Goal: Information Seeking & Learning: Learn about a topic

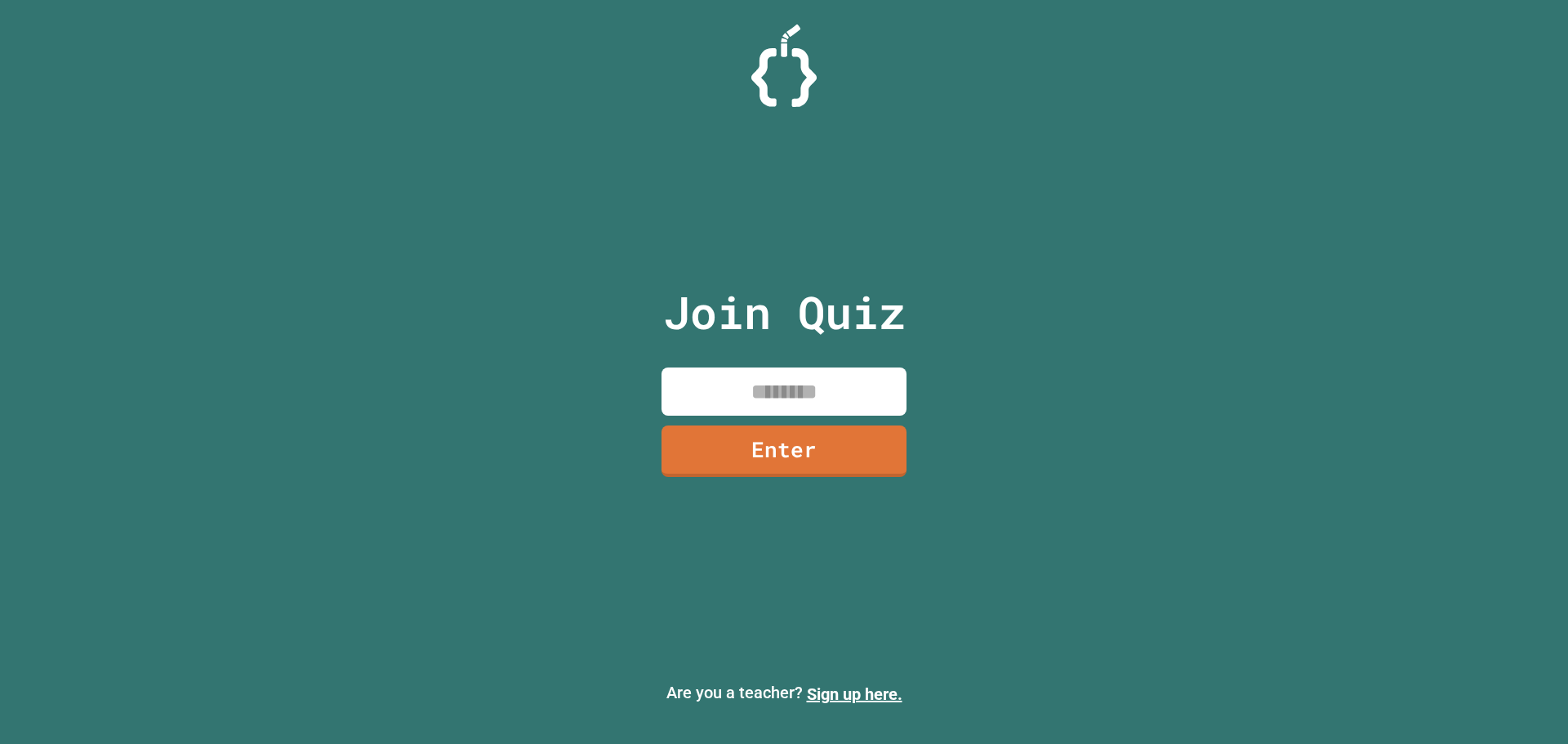
click at [793, 394] on div "Join Quiz Enter" at bounding box center [785, 372] width 275 height 663
click at [793, 398] on input at bounding box center [784, 391] width 245 height 48
type input "********"
click at [814, 470] on link "Enter" at bounding box center [784, 449] width 238 height 54
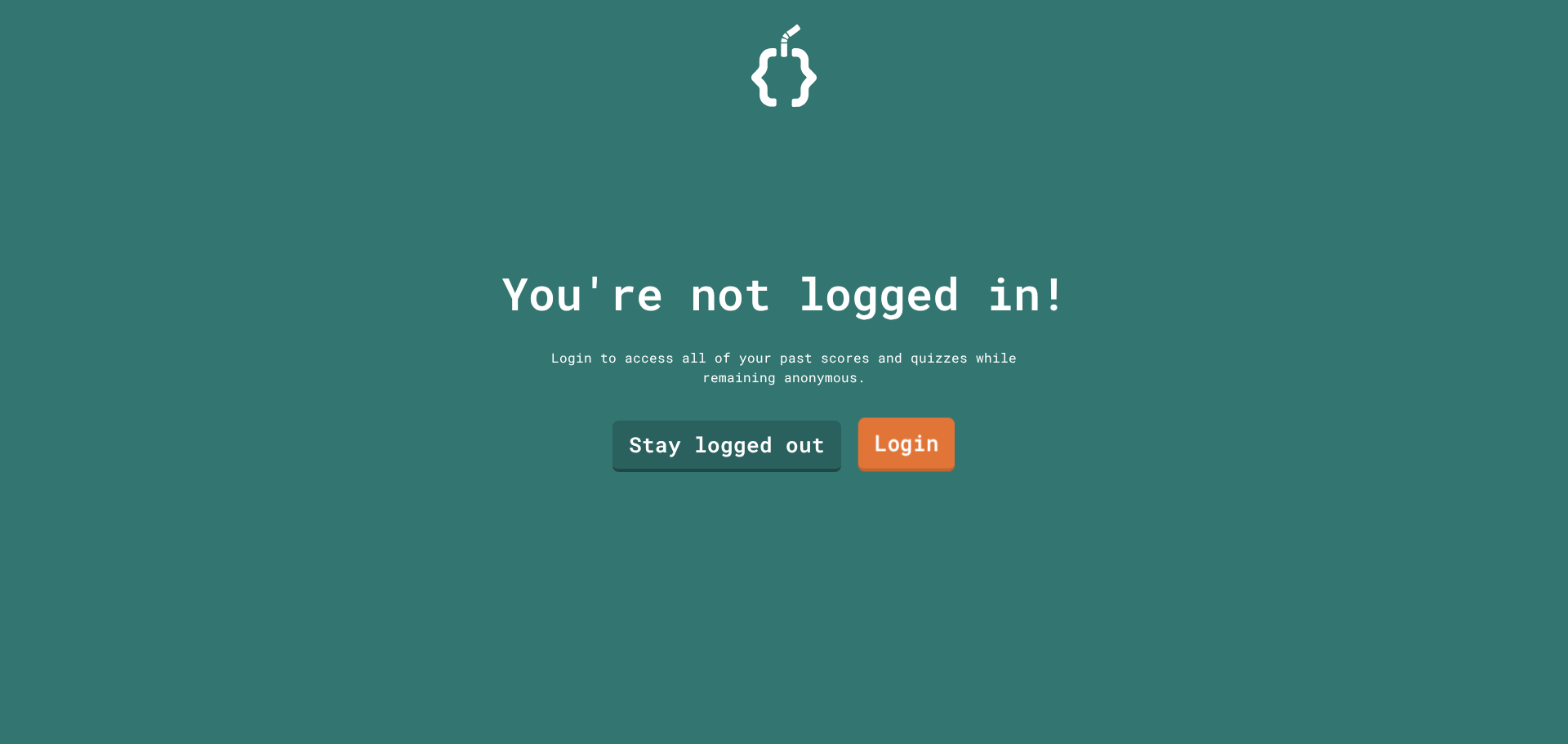
click at [873, 441] on link "Login" at bounding box center [906, 445] width 97 height 54
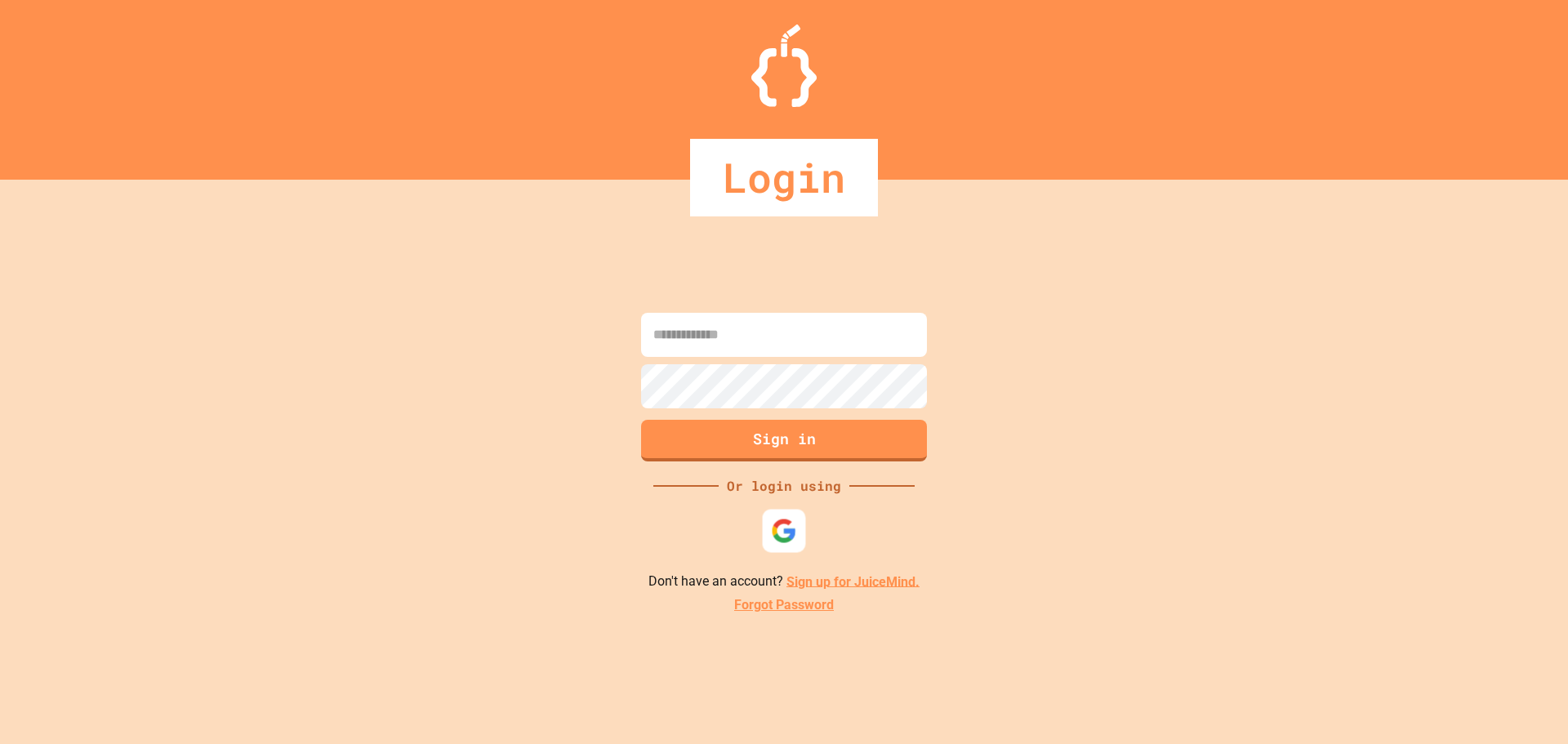
click at [783, 537] on img at bounding box center [784, 531] width 26 height 26
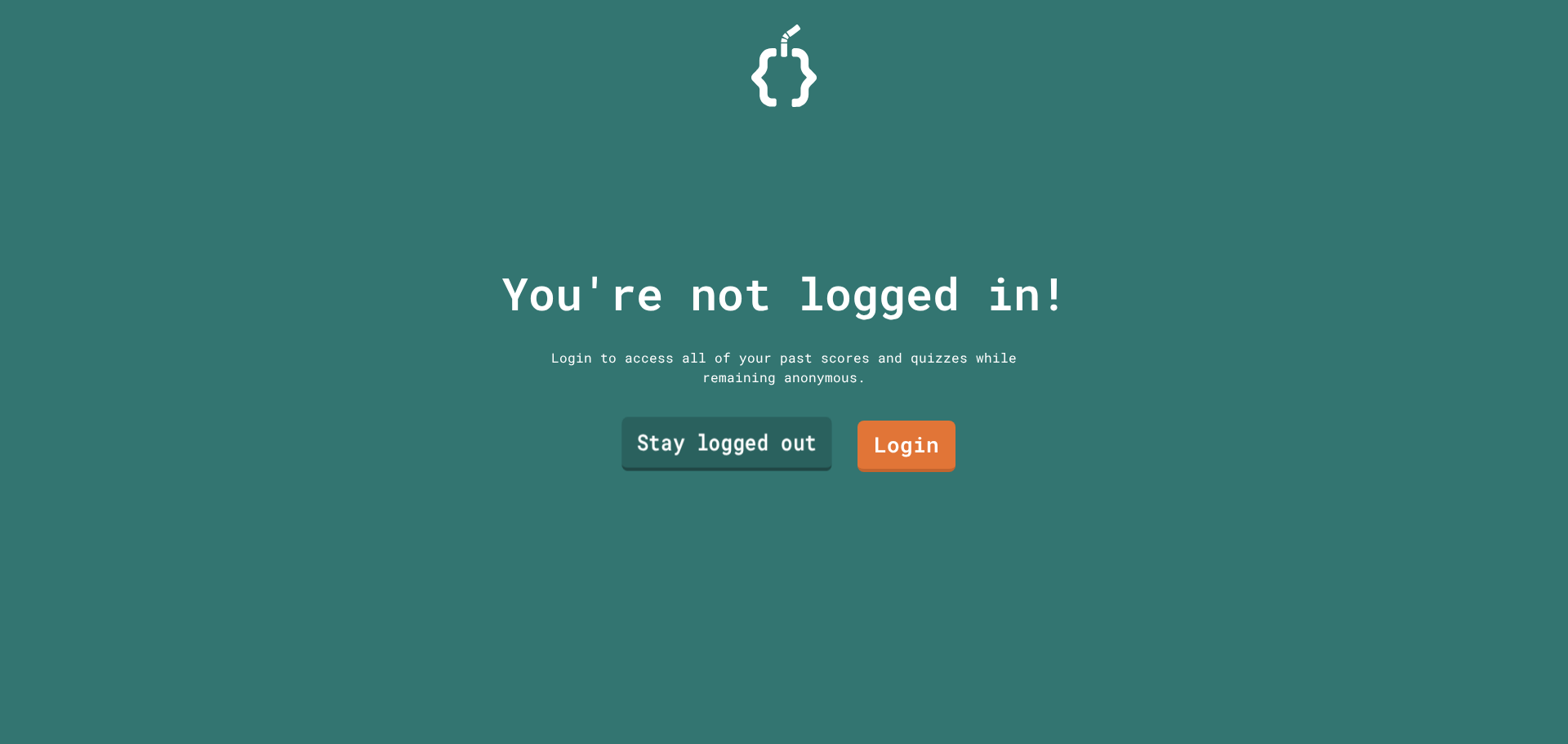
click at [730, 430] on link "Stay logged out" at bounding box center [727, 445] width 210 height 54
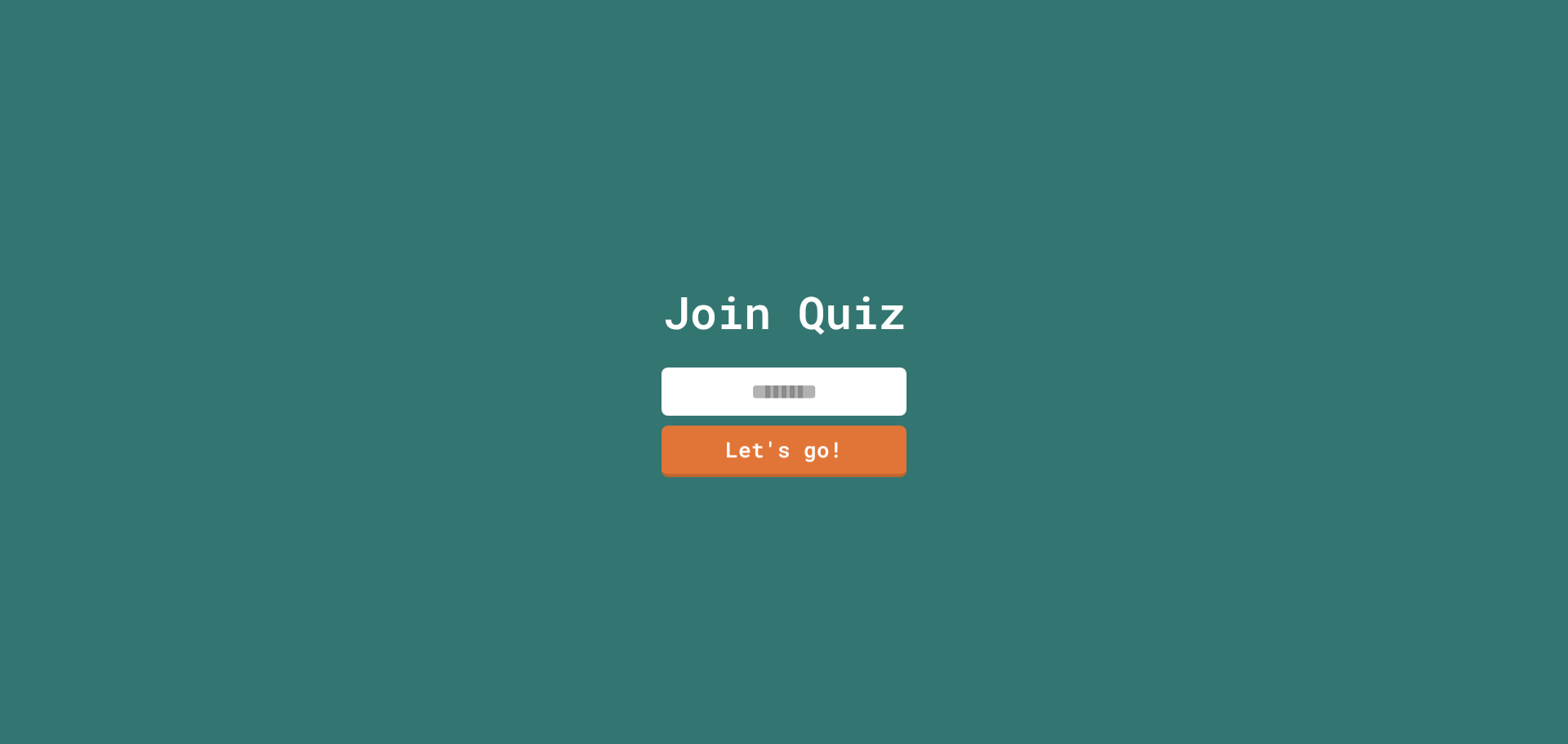
click at [815, 374] on input at bounding box center [784, 391] width 245 height 48
type input "*****"
click at [789, 443] on link "Let's go!" at bounding box center [784, 449] width 213 height 54
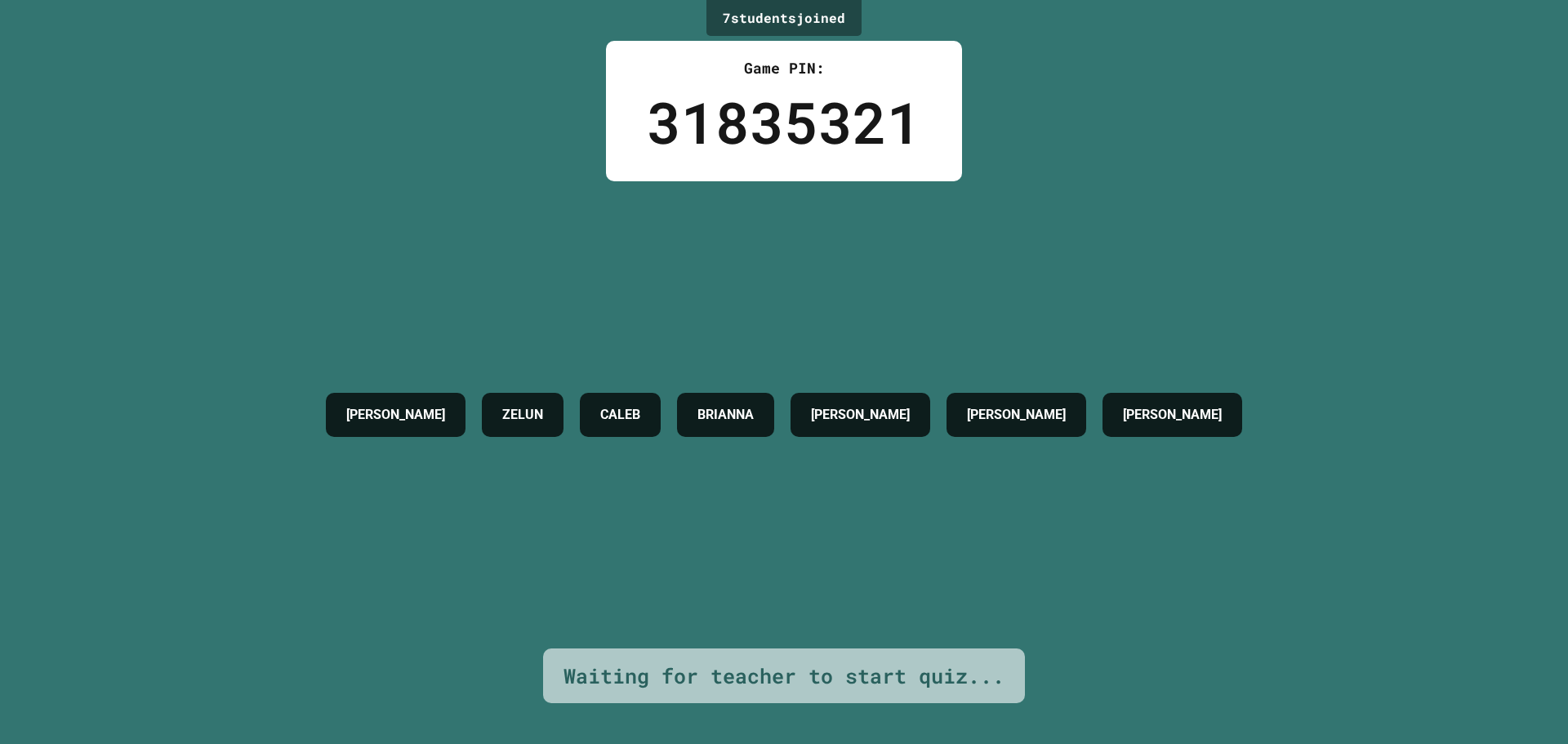
click at [626, 559] on div "[PERSON_NAME] [PERSON_NAME] [PERSON_NAME] [PERSON_NAME]" at bounding box center [784, 415] width 933 height 468
click at [580, 467] on div "[PERSON_NAME] [PERSON_NAME] [PERSON_NAME] [PERSON_NAME]" at bounding box center [784, 415] width 933 height 468
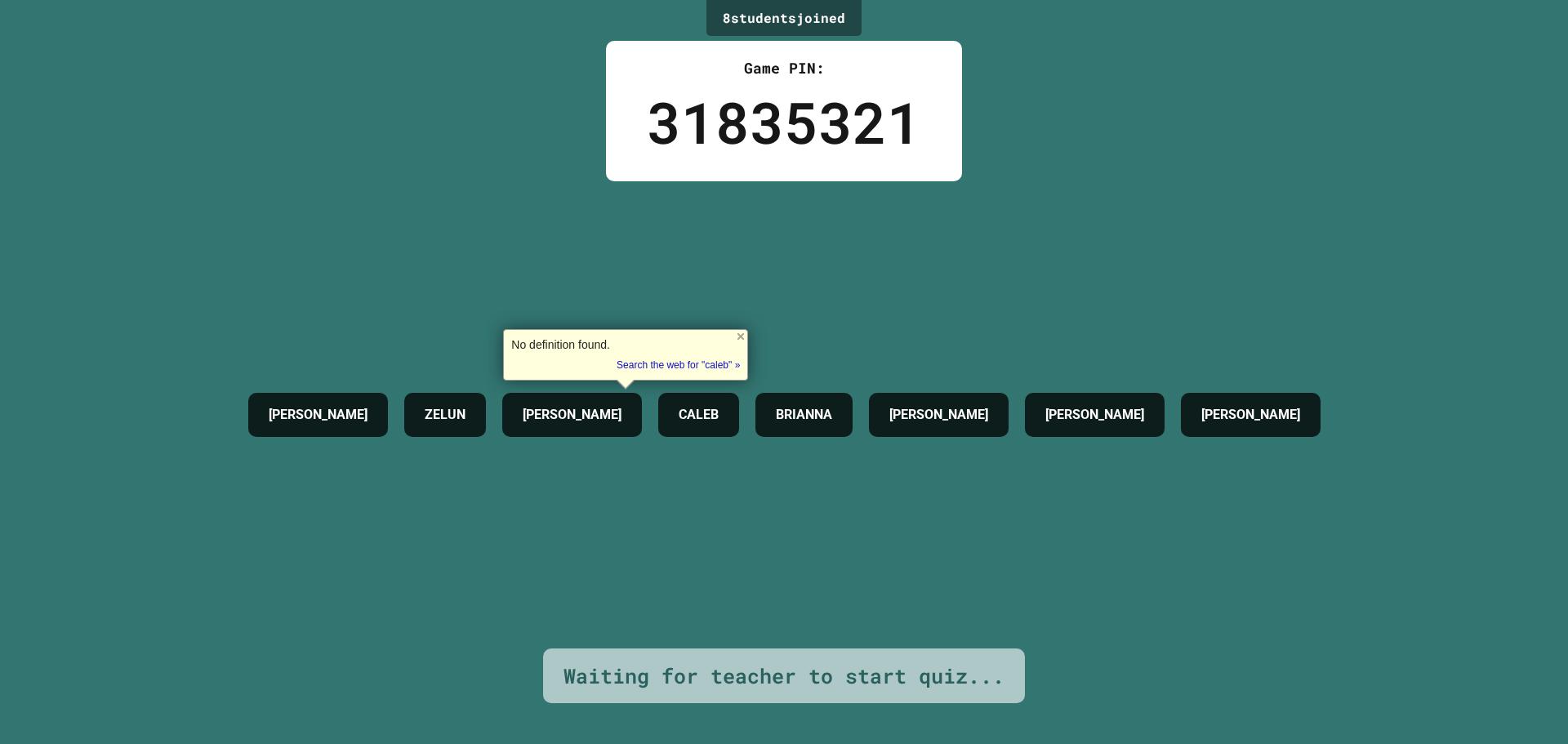
click at [519, 435] on div "[PERSON_NAME]" at bounding box center [572, 415] width 140 height 44
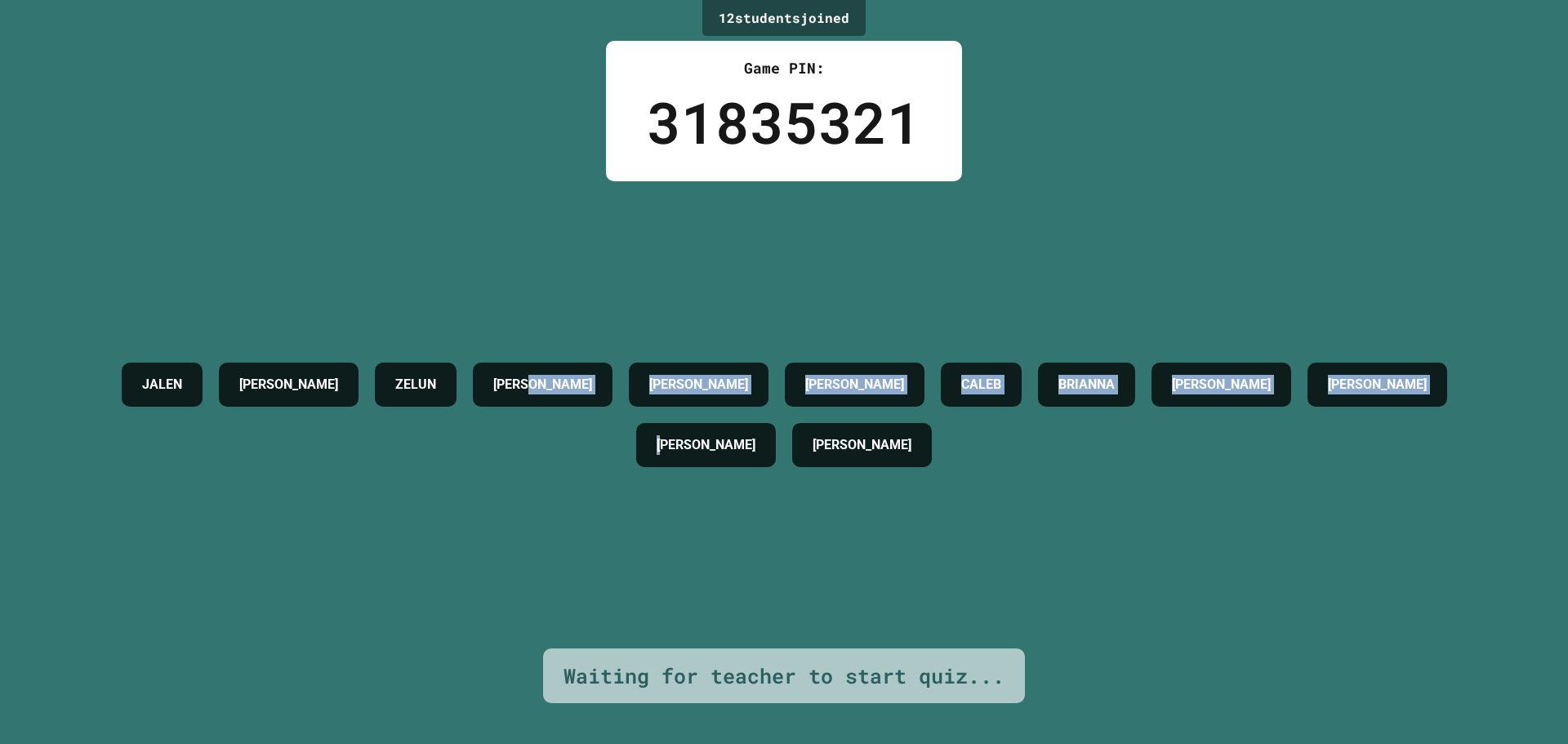
drag, startPoint x: 1383, startPoint y: 418, endPoint x: 1032, endPoint y: 475, distance: 355.6
click at [855, 450] on div "JALEN [PERSON_NAME] [PERSON_NAME] [PERSON_NAME] [PERSON_NAME] [PERSON_NAME] [PE…" at bounding box center [784, 415] width 1487 height 120
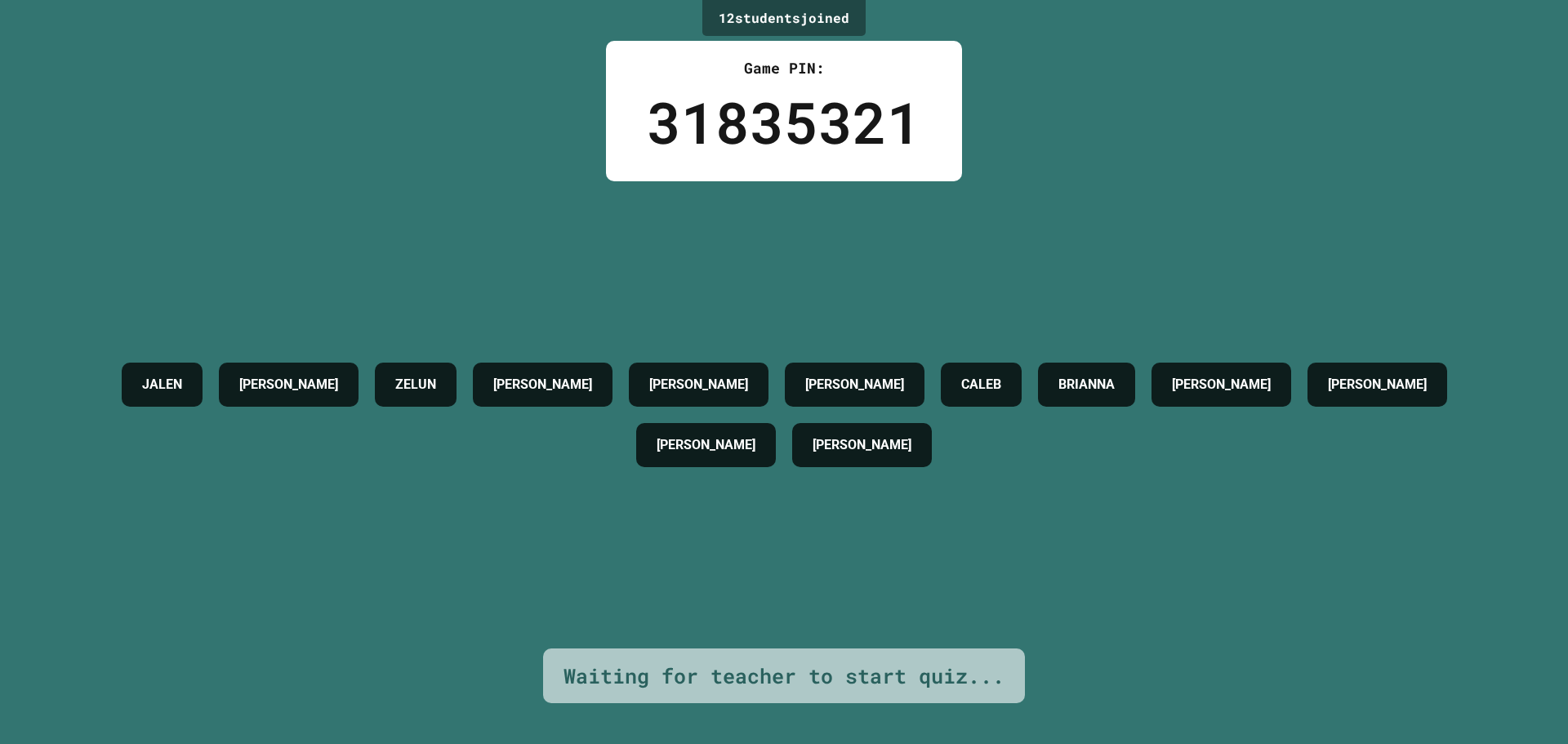
click at [1095, 491] on div "JALEN [PERSON_NAME] [PERSON_NAME] [PERSON_NAME] [PERSON_NAME] [PERSON_NAME] [PE…" at bounding box center [784, 415] width 1487 height 468
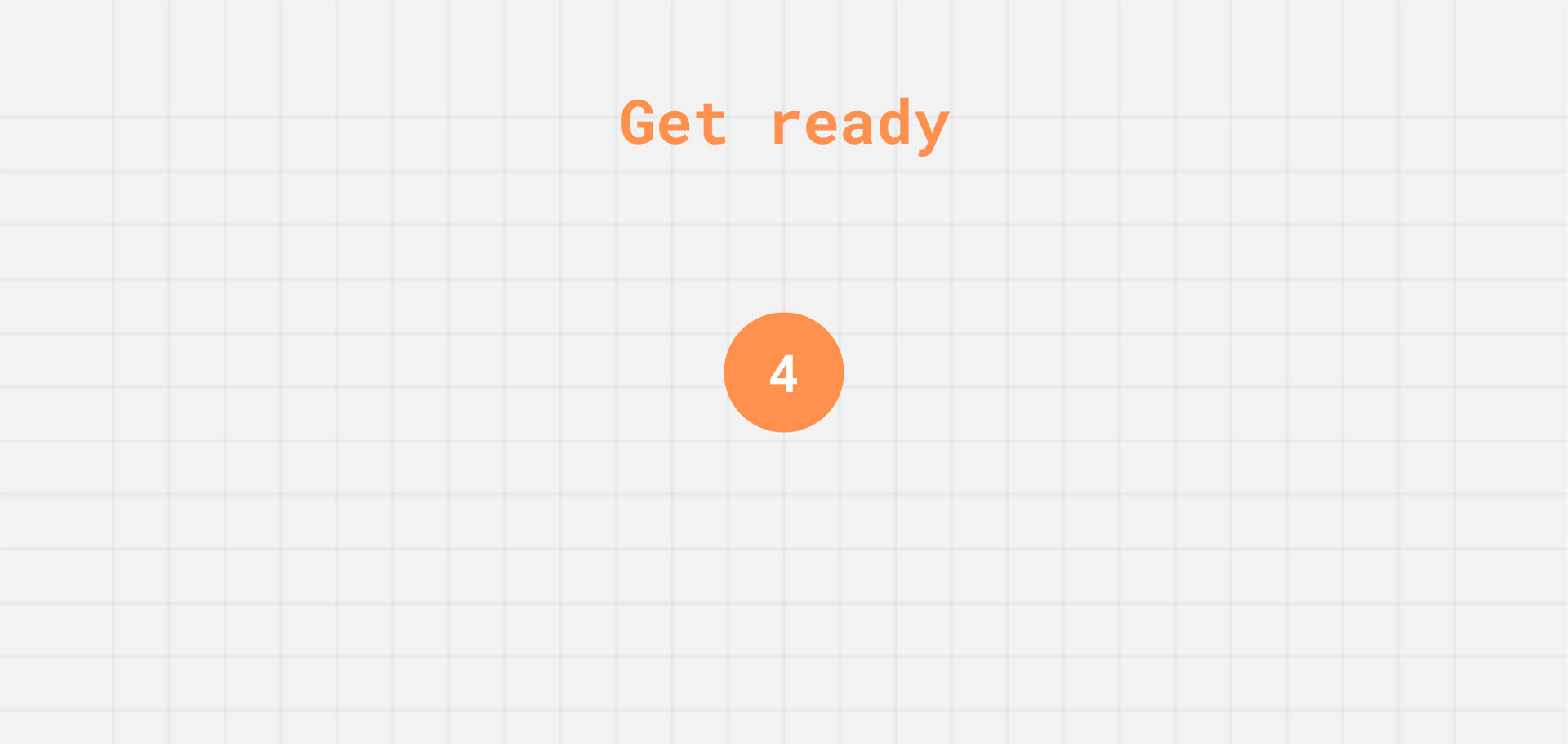
click at [673, 441] on div "Get ready 4" at bounding box center [784, 372] width 1568 height 744
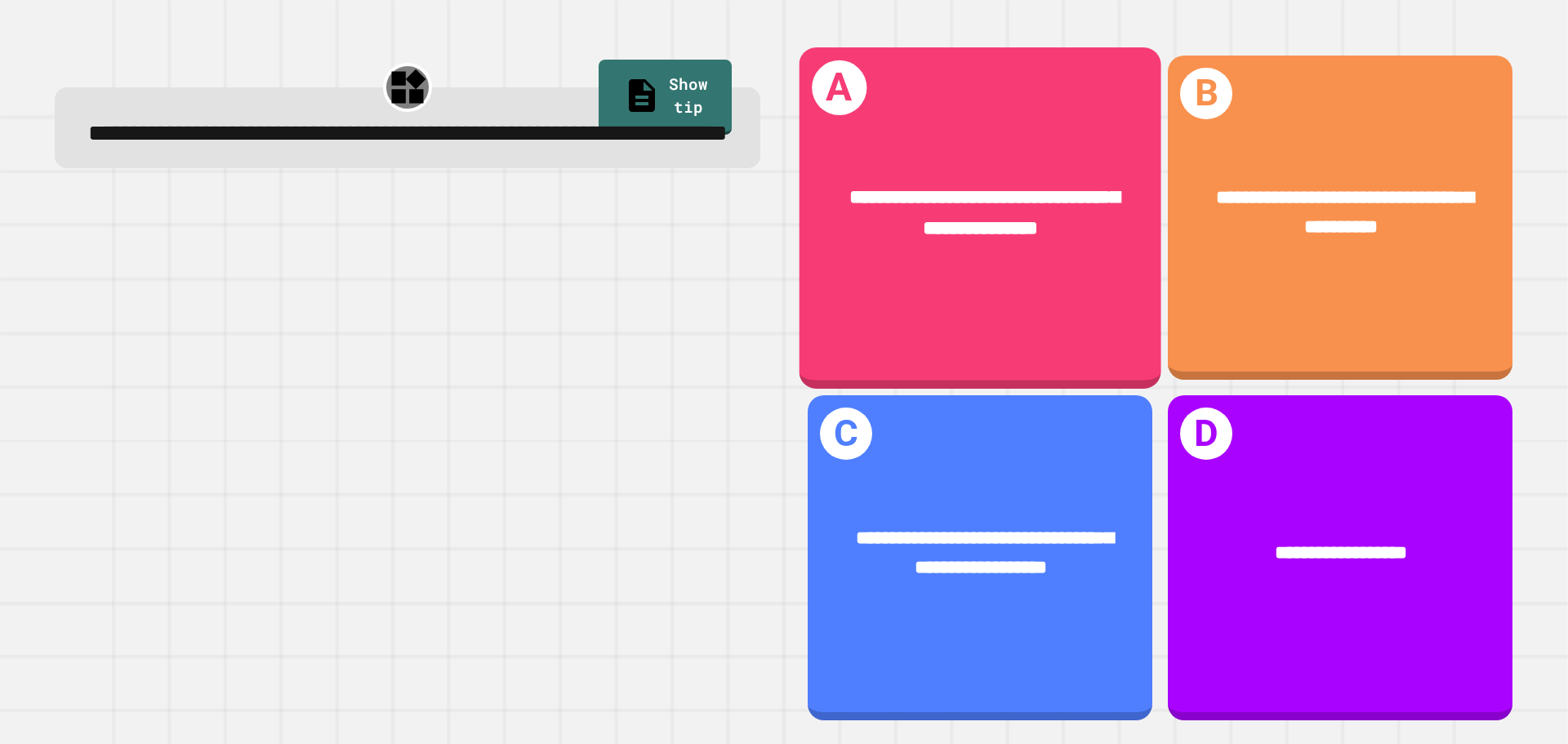
click at [938, 275] on div "**********" at bounding box center [980, 213] width 362 height 141
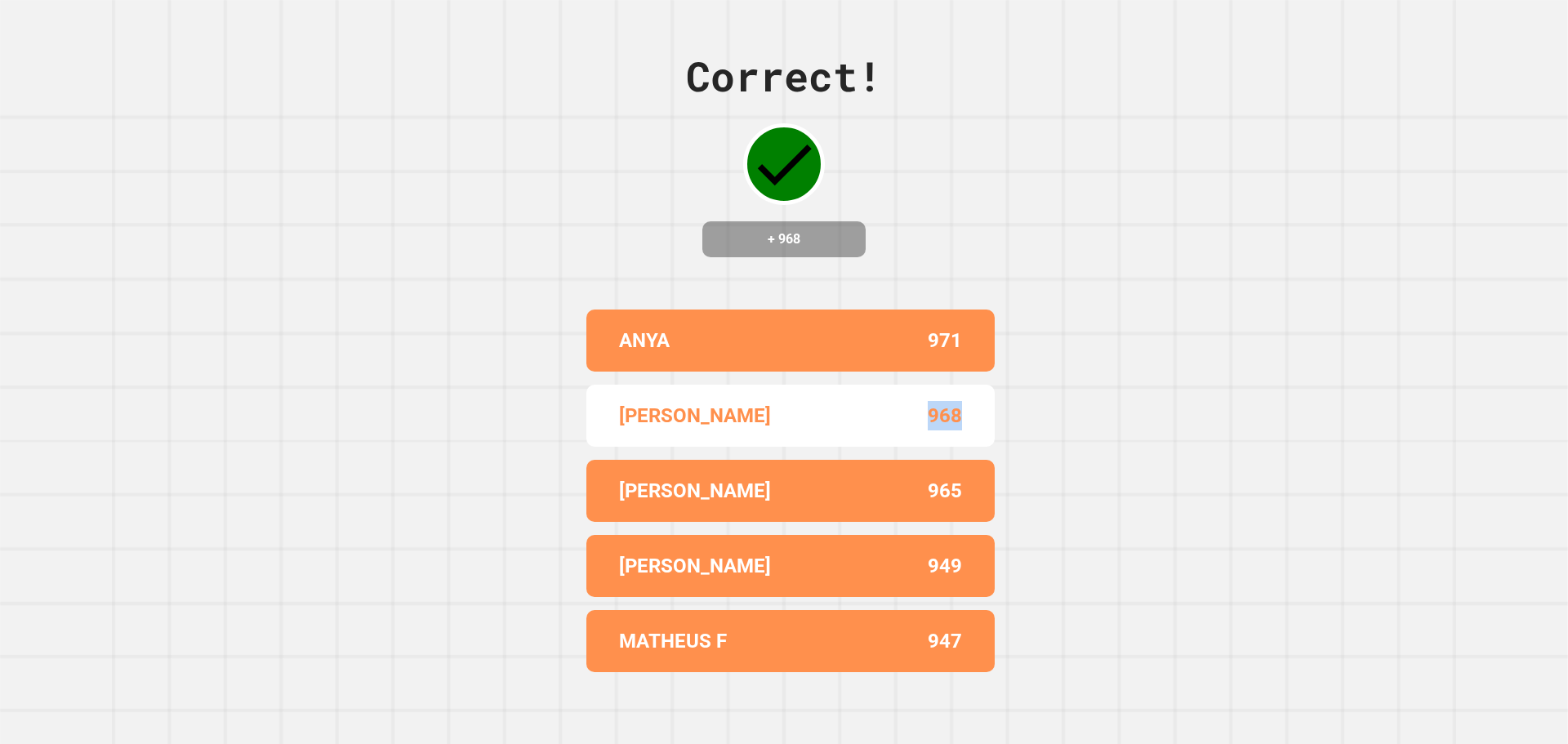
drag, startPoint x: 924, startPoint y: 404, endPoint x: 912, endPoint y: 452, distance: 49.5
click at [882, 389] on div "BLAKE 968" at bounding box center [790, 415] width 408 height 62
click at [922, 506] on div "[PERSON_NAME] 965" at bounding box center [790, 491] width 408 height 62
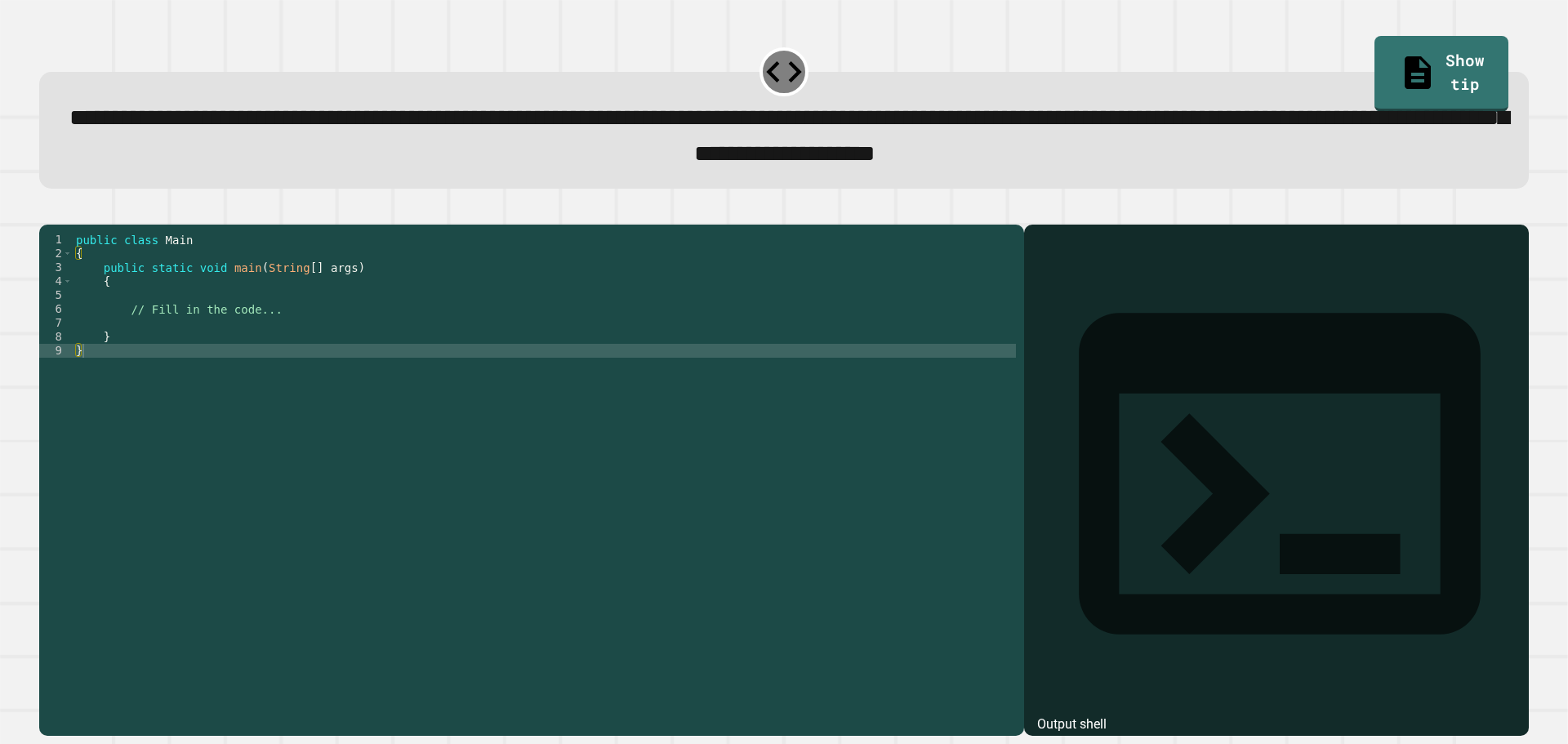
click at [176, 350] on div "public class Main { public static void main ( String [ ] args ) { // Fill in th…" at bounding box center [544, 462] width 944 height 458
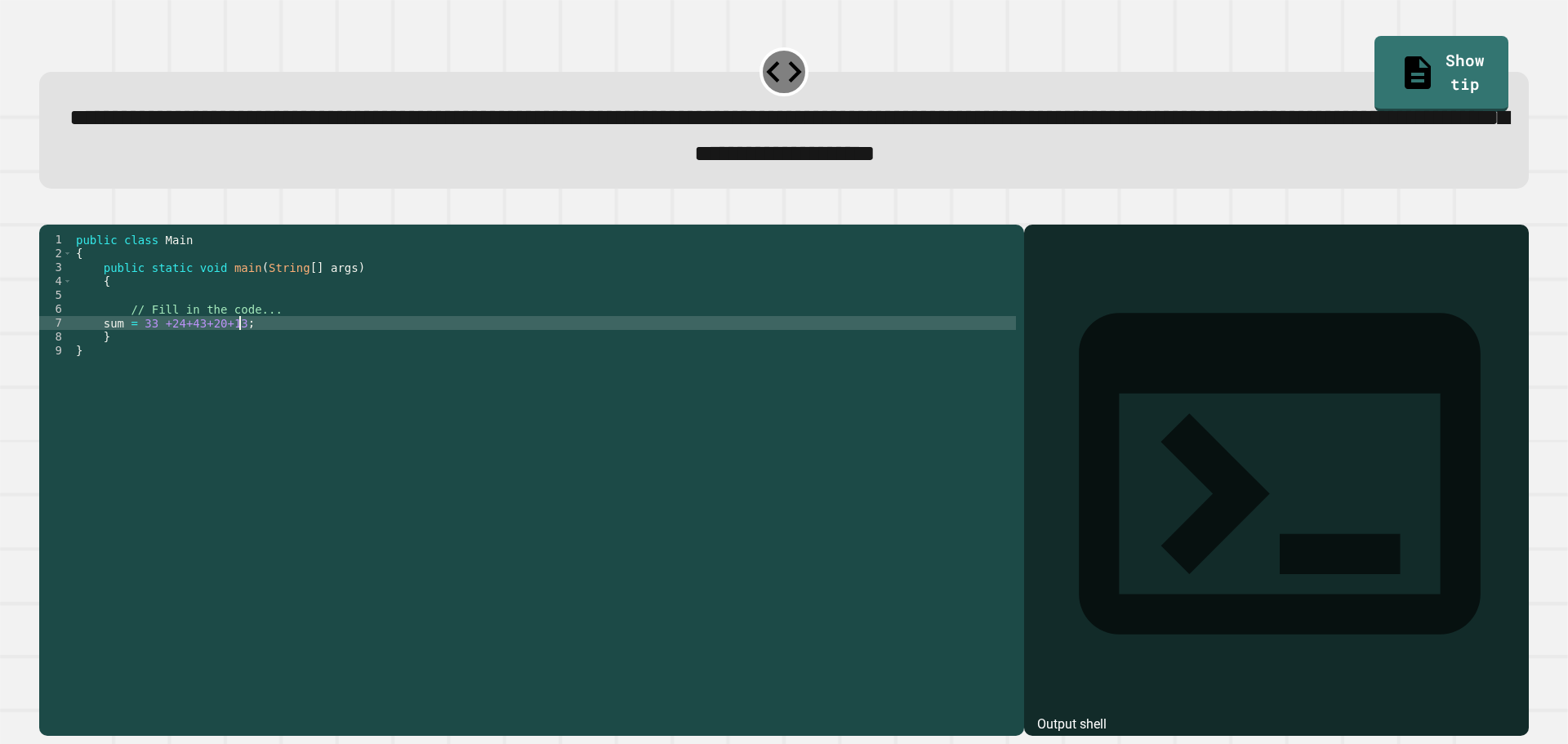
scroll to position [0, 11]
click at [103, 368] on div "public class Main { public static void main ( String [ ] args ) { // Fill in th…" at bounding box center [544, 462] width 944 height 458
click at [103, 353] on div "public class Main { public static void main ( String [ ] args ) { // Fill in th…" at bounding box center [544, 462] width 944 height 458
type textarea "**********"
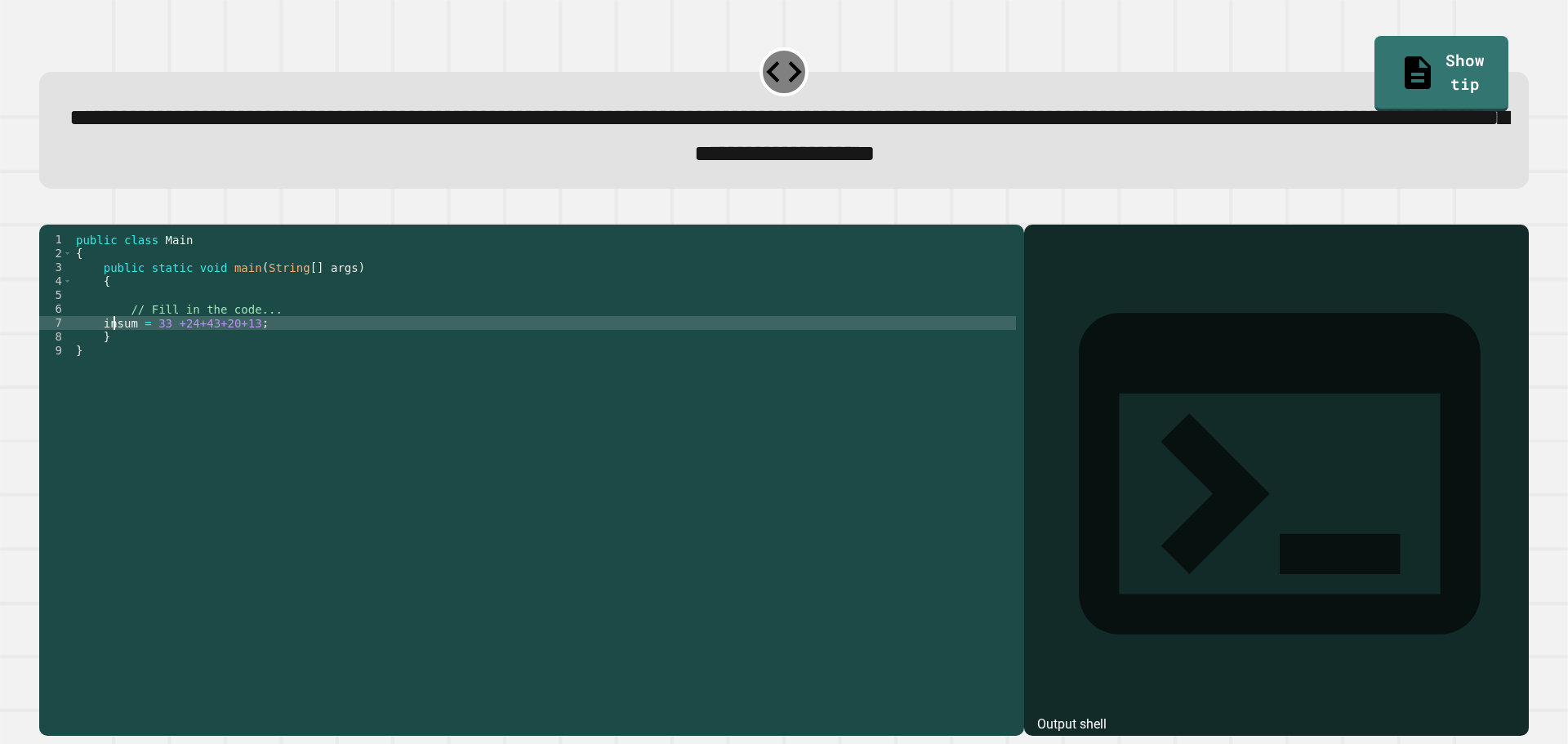
scroll to position [0, 3]
click at [328, 353] on div "public class Main { public static void main ( String [ ] args ) { // Fill in th…" at bounding box center [544, 462] width 944 height 458
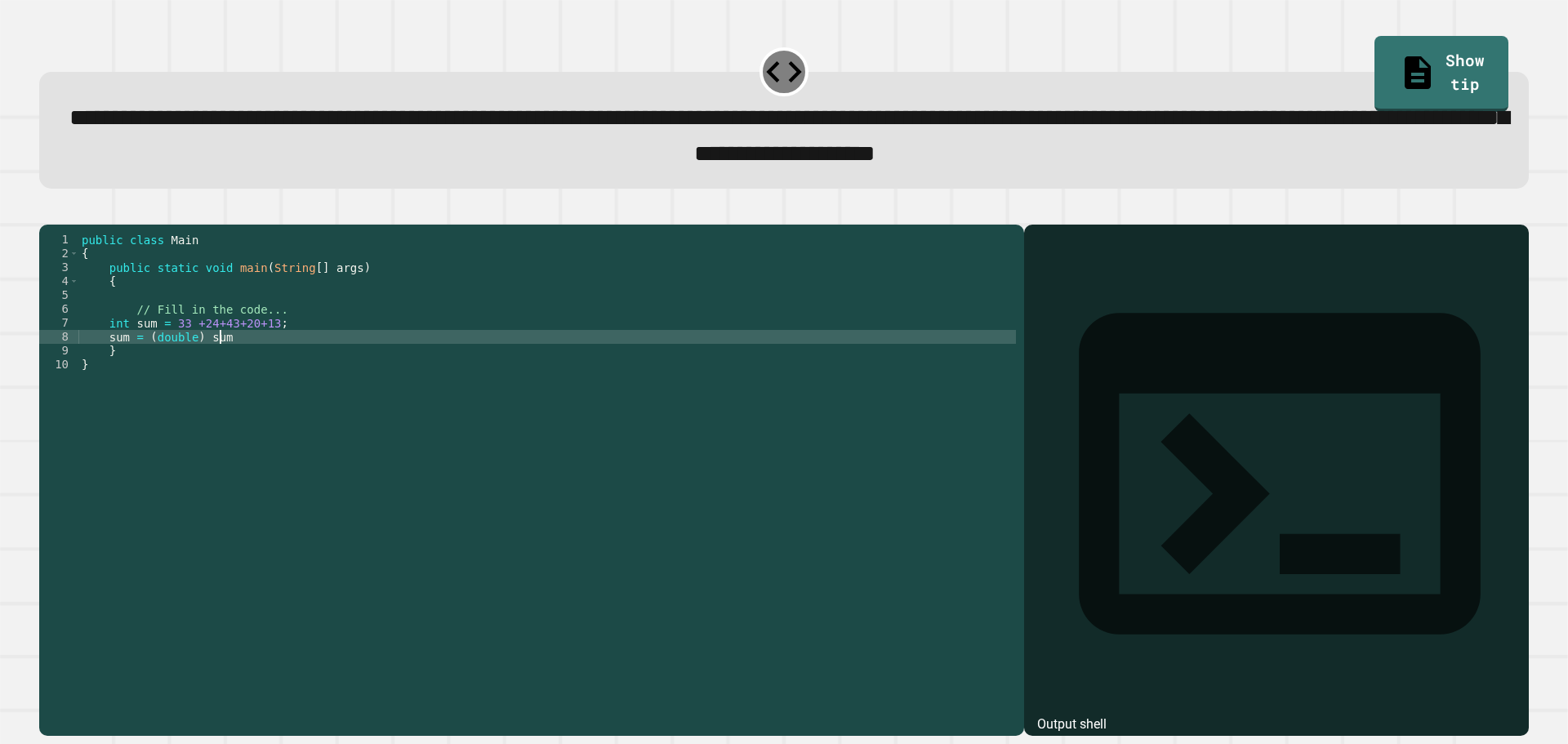
scroll to position [0, 9]
type textarea "**********"
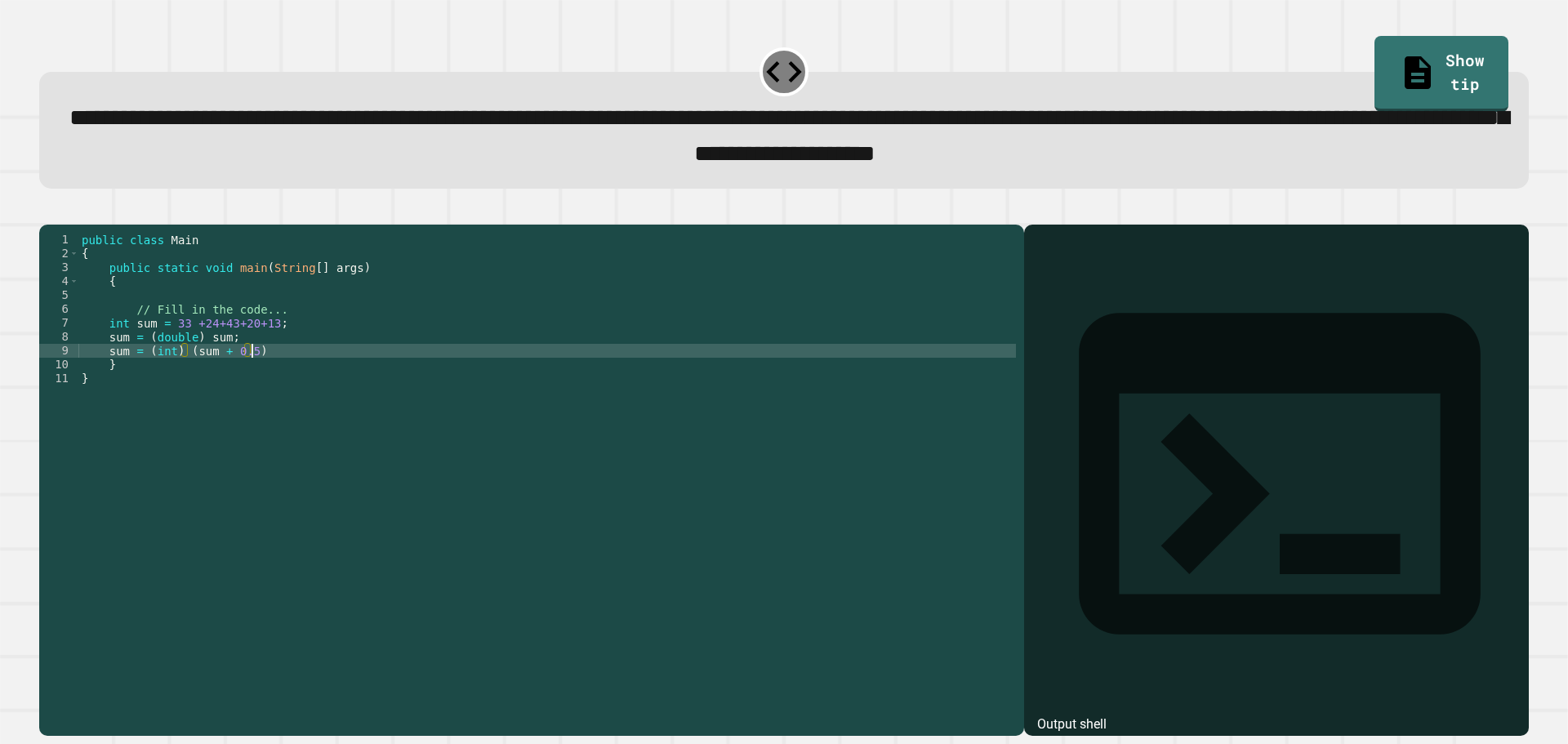
scroll to position [0, 11]
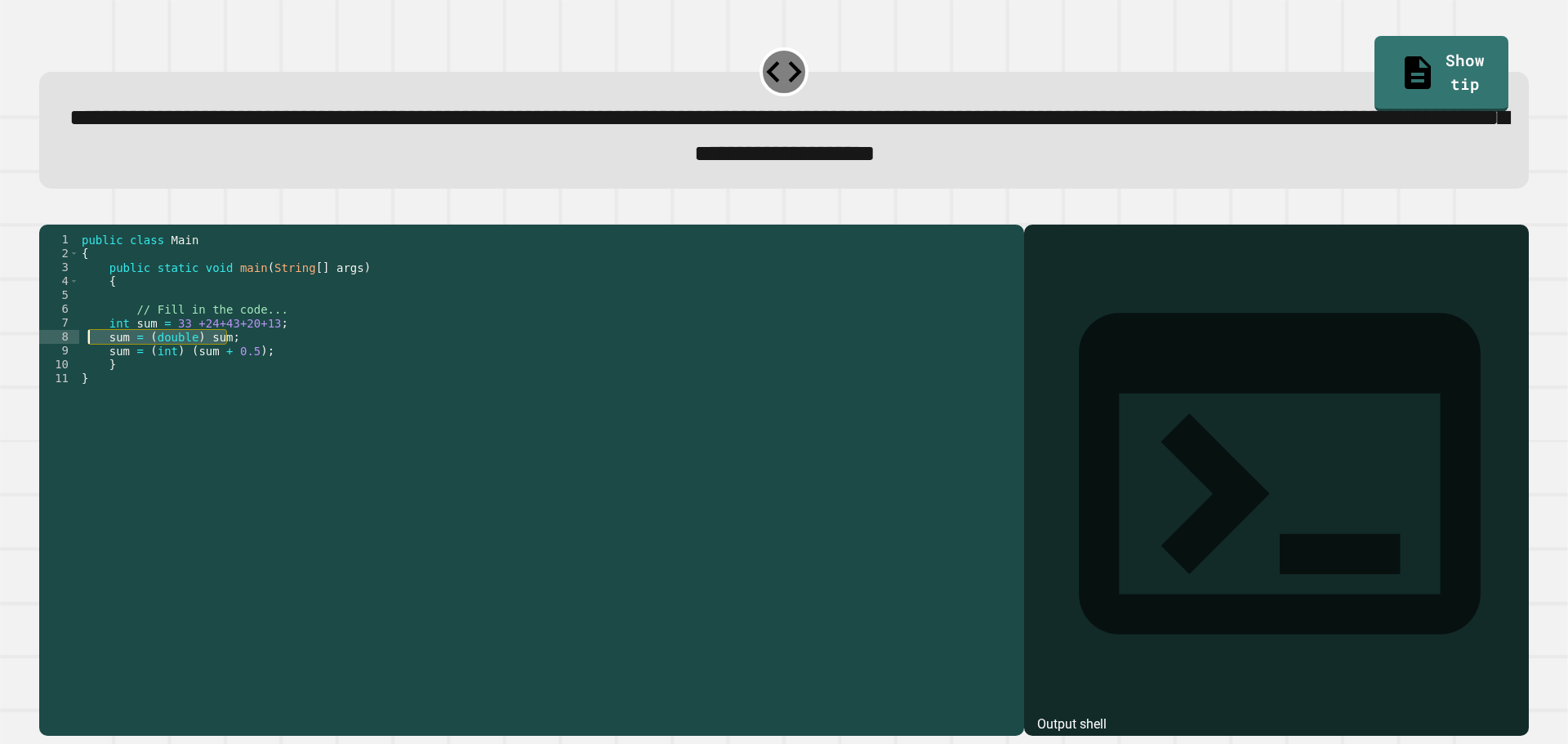
drag, startPoint x: 234, startPoint y: 363, endPoint x: 87, endPoint y: 361, distance: 147.0
click at [87, 361] on div "public class Main { public static void main ( String [ ] args ) { // Fill in th…" at bounding box center [547, 462] width 938 height 458
type textarea "**********"
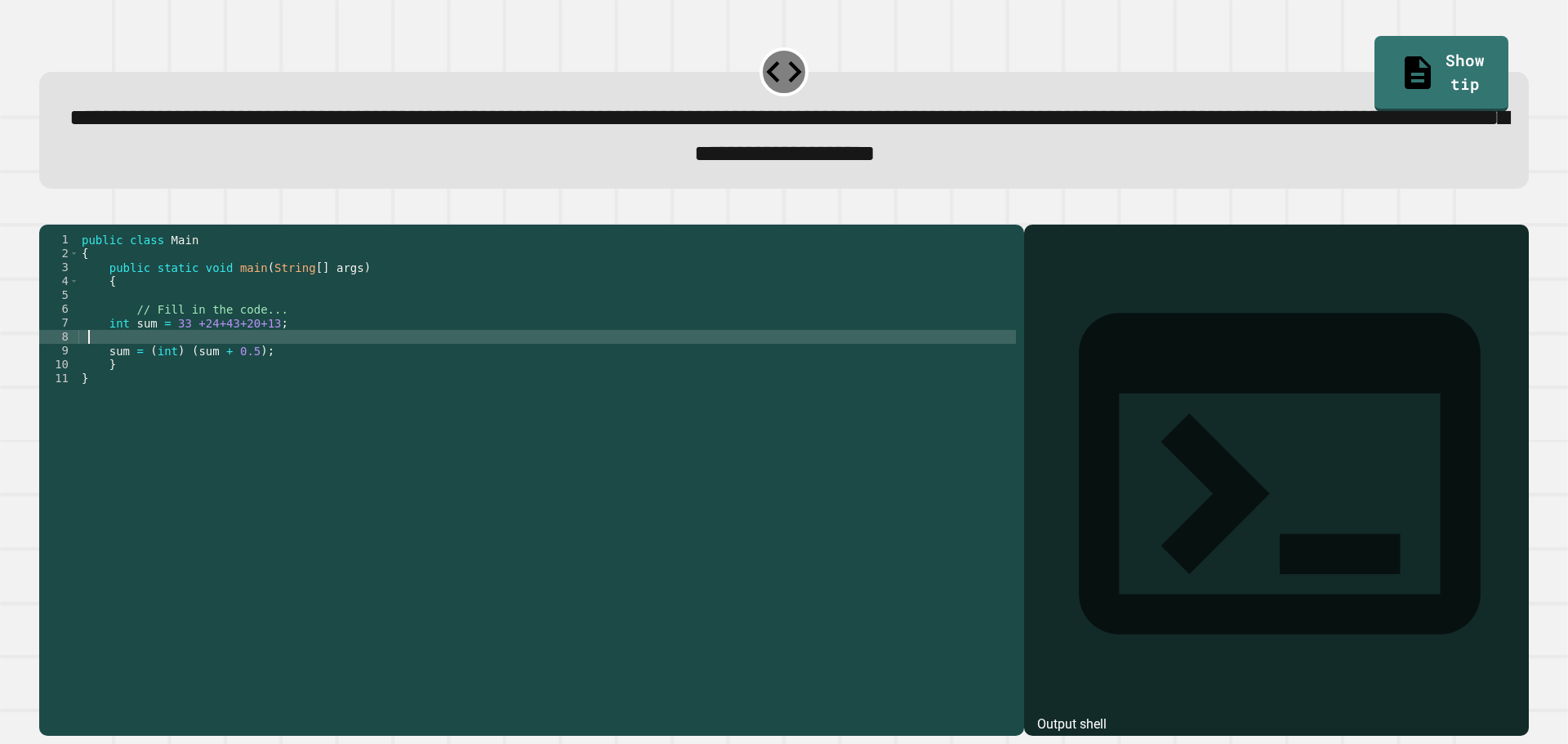
scroll to position [0, 0]
click at [81, 225] on div at bounding box center [784, 214] width 1490 height 20
drag, startPoint x: 75, startPoint y: 244, endPoint x: 68, endPoint y: 235, distance: 11.4
click at [75, 225] on div at bounding box center [784, 214] width 1490 height 20
click at [48, 210] on icon "button" at bounding box center [48, 210] width 0 height 0
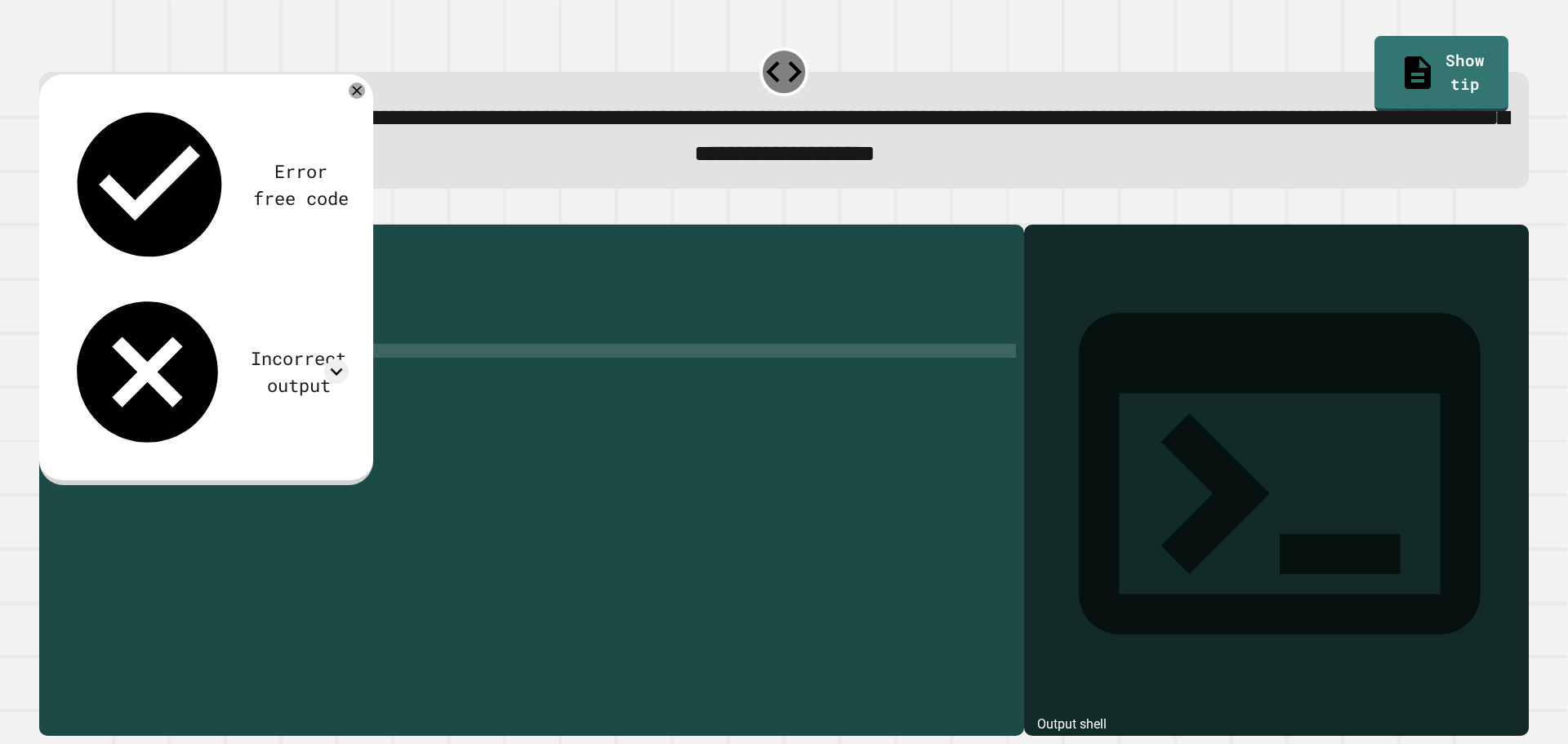
click at [335, 378] on div "public class Main { public static void main ( String [ ] args ) { // Fill in th…" at bounding box center [547, 462] width 938 height 458
type textarea "**********"
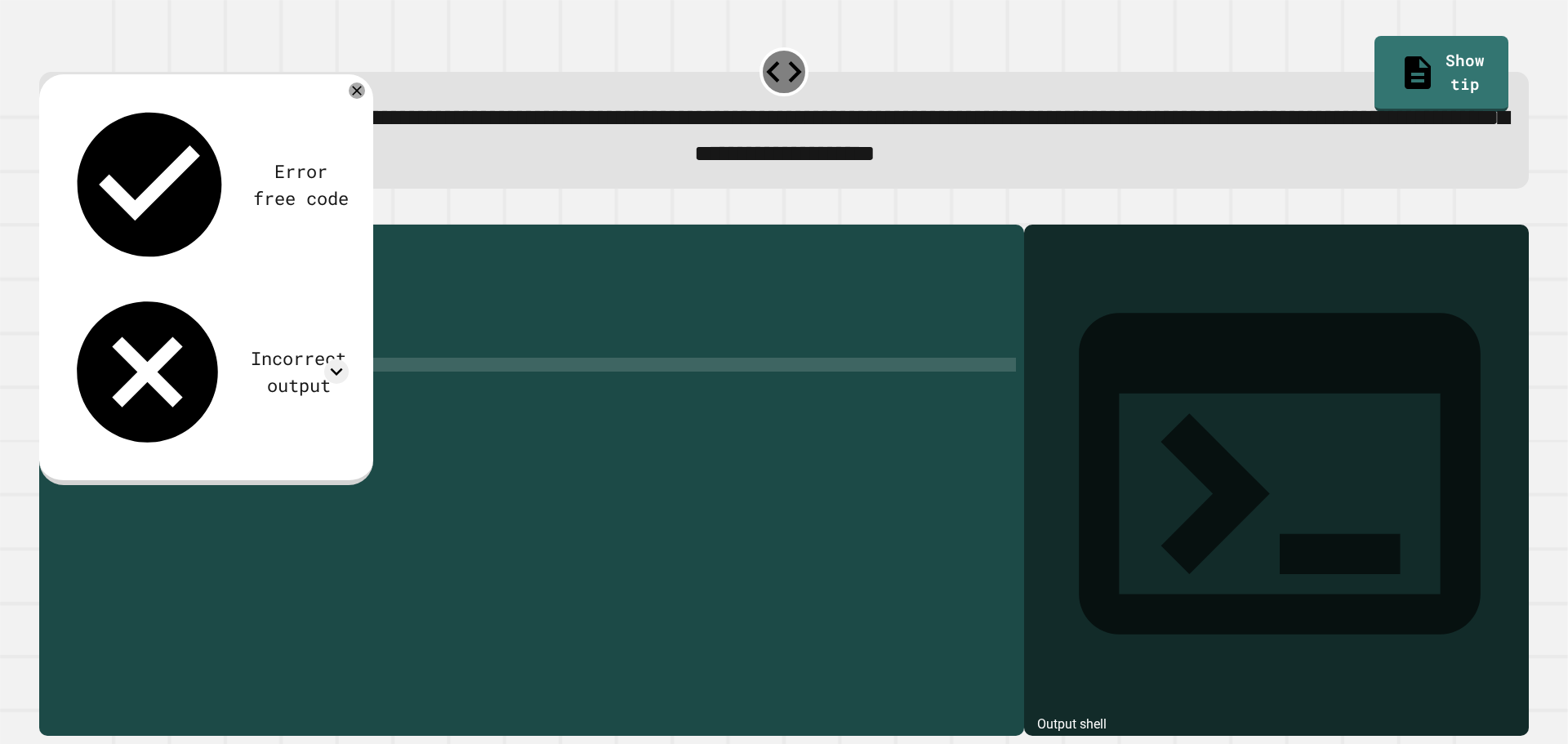
click at [365, 90] on div "Error free code Incorrect output" at bounding box center [206, 280] width 334 height 411
click at [359, 90] on icon at bounding box center [357, 91] width 20 height 20
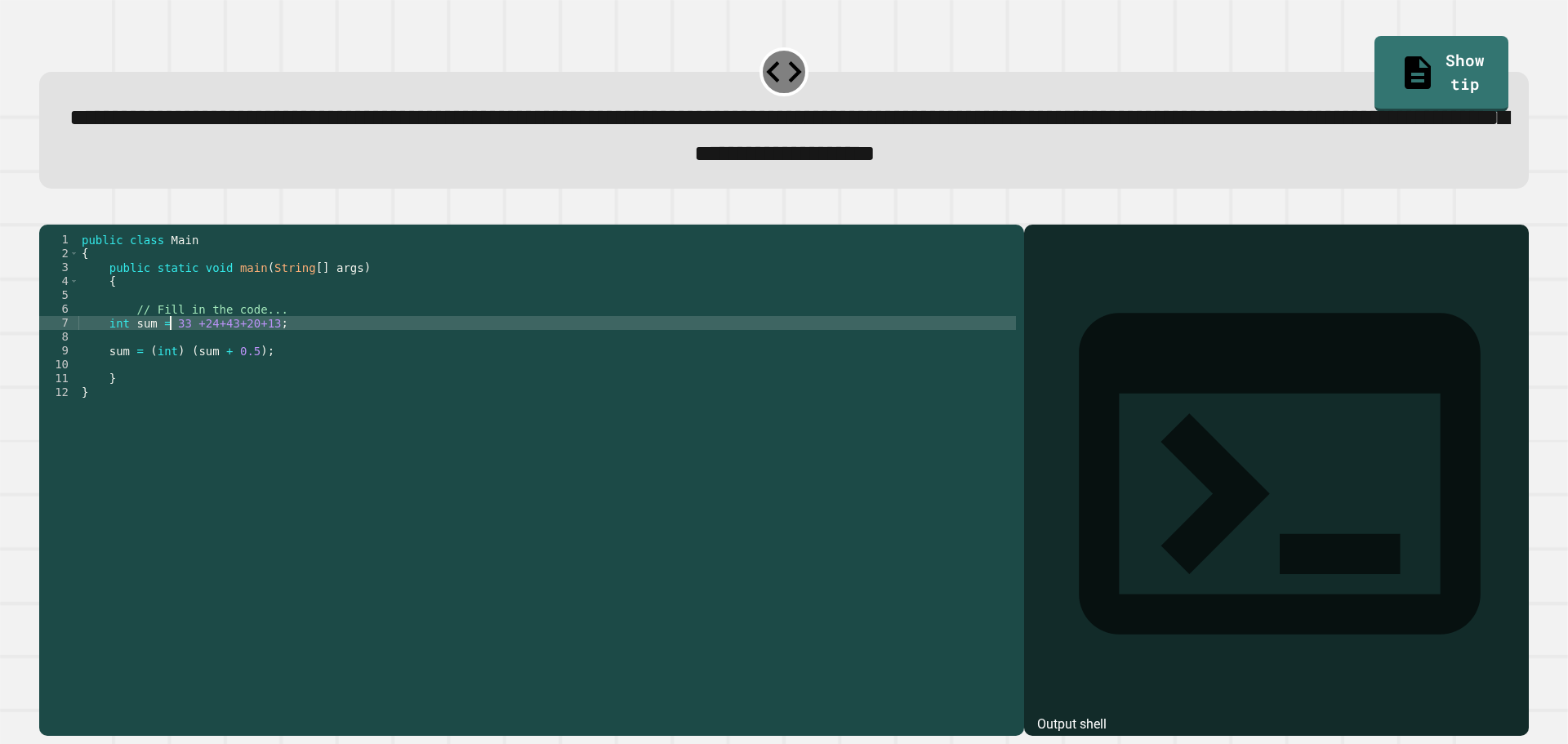
click at [167, 354] on div "public class Main { public static void main ( String [ ] args ) { // Fill in th…" at bounding box center [547, 462] width 938 height 458
click at [272, 349] on div "public class Main { public static void main ( String [ ] args ) { // Fill in th…" at bounding box center [547, 462] width 938 height 458
click at [152, 350] on div "public class Main { public static void main ( String [ ] args ) { // Fill in th…" at bounding box center [547, 462] width 938 height 458
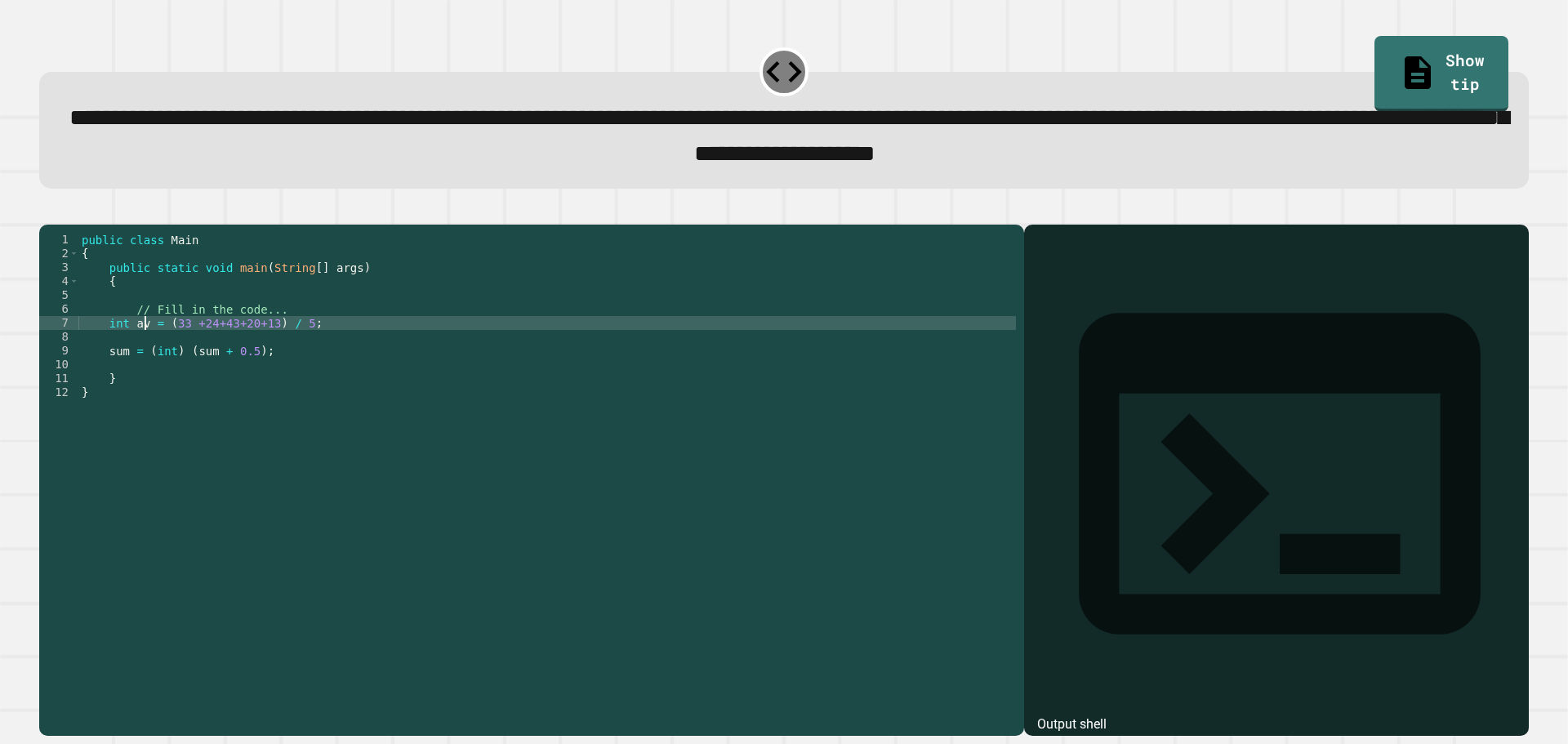
type textarea "**********"
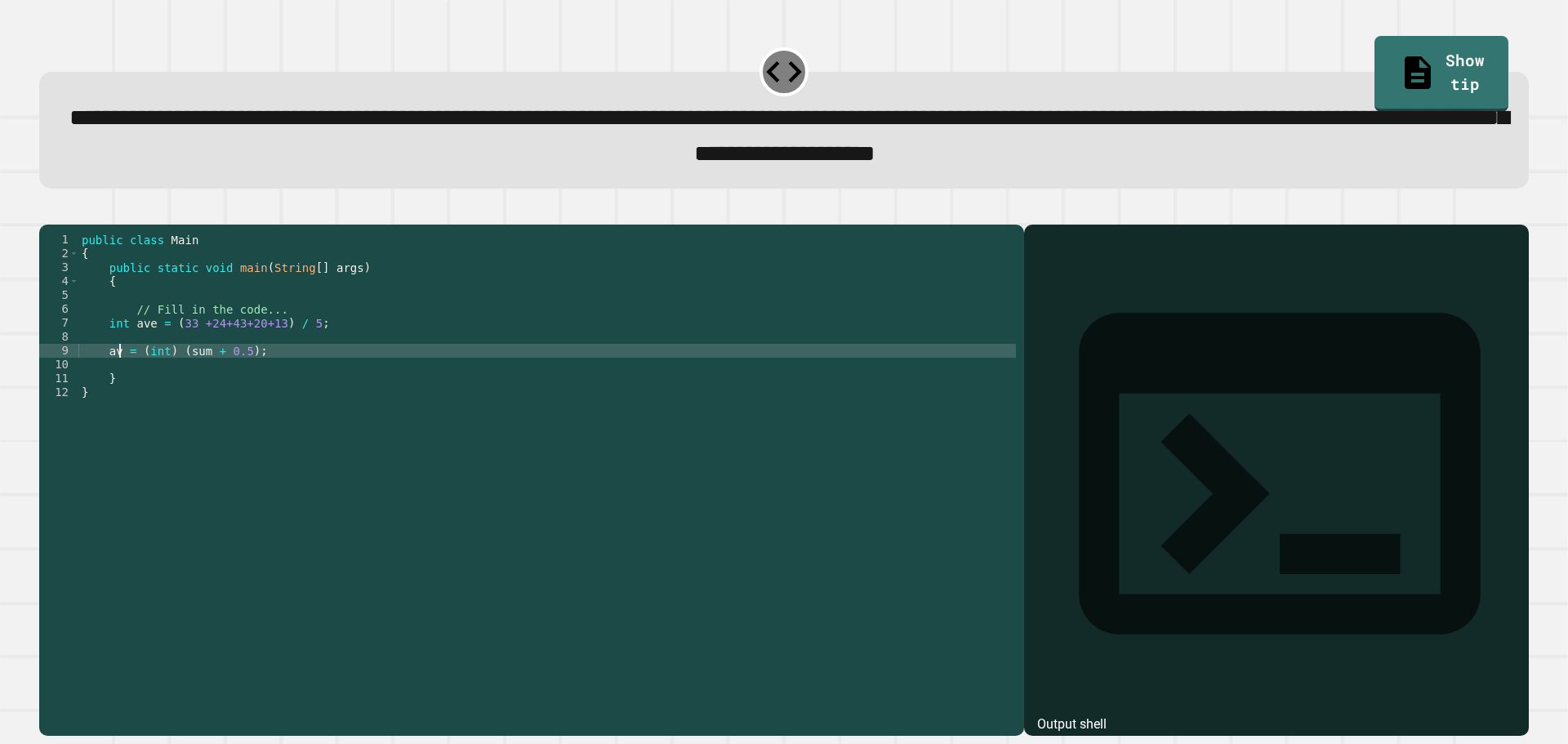
scroll to position [0, 3]
type textarea "**********"
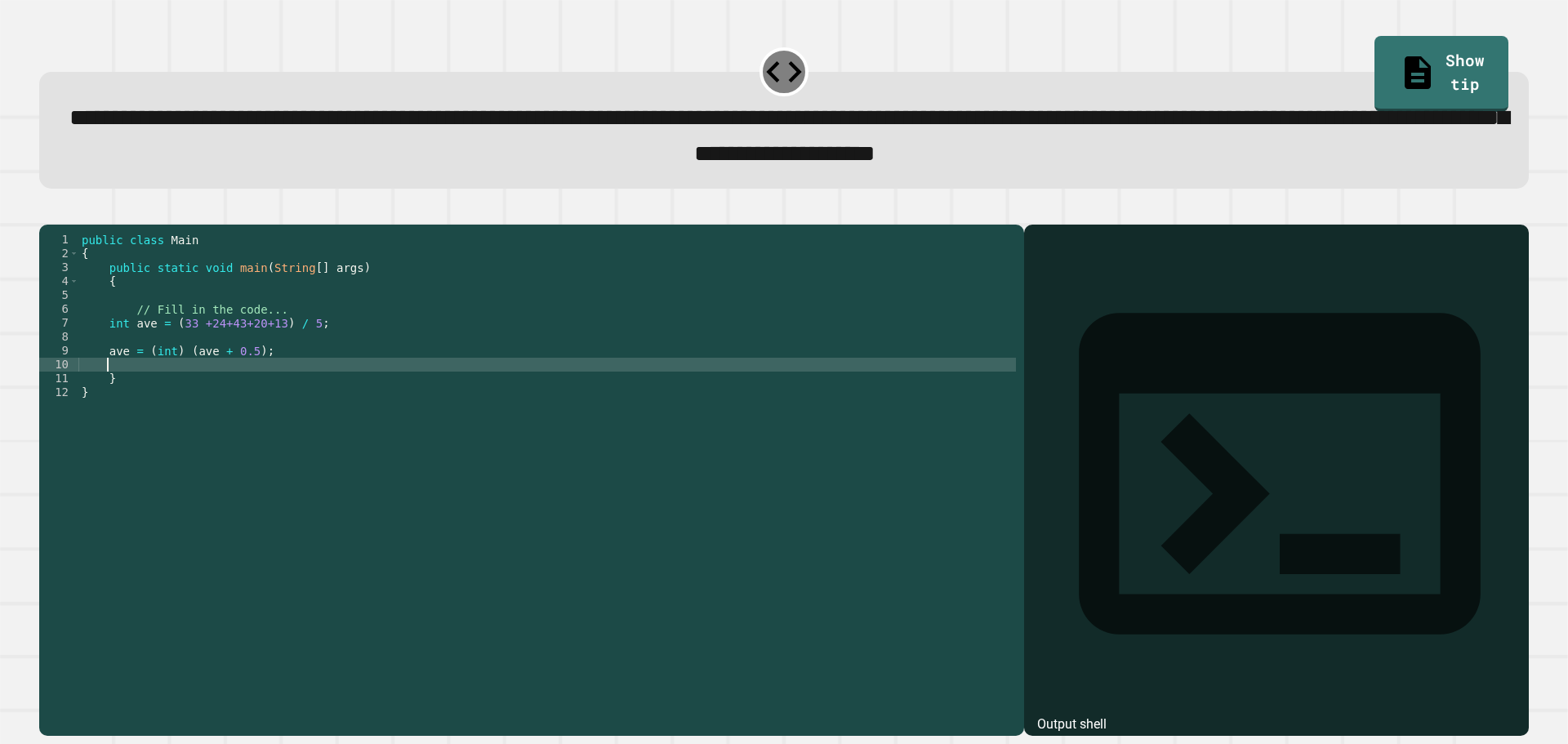
click at [345, 384] on div "public class Main { public static void main ( String [ ] args ) { // Fill in th…" at bounding box center [547, 462] width 938 height 458
click at [48, 210] on icon "button" at bounding box center [48, 210] width 0 height 0
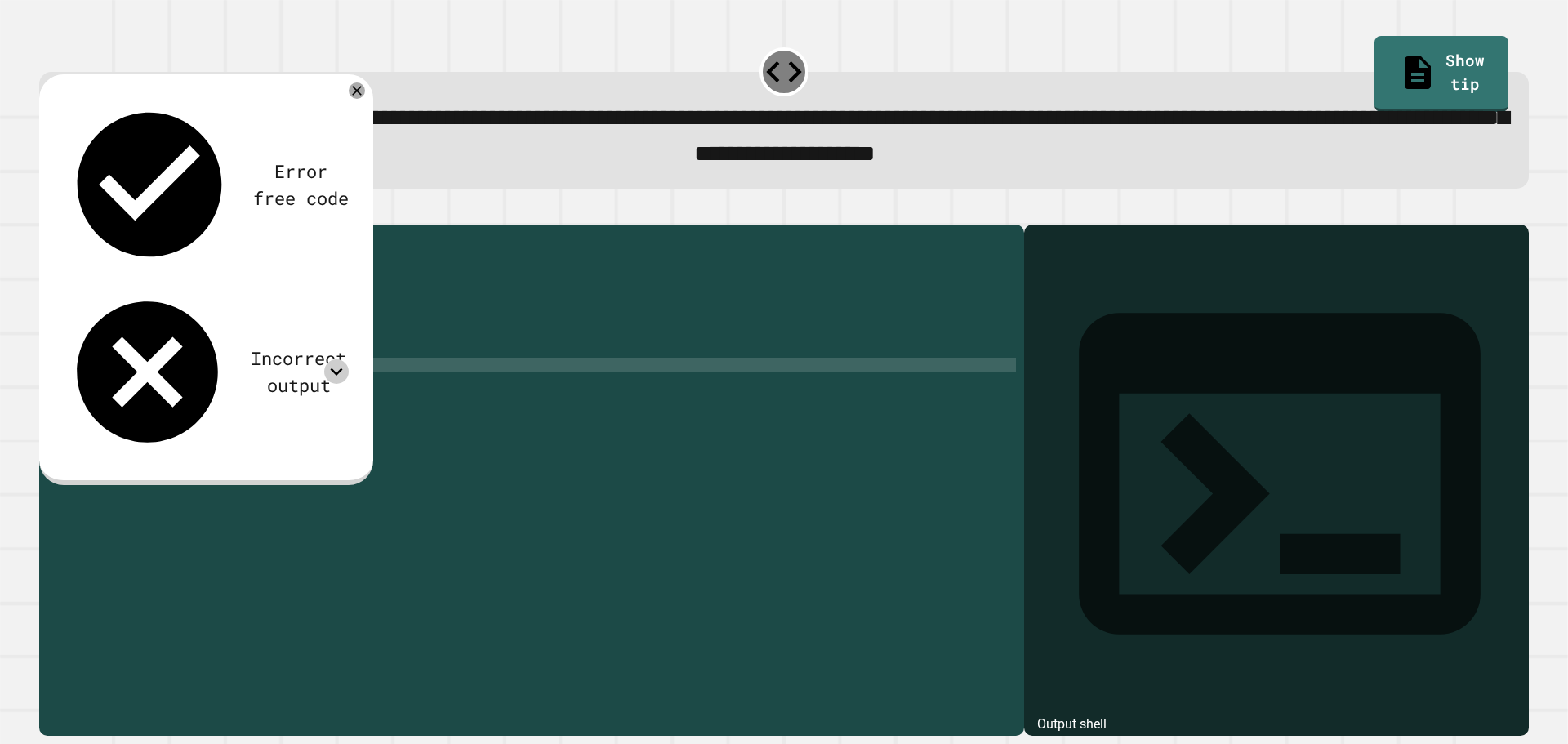
click at [344, 360] on icon at bounding box center [337, 372] width 25 height 25
click at [334, 360] on icon at bounding box center [337, 372] width 25 height 25
click at [334, 148] on div "Error free code Incorrect output" at bounding box center [206, 277] width 302 height 375
click at [361, 89] on icon at bounding box center [357, 91] width 19 height 19
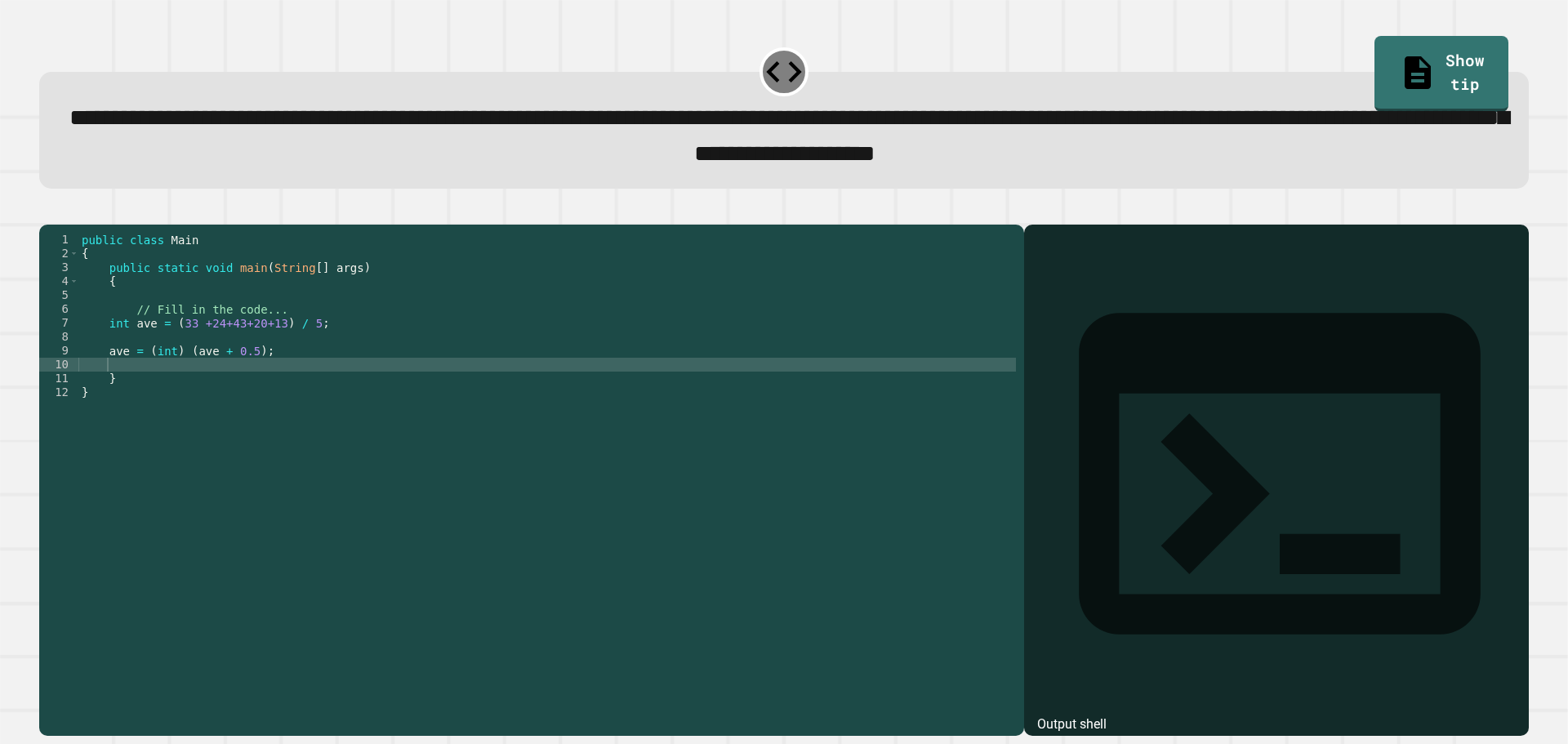
click at [217, 363] on div "public class Main { public static void main ( String [ ] args ) { // Fill in th…" at bounding box center [547, 462] width 938 height 458
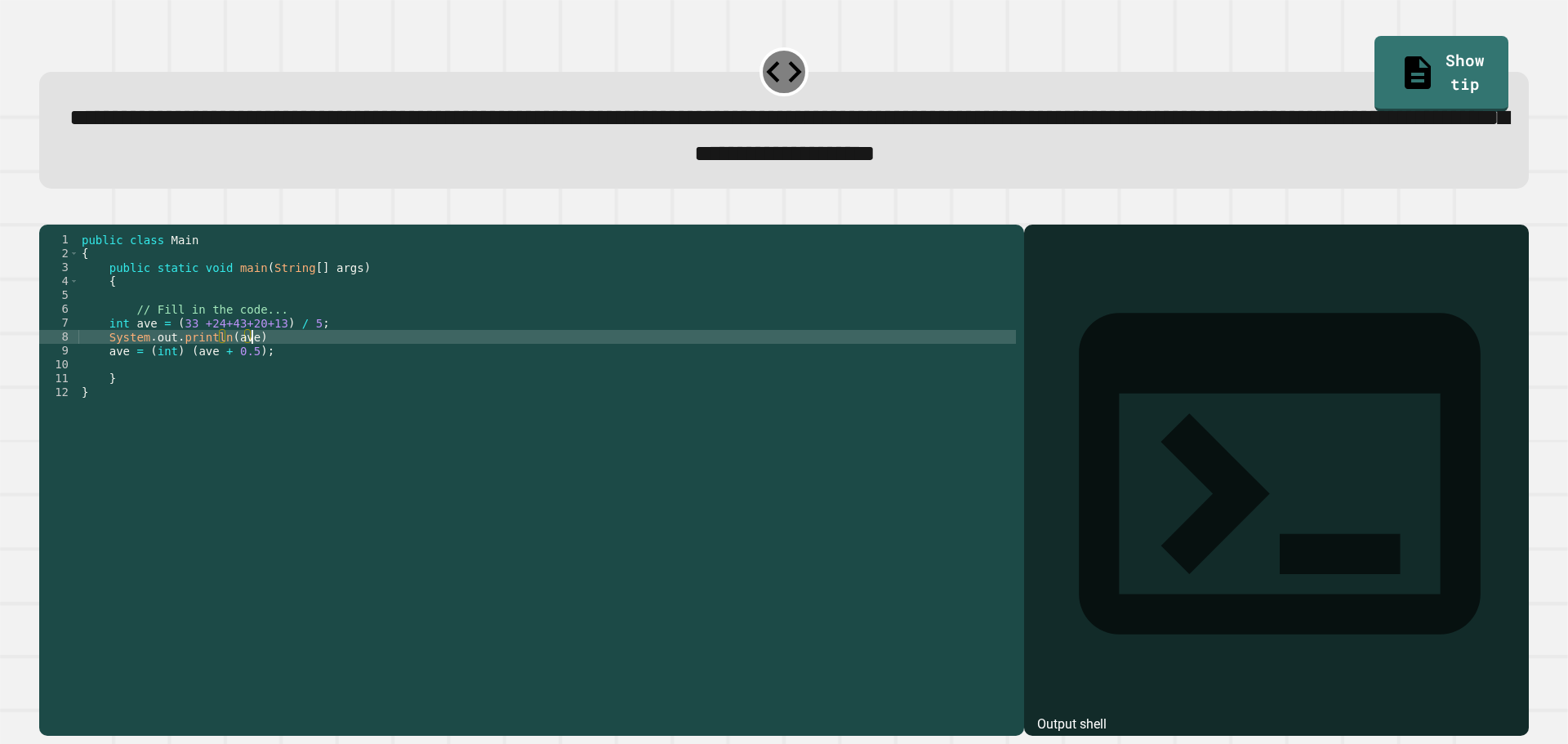
scroll to position [0, 11]
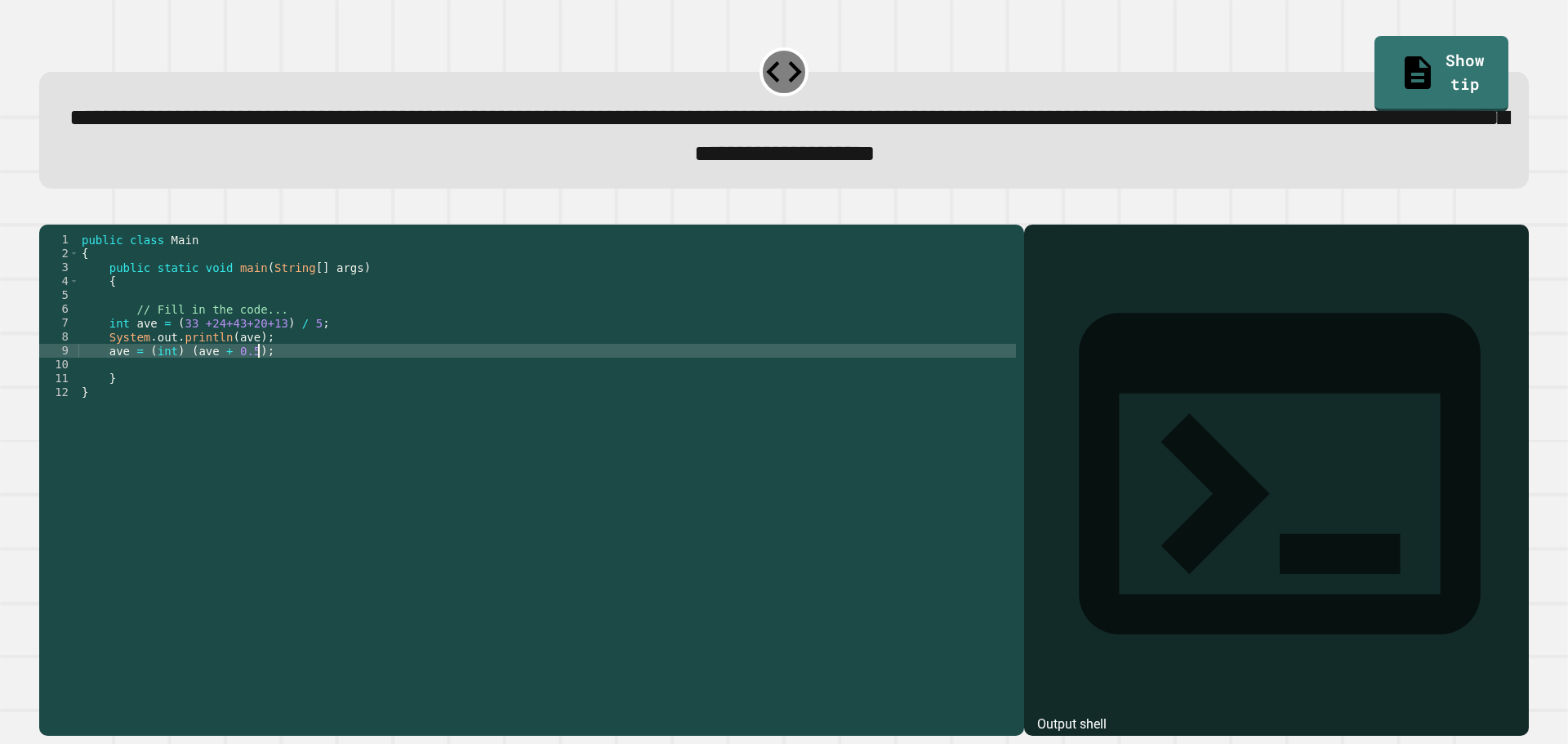
type textarea "**********"
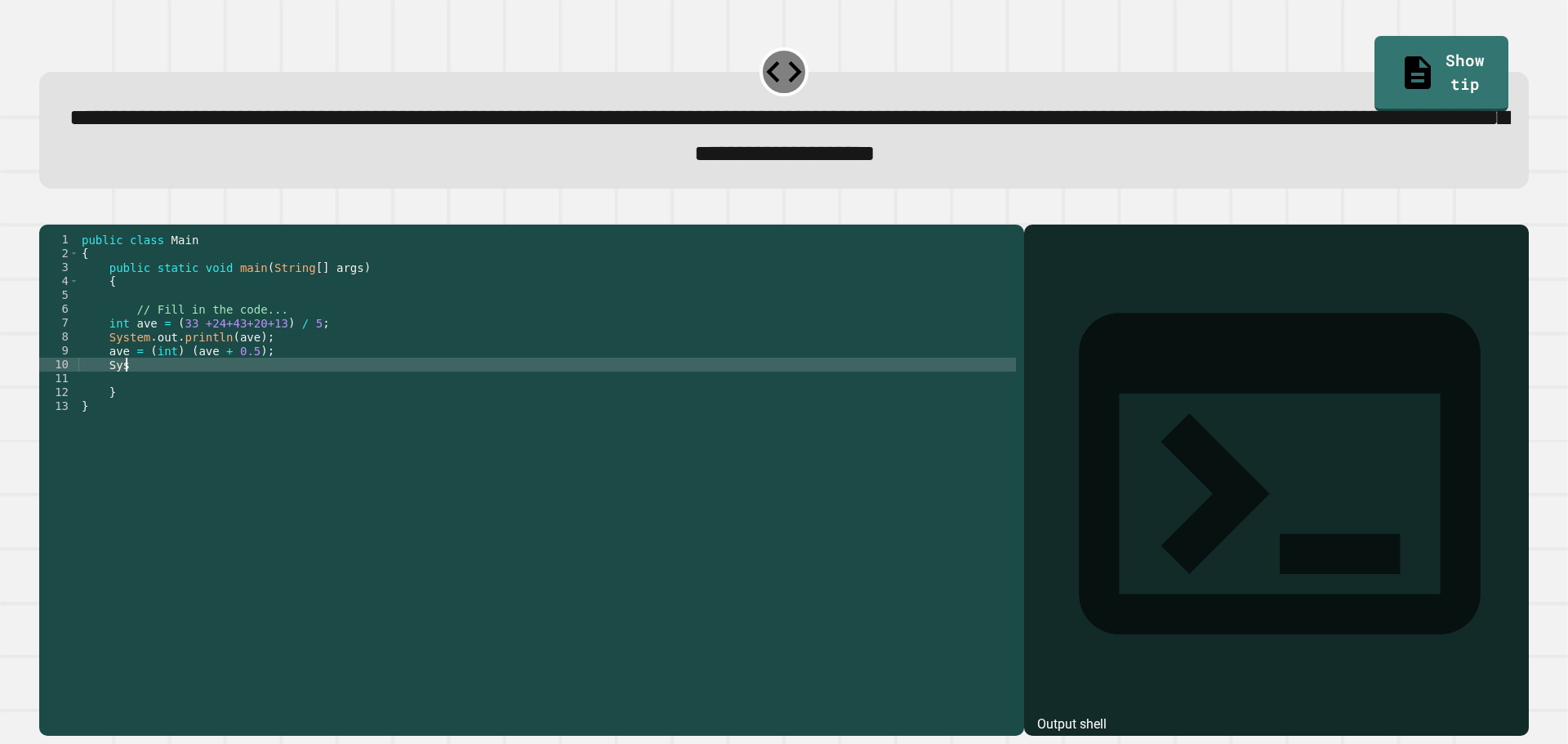
scroll to position [0, 2]
click at [277, 365] on div "public class Main { public static void main ( String [ ] args ) { // Fill in th…" at bounding box center [547, 462] width 938 height 458
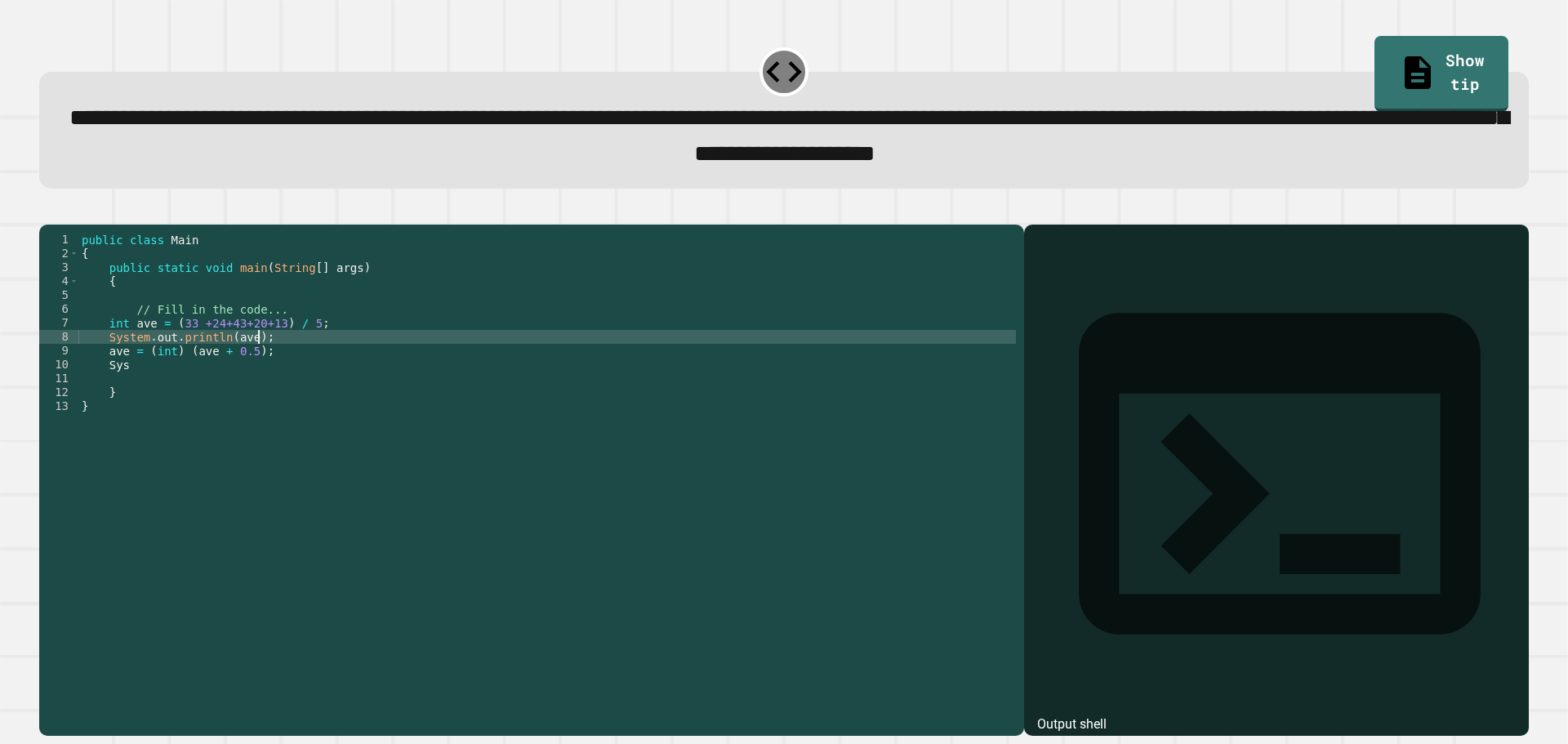
type textarea "**********"
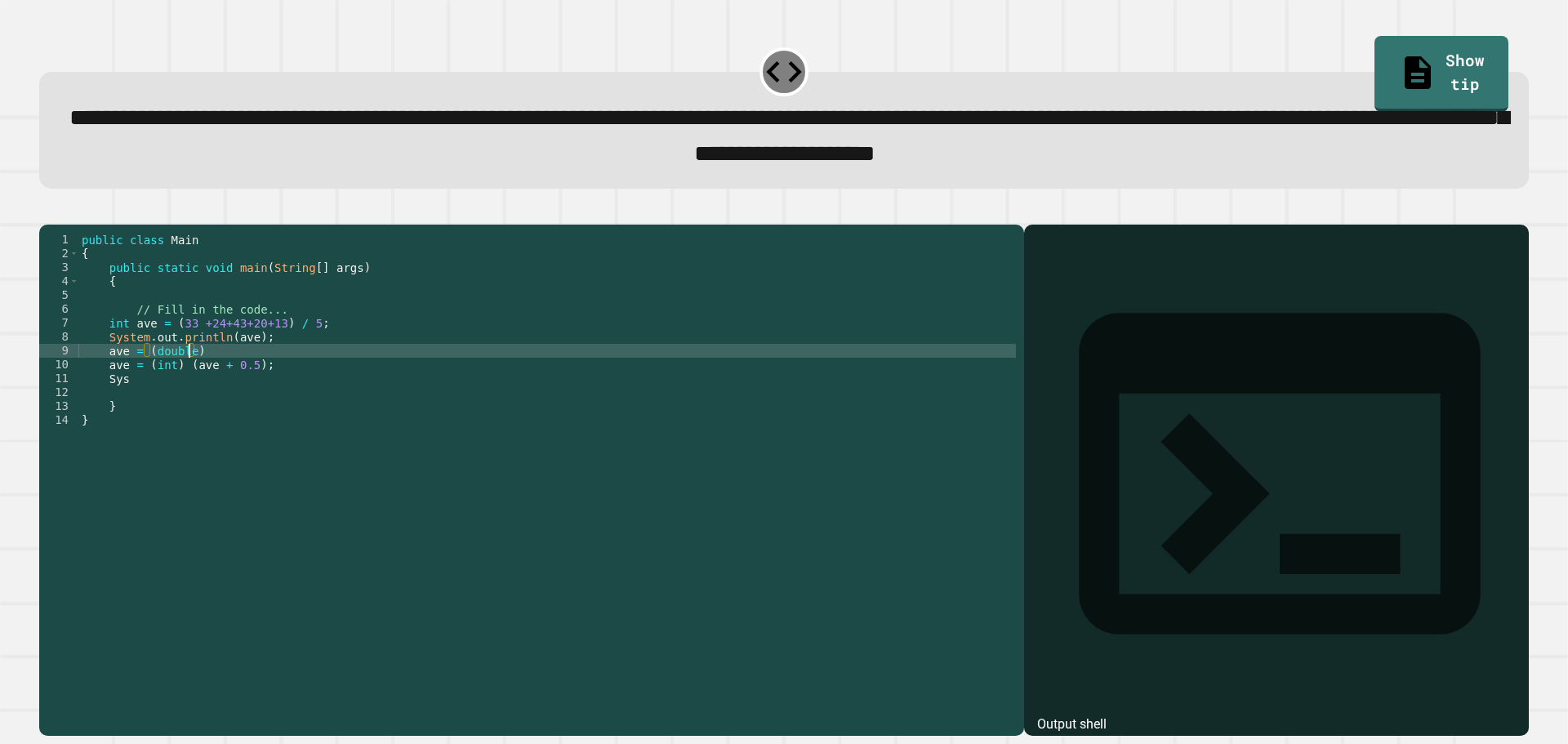
scroll to position [0, 7]
type textarea "**********"
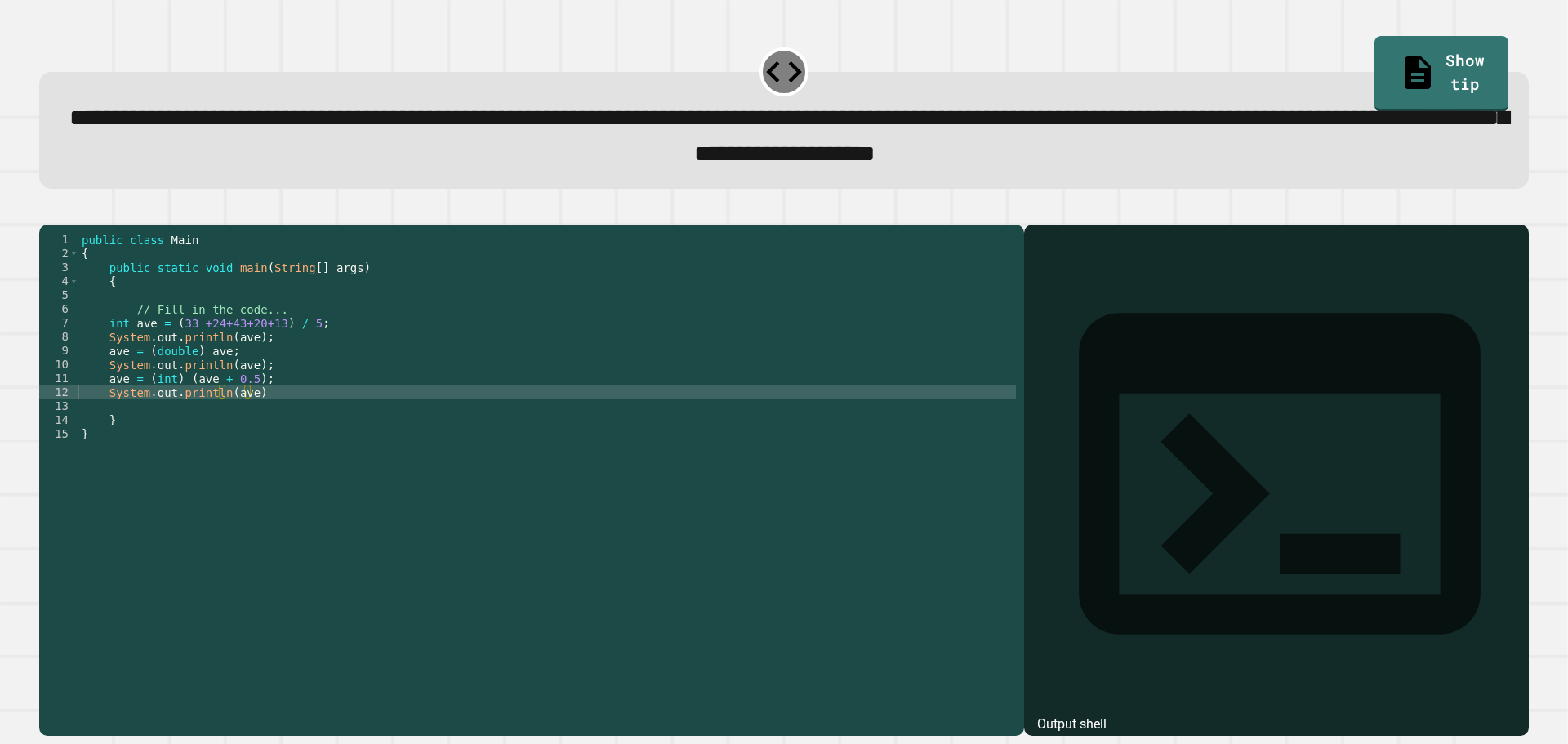
scroll to position [0, 11]
click at [48, 210] on icon "button" at bounding box center [48, 210] width 0 height 0
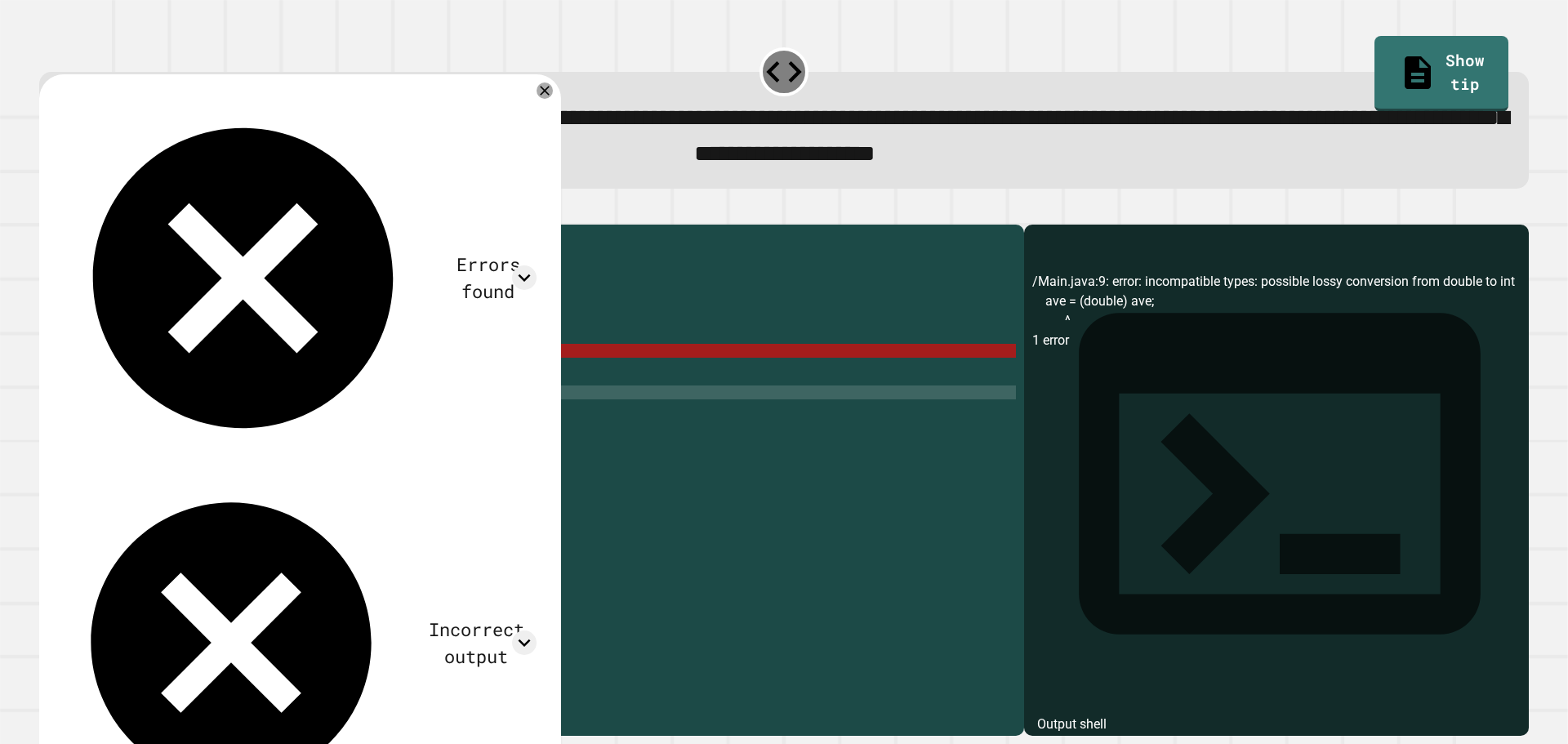
click at [220, 376] on div "public class Main { public static void main ( String [ ] args ) { // Fill in th…" at bounding box center [547, 462] width 938 height 458
click at [193, 381] on div "public class Main { public static void main ( String [ ] args ) { // Fill in th…" at bounding box center [547, 462] width 938 height 458
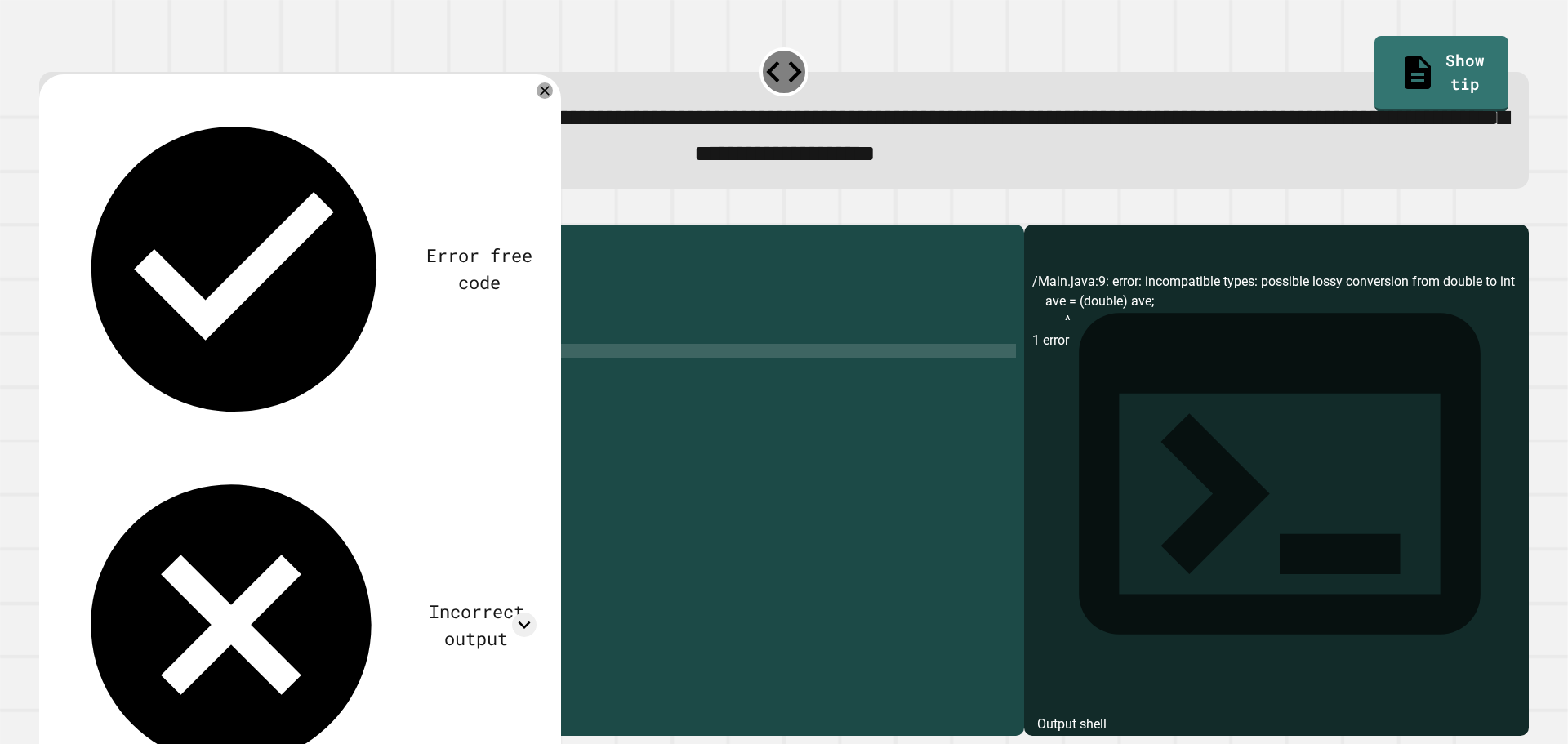
scroll to position [0, 9]
click at [3, 244] on div "**********" at bounding box center [784, 372] width 1568 height 744
click at [48, 210] on button "button" at bounding box center [48, 210] width 0 height 0
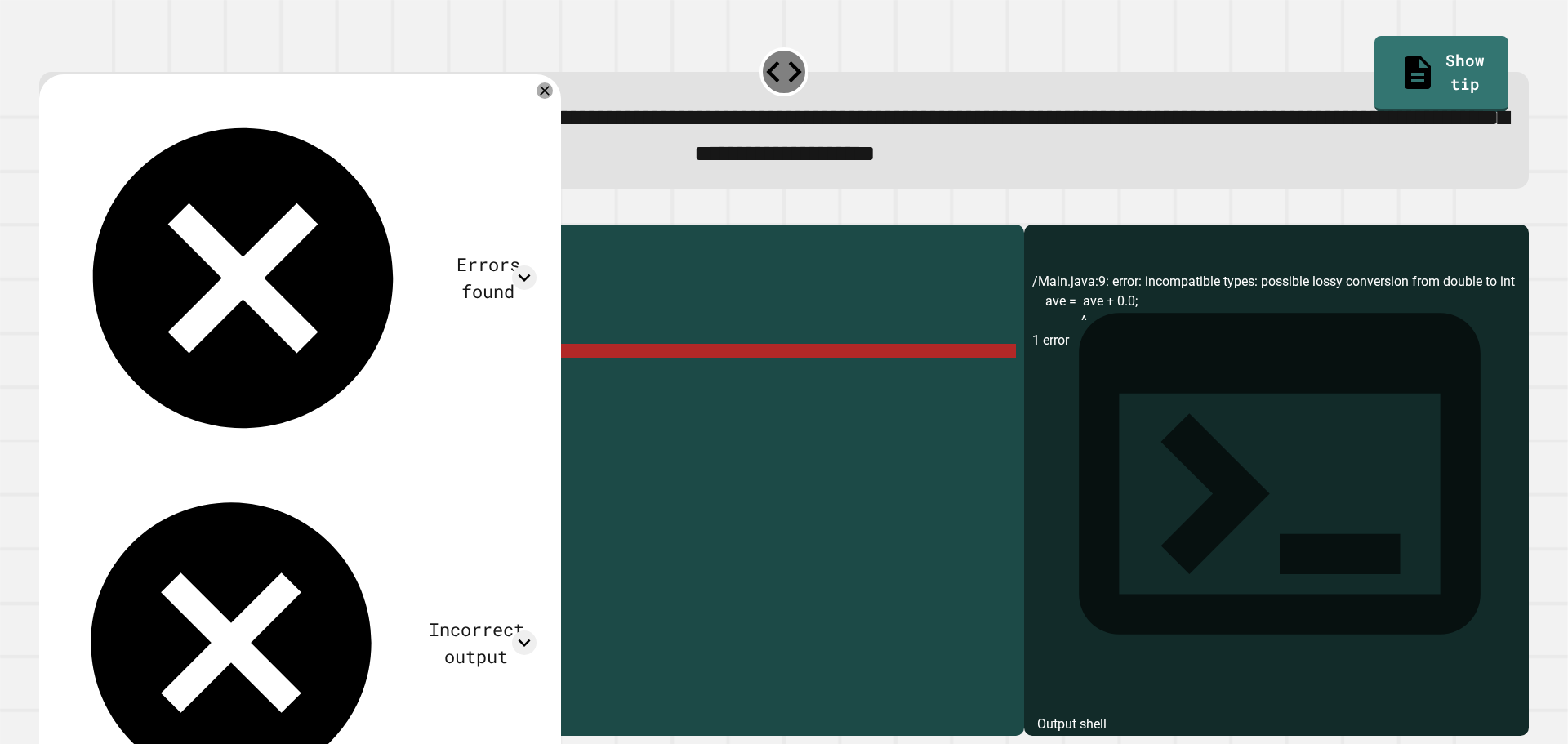
click at [260, 377] on div "public class Main { public static void main ( String [ ] args ) { // Fill in th…" at bounding box center [547, 462] width 938 height 458
click at [529, 266] on icon at bounding box center [525, 278] width 25 height 25
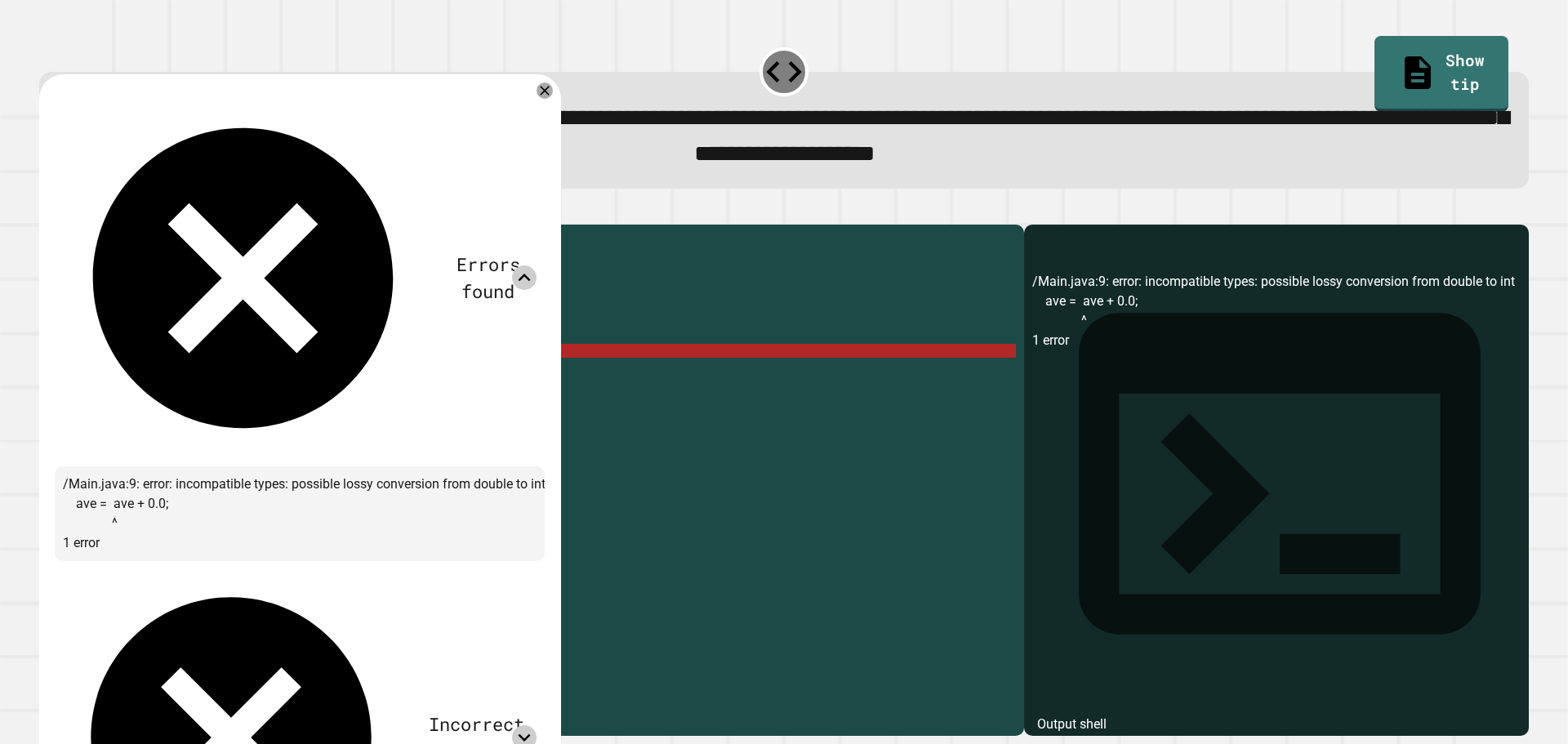
click at [522, 726] on icon at bounding box center [525, 738] width 25 height 25
click at [531, 266] on icon at bounding box center [525, 278] width 25 height 25
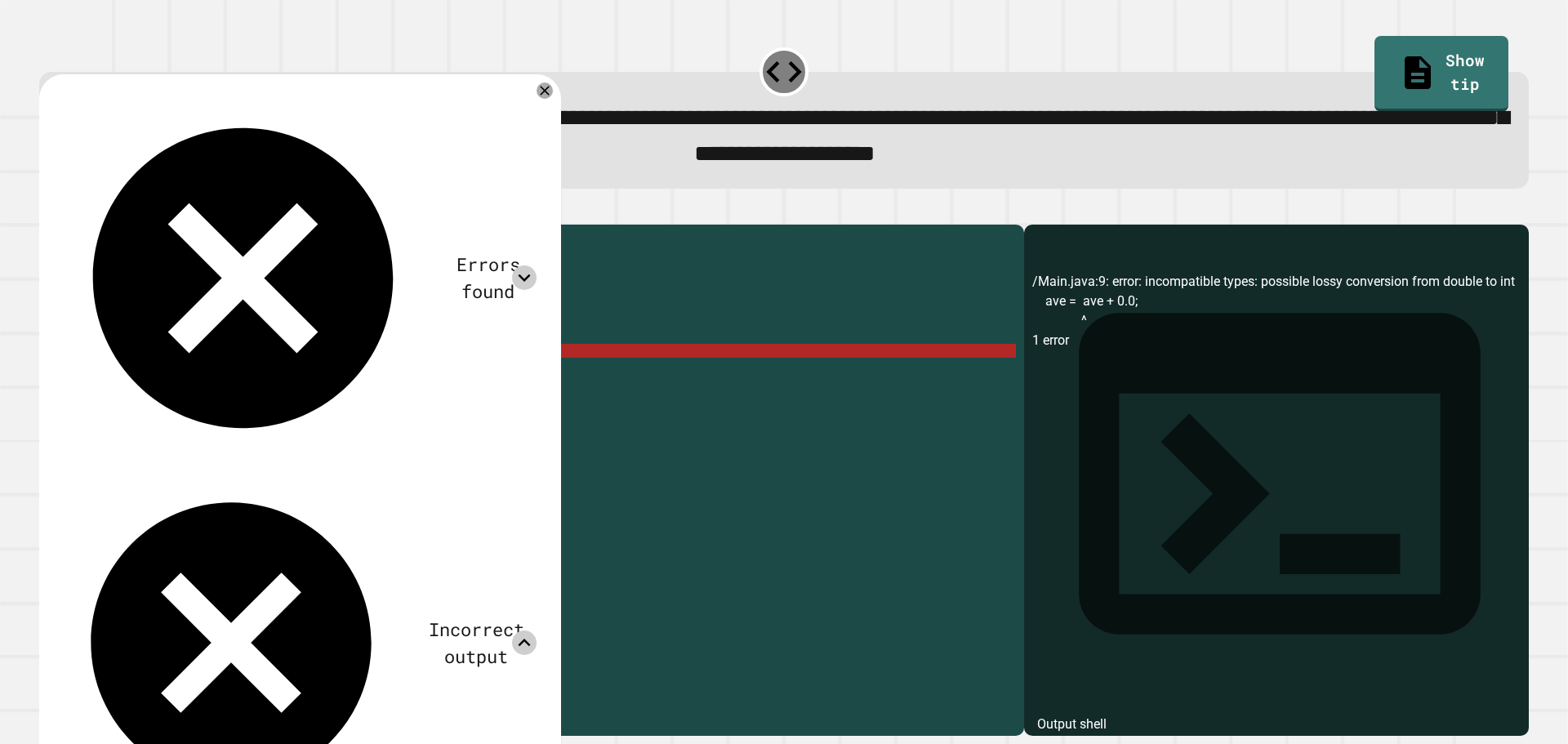
drag, startPoint x: 233, startPoint y: 400, endPoint x: 226, endPoint y: 396, distance: 8.1
click at [232, 400] on div "public class Main { public static void main ( String [ ] args ) { // Fill in th…" at bounding box center [547, 462] width 938 height 458
click at [152, 379] on div "public class Main { public static void main ( String [ ] args ) { // Fill in th…" at bounding box center [547, 462] width 938 height 458
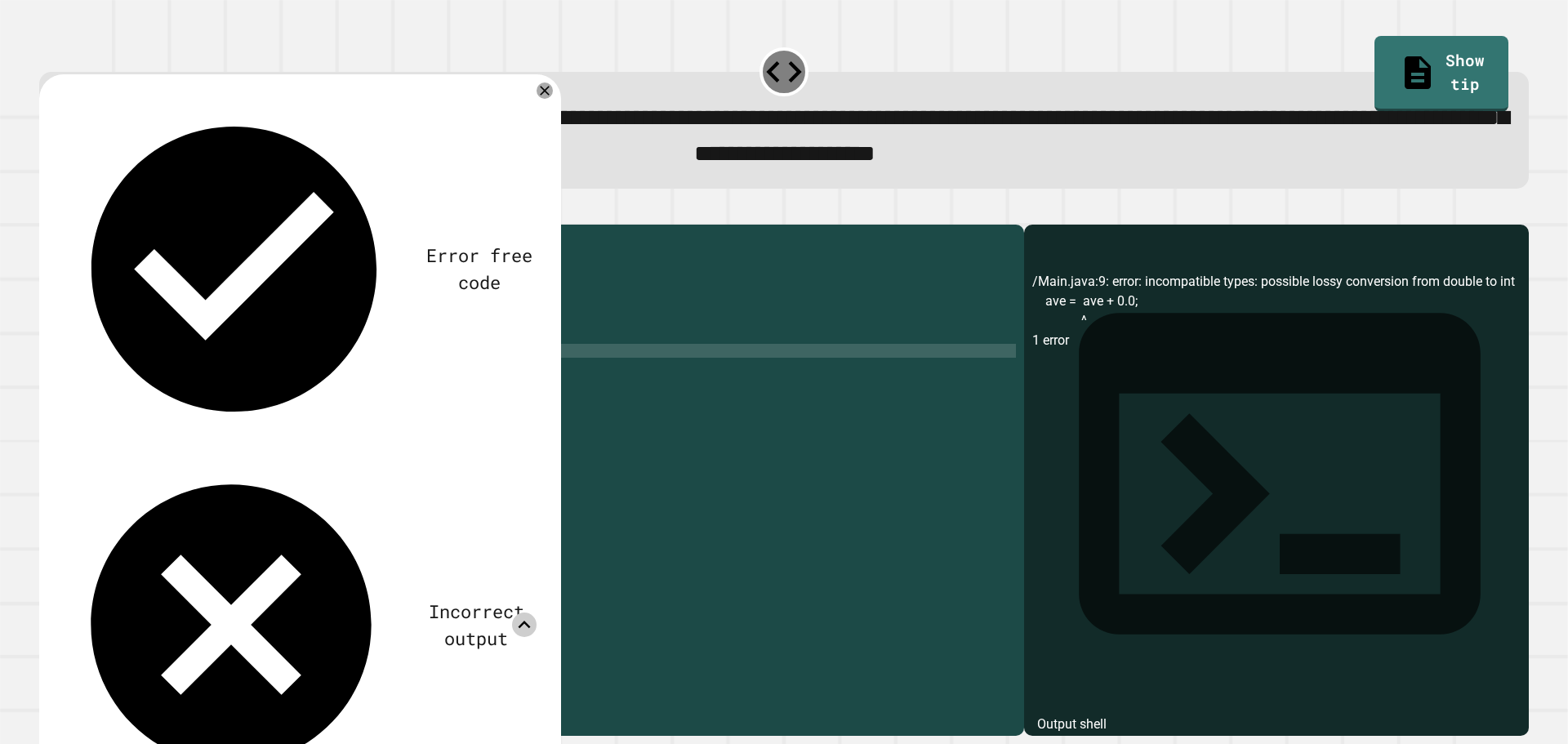
scroll to position [0, 9]
click at [546, 94] on icon at bounding box center [545, 91] width 20 height 20
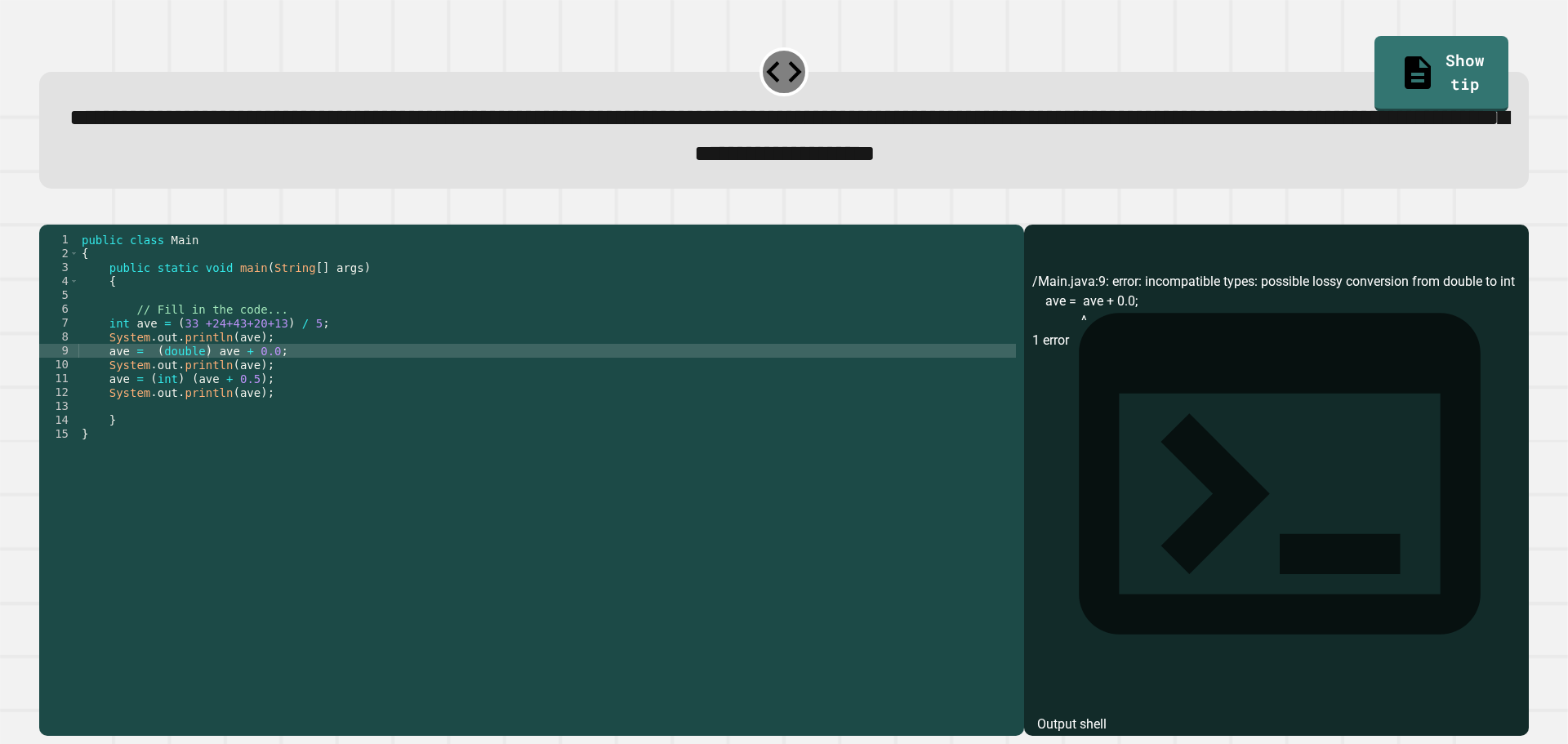
click at [48, 210] on icon "button" at bounding box center [48, 210] width 0 height 0
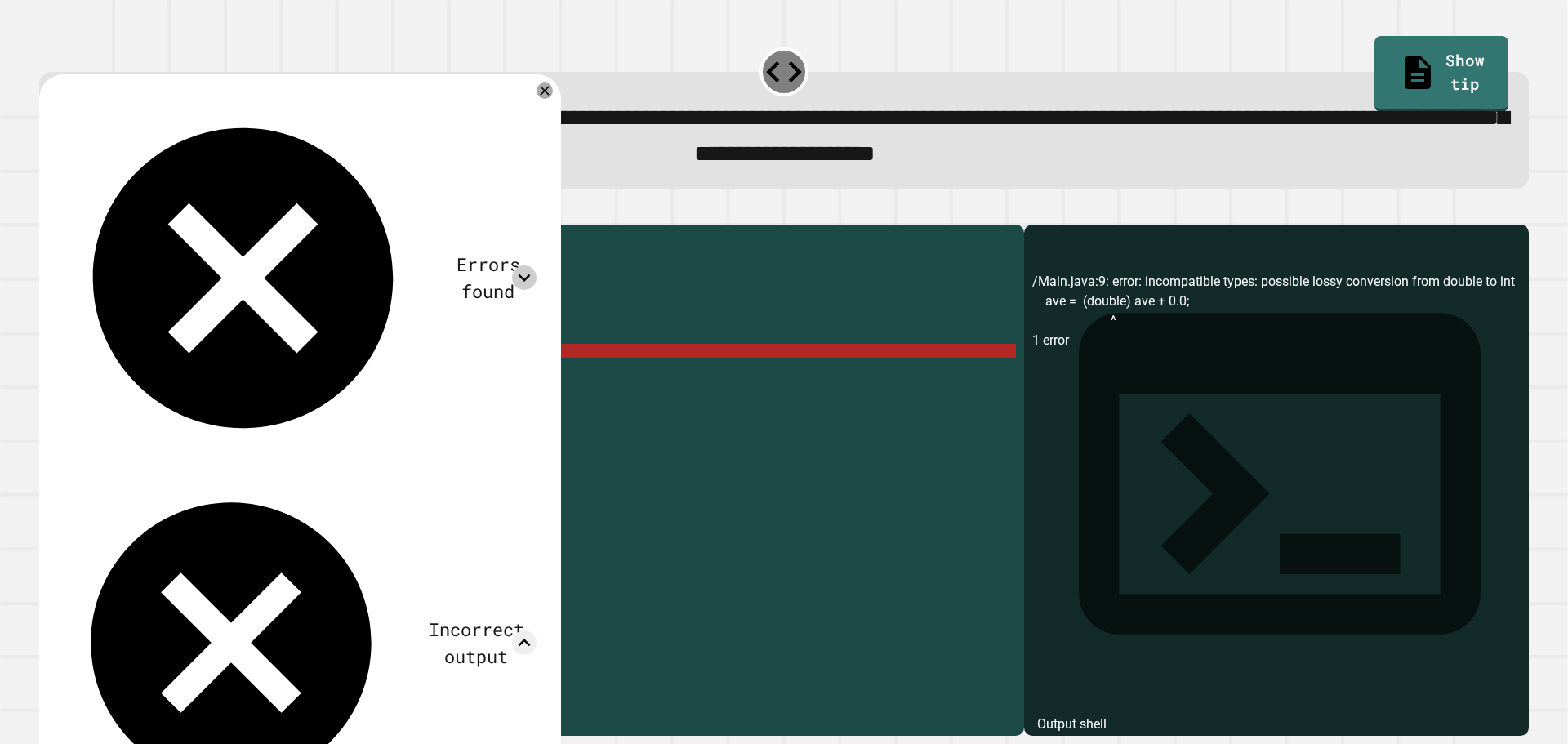
click at [519, 266] on icon at bounding box center [525, 278] width 25 height 25
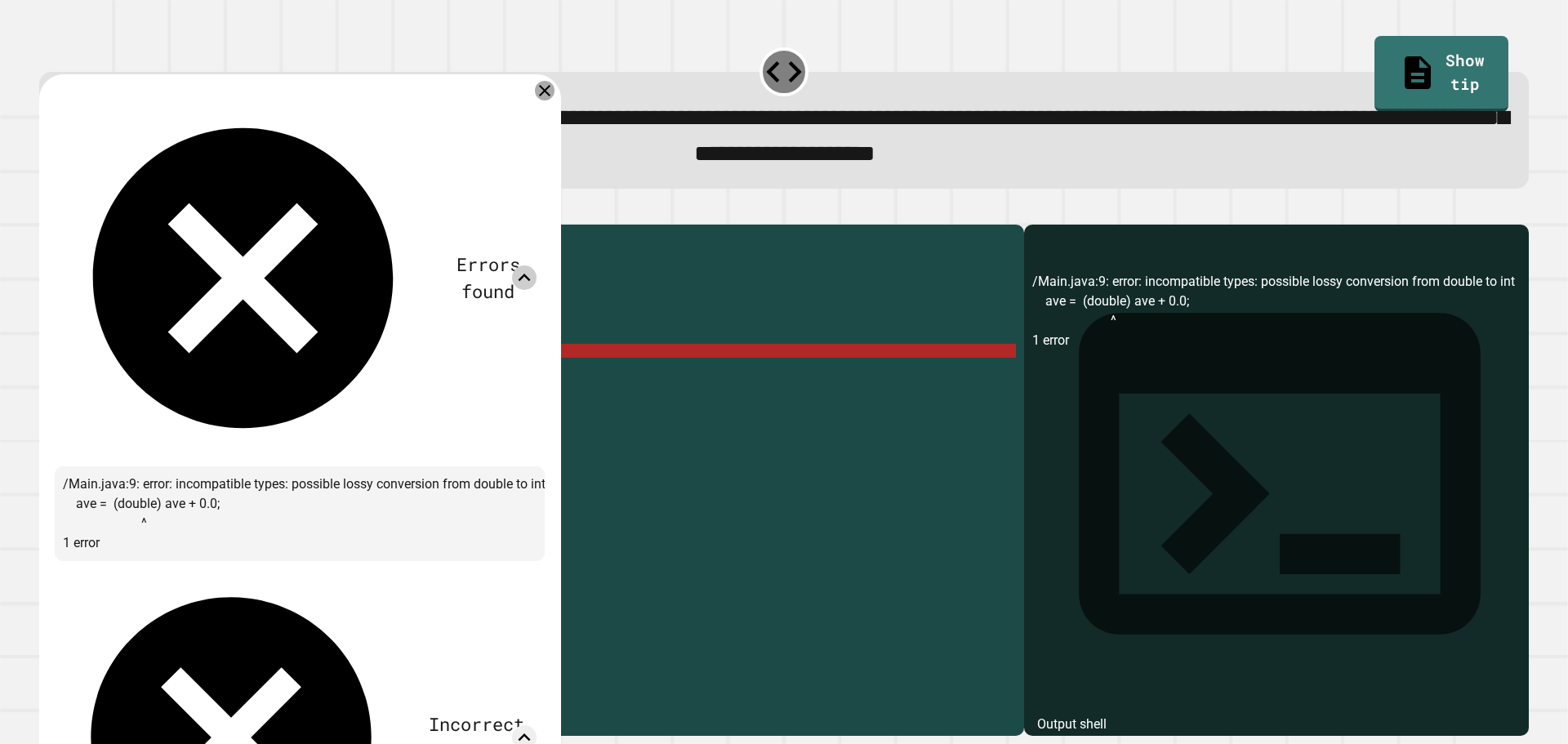
click at [546, 87] on div at bounding box center [545, 91] width 20 height 20
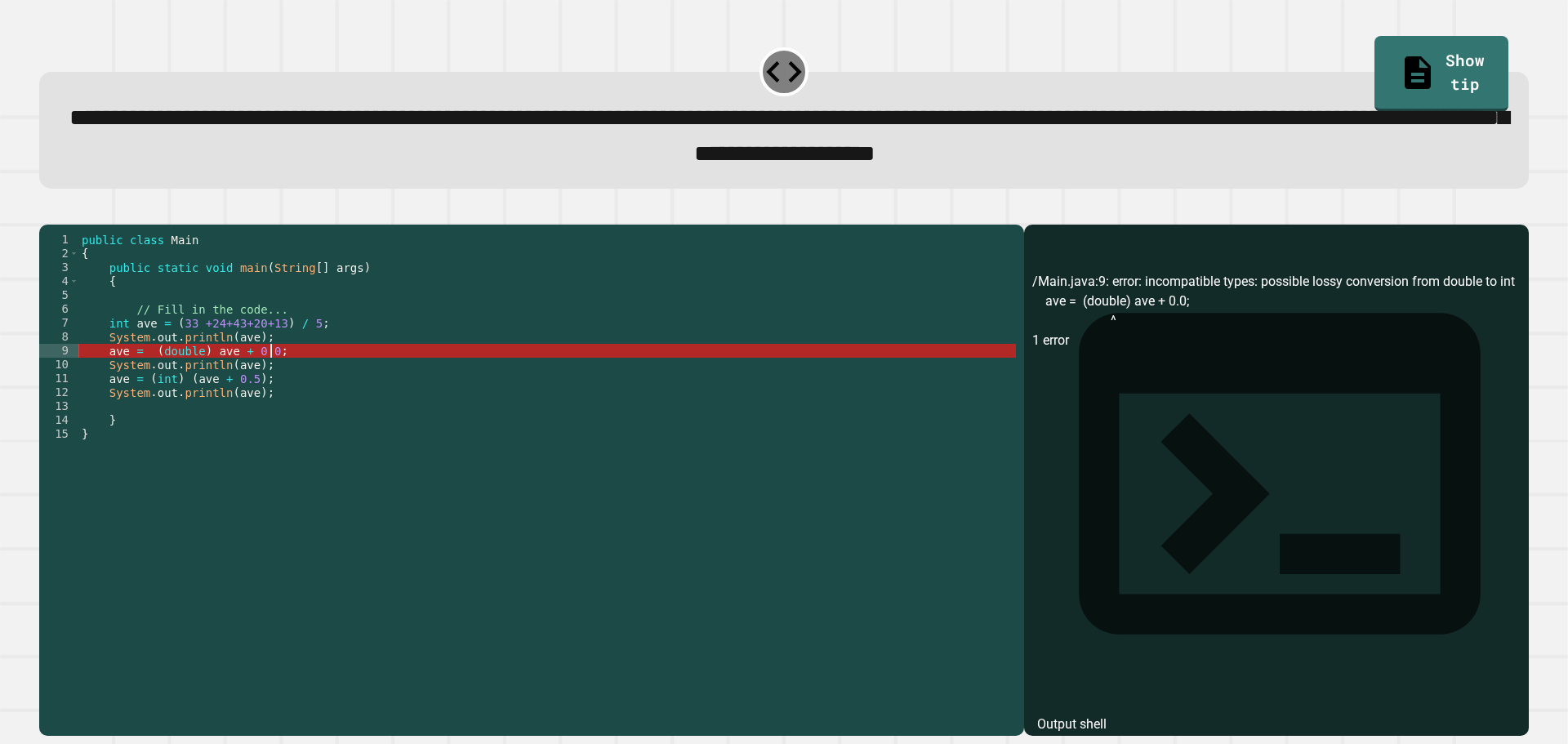
click at [268, 375] on div "public class Main { public static void main ( String [ ] args ) { // Fill in th…" at bounding box center [547, 462] width 938 height 458
click at [267, 376] on div "public class Main { public static void main ( String [ ] args ) { // Fill in th…" at bounding box center [547, 462] width 938 height 458
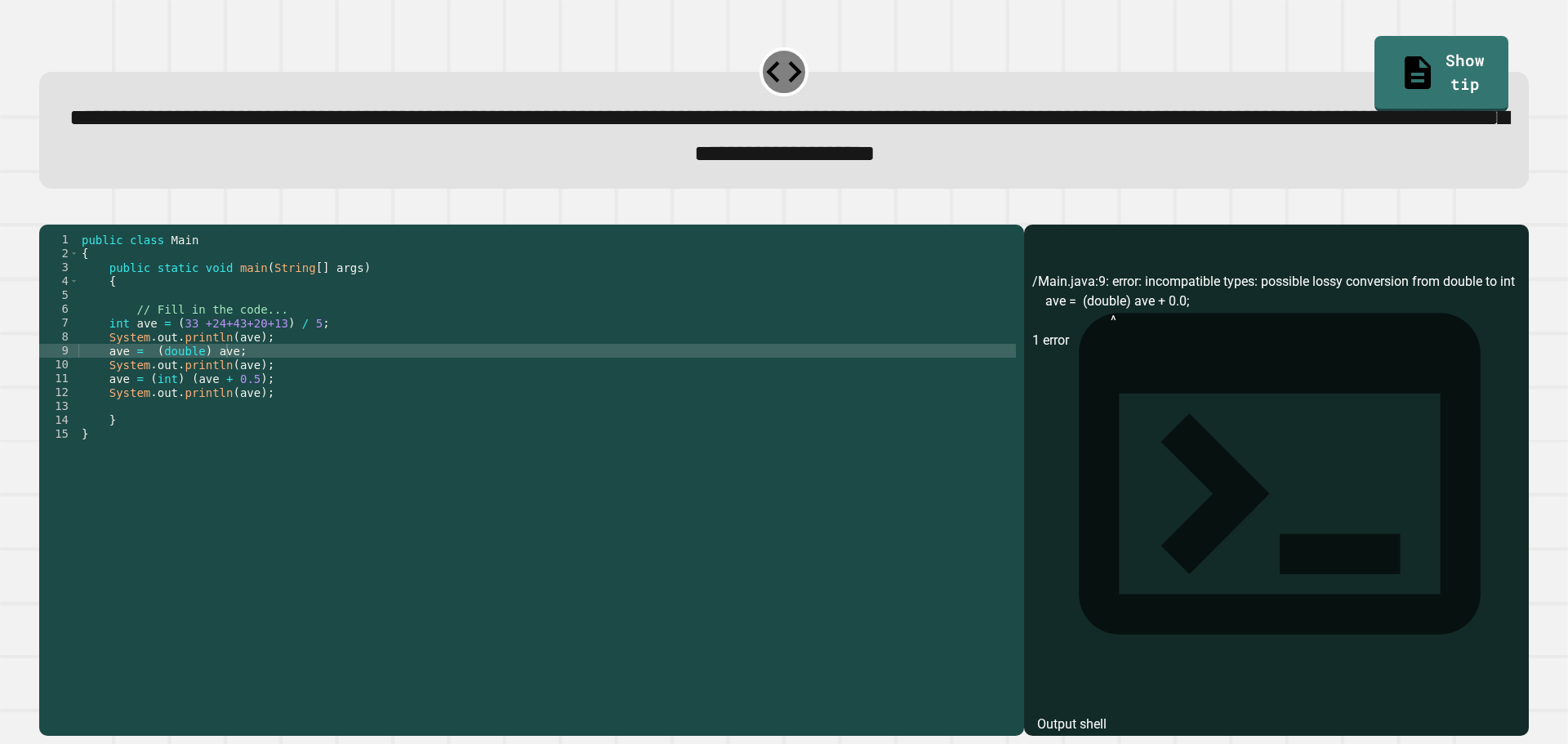
click at [48, 210] on button "button" at bounding box center [48, 210] width 0 height 0
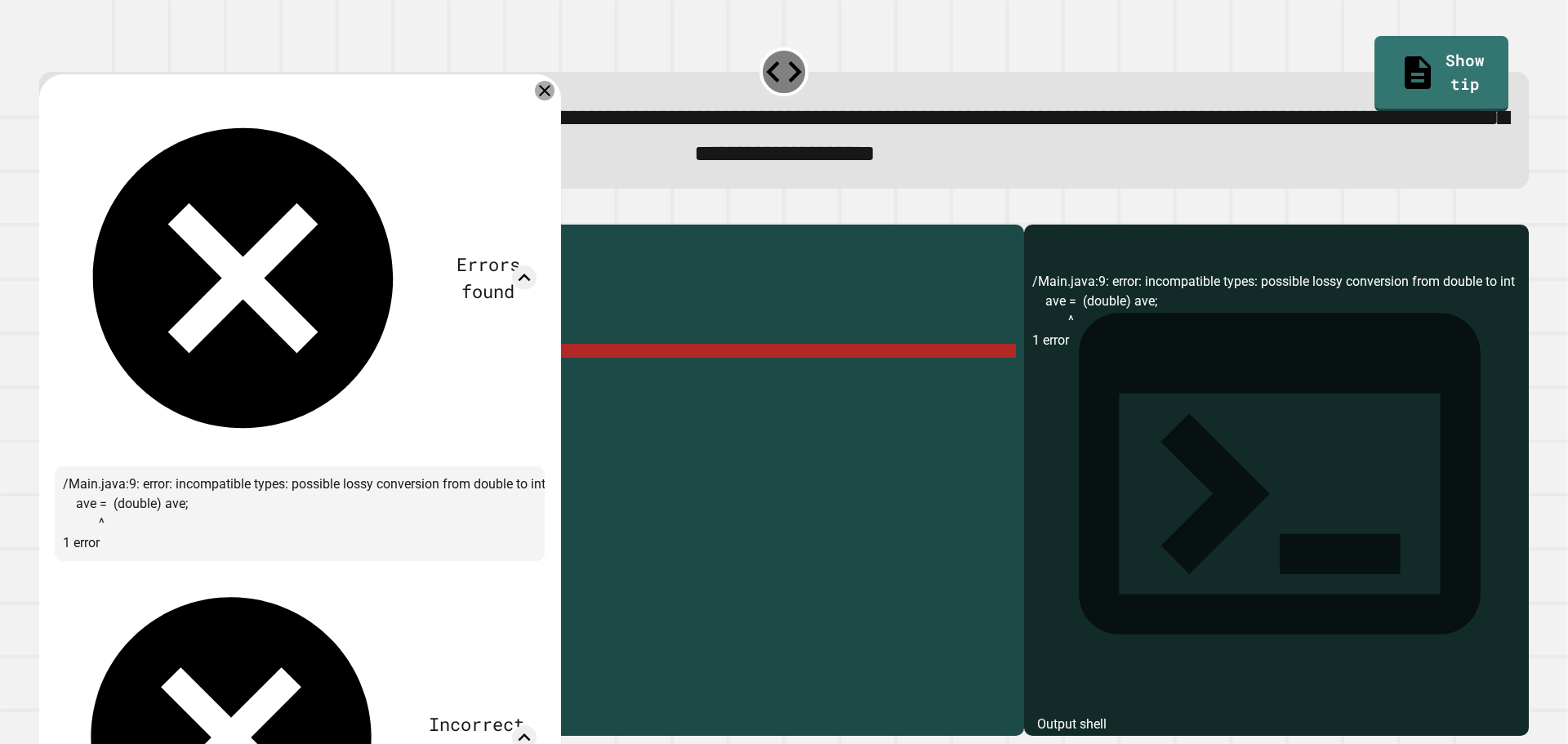
click at [547, 97] on icon at bounding box center [545, 91] width 20 height 20
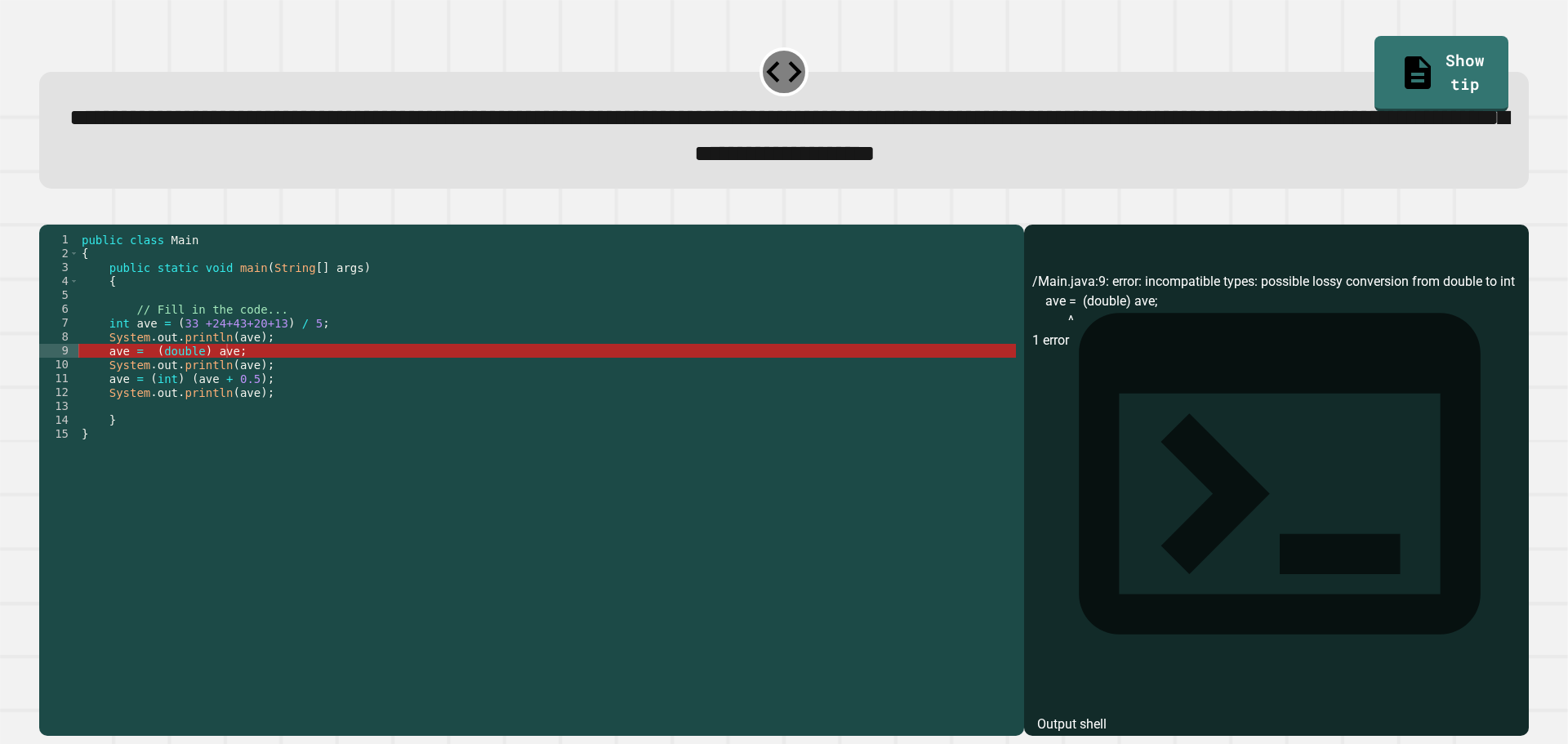
click at [277, 356] on div "public class Main { public static void main ( String [ ] args ) { // Fill in th…" at bounding box center [547, 462] width 938 height 458
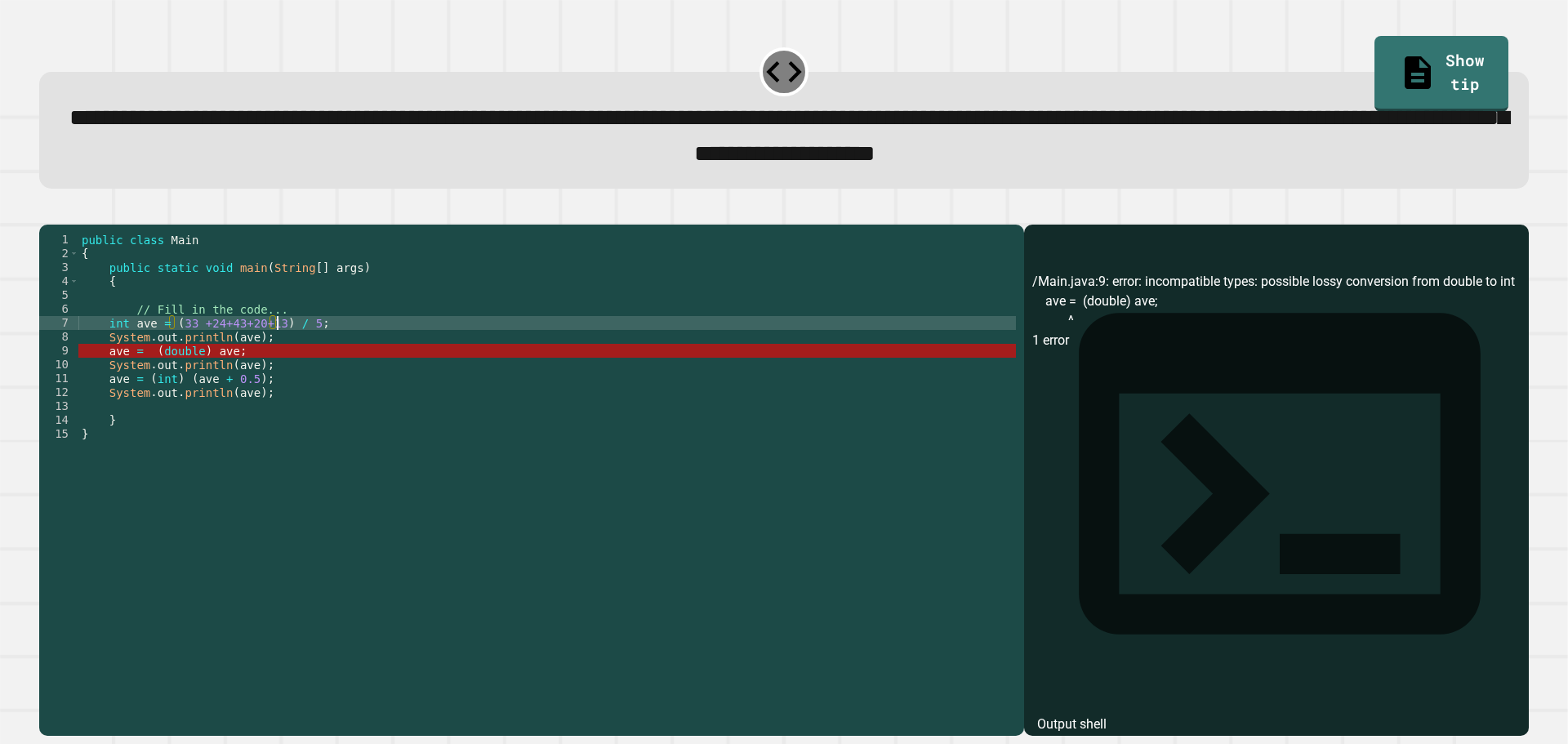
click at [282, 371] on div "public class Main { public static void main ( String [ ] args ) { // Fill in th…" at bounding box center [547, 462] width 938 height 458
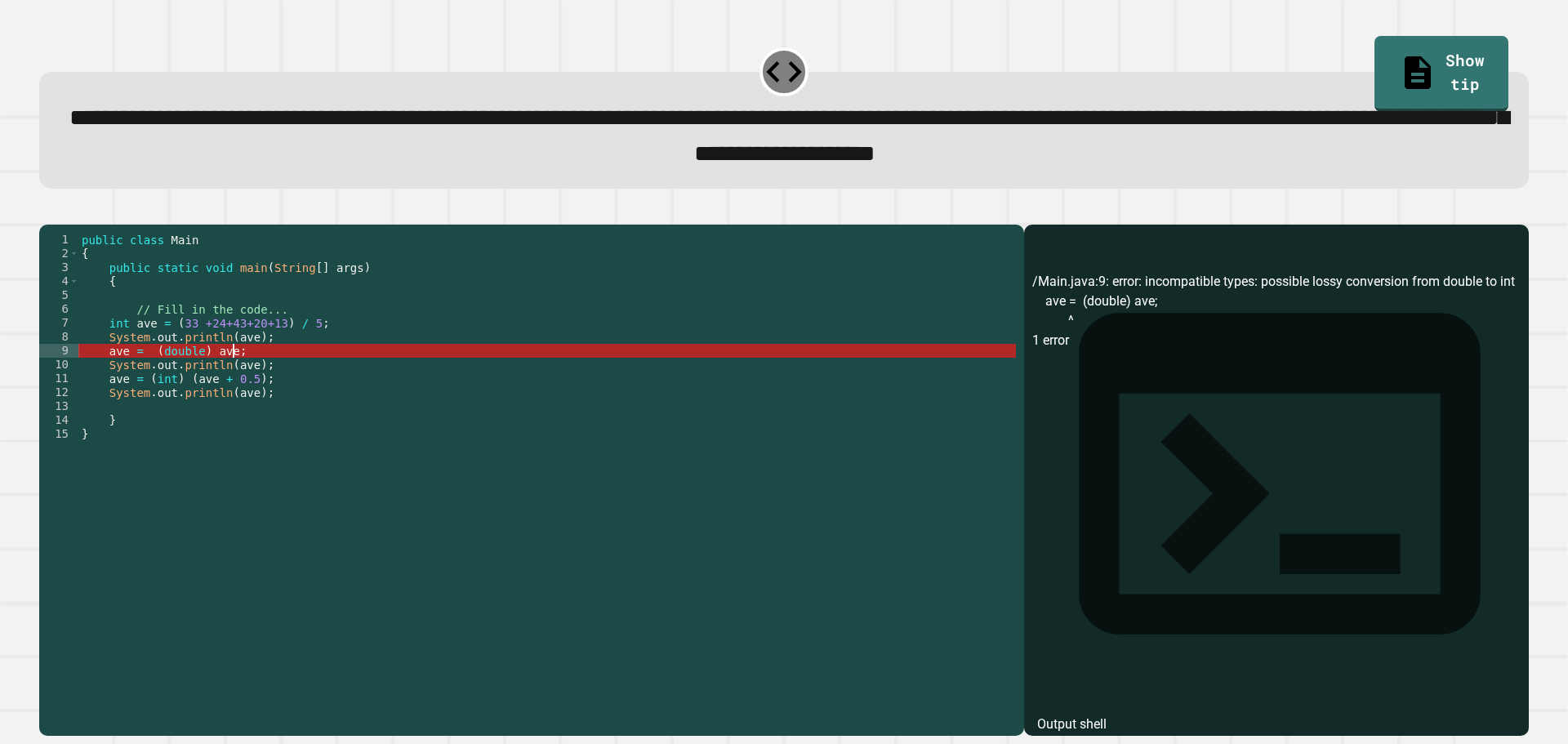
click at [263, 371] on div "public class Main { public static void main ( String [ ] args ) { // Fill in th…" at bounding box center [547, 462] width 938 height 458
click at [263, 360] on div "public class Main { public static void main ( String [ ] args ) { // Fill in th…" at bounding box center [547, 462] width 938 height 458
click at [193, 354] on div "public class Main { public static void main ( String [ ] args ) { // Fill in th…" at bounding box center [547, 462] width 938 height 458
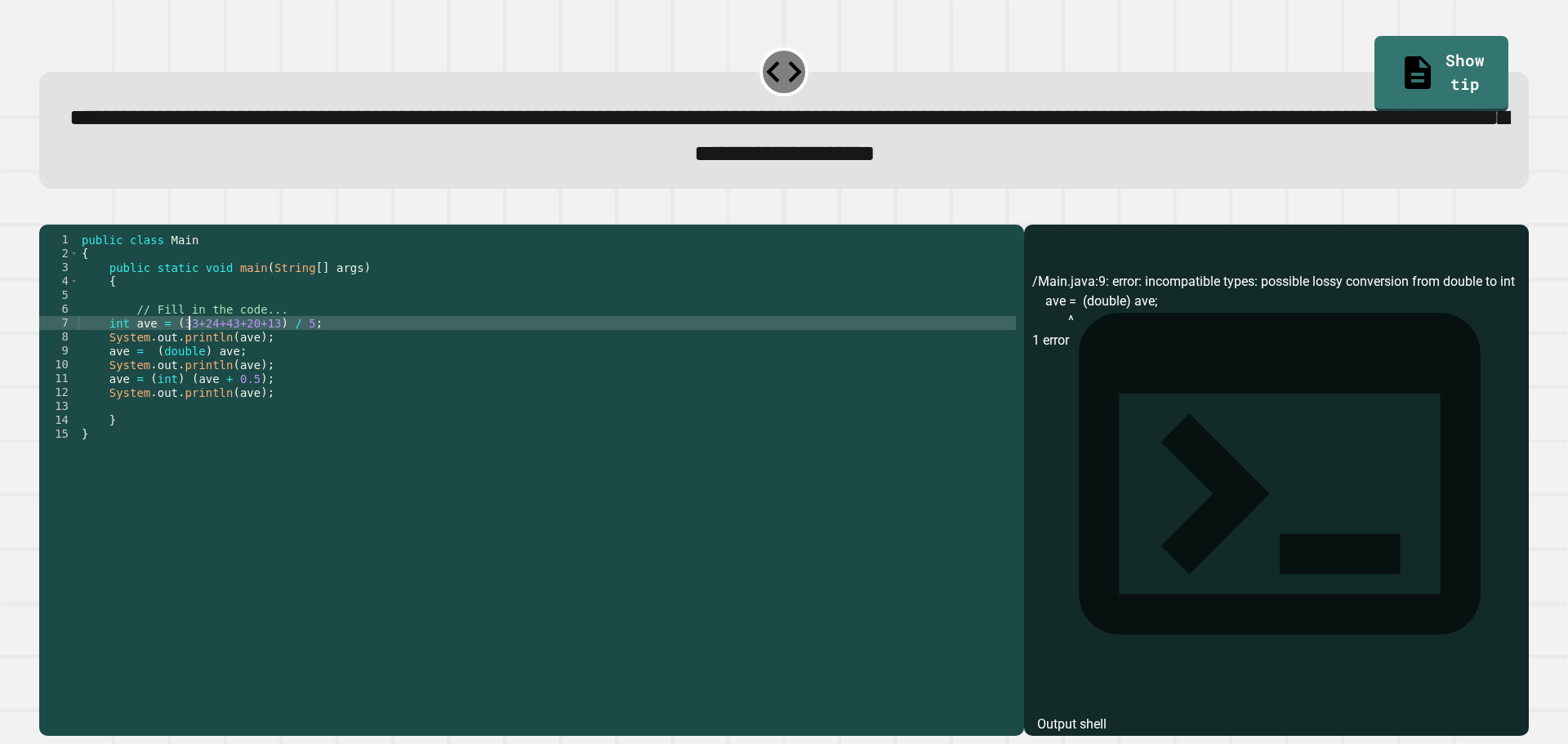
click at [244, 375] on div "public class Main { public static void main ( String [ ] args ) { // Fill in th…" at bounding box center [547, 462] width 938 height 458
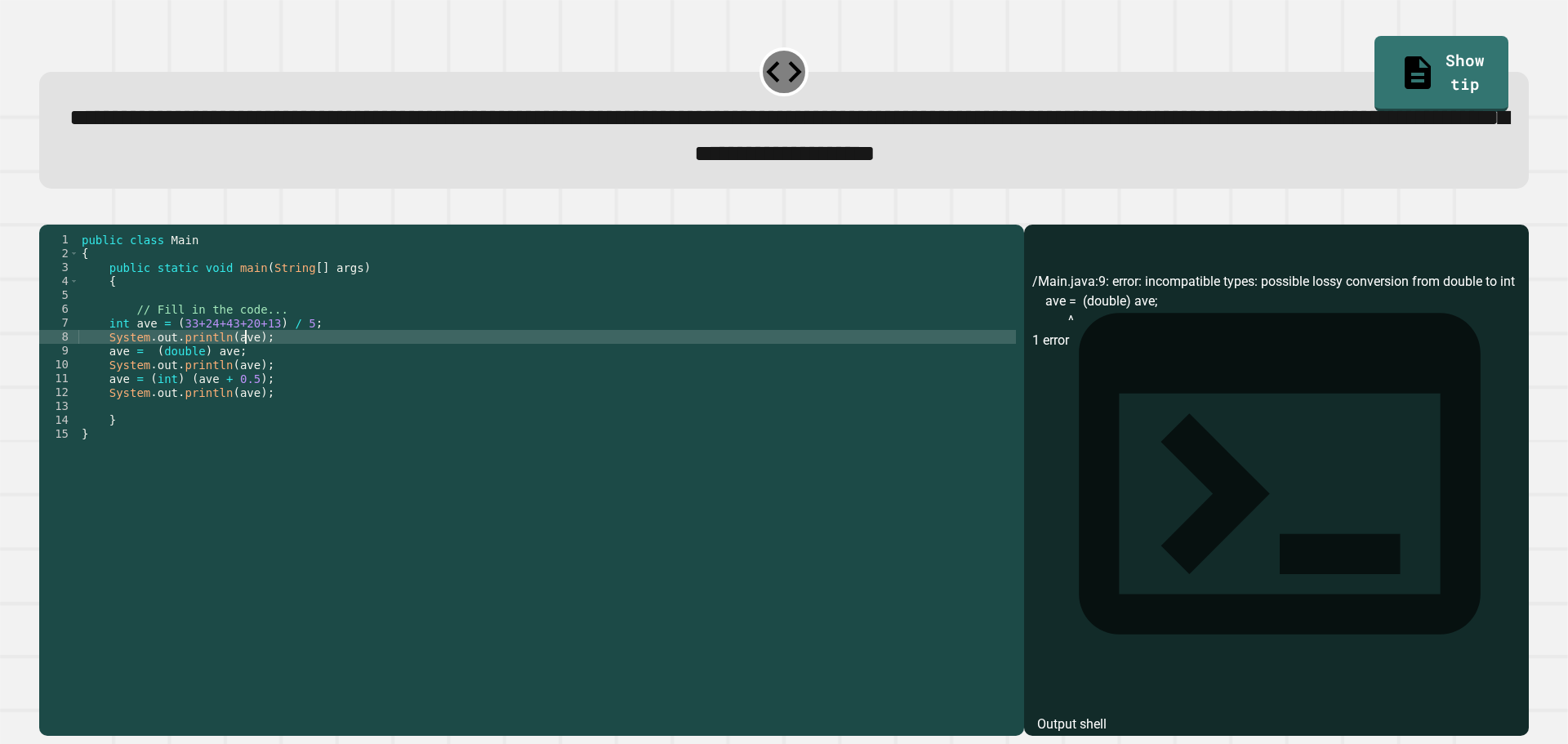
click at [244, 365] on div "public class Main { public static void main ( String [ ] args ) { // Fill in th…" at bounding box center [547, 462] width 938 height 458
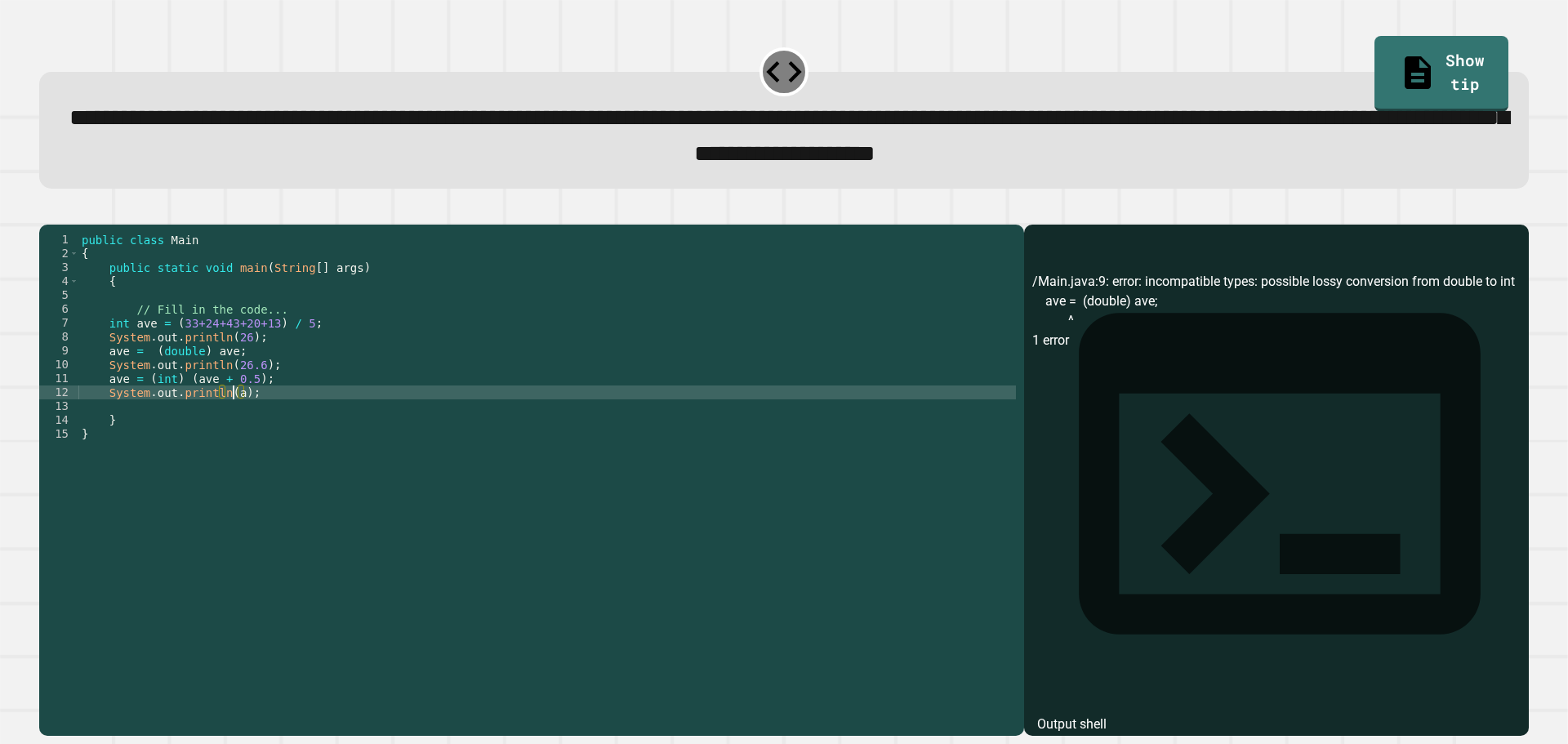
scroll to position [0, 11]
click at [48, 210] on button "button" at bounding box center [48, 210] width 0 height 0
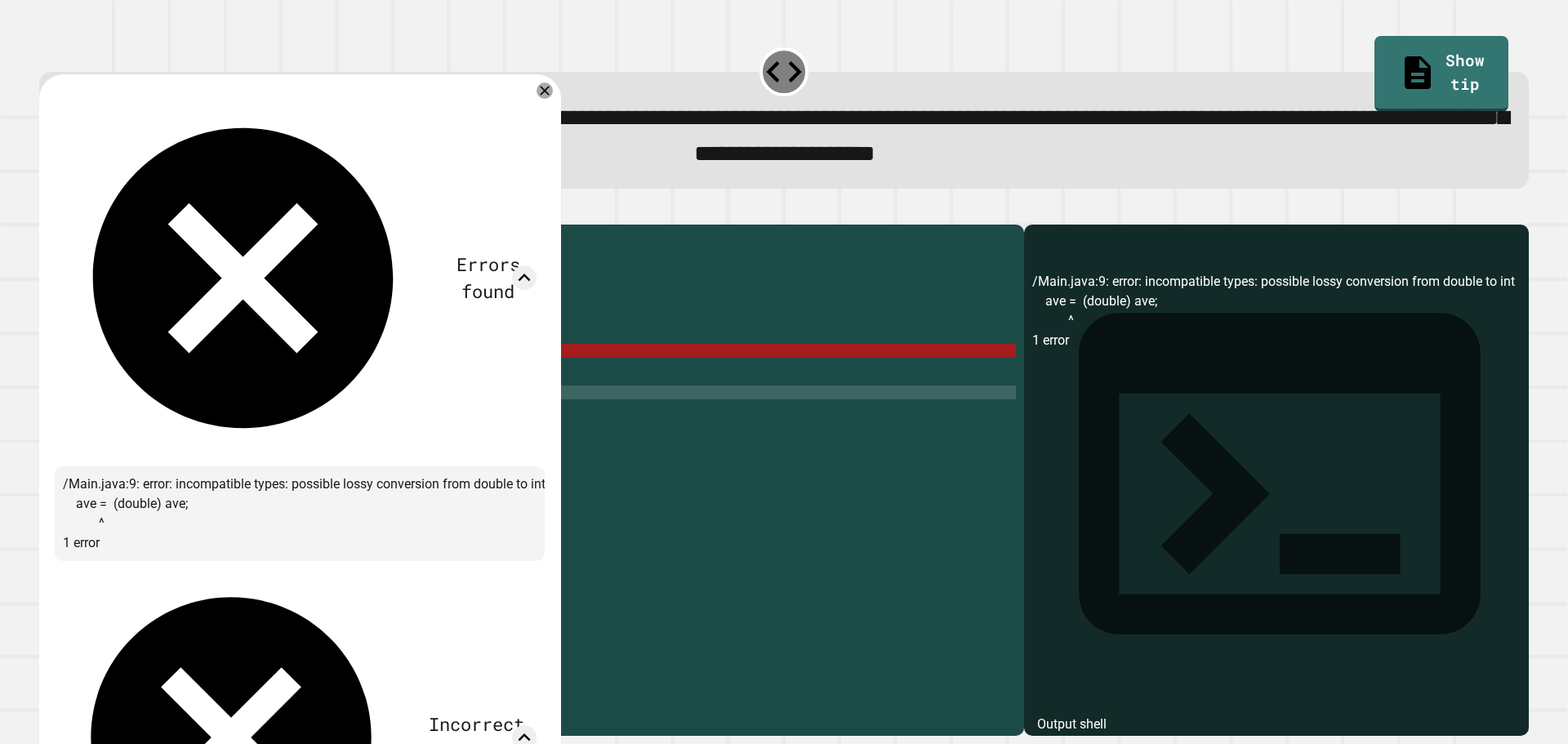
click at [552, 87] on div "Errors found /Main.java:9: error: incompatible types: possible lossy conversion…" at bounding box center [300, 577] width 522 height 1004
click at [538, 100] on icon at bounding box center [545, 91] width 20 height 20
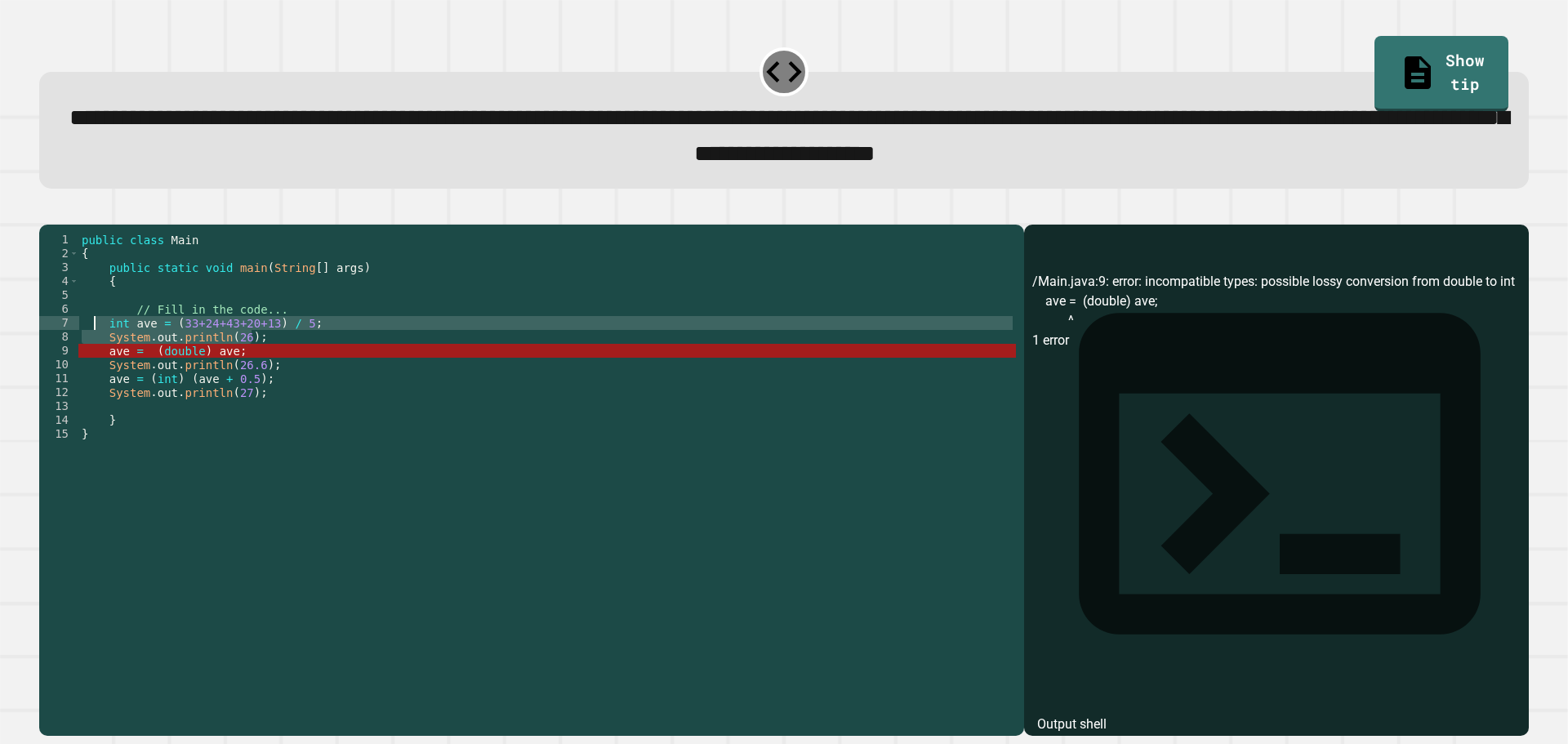
drag, startPoint x: 306, startPoint y: 359, endPoint x: 96, endPoint y: 354, distance: 210.1
click at [96, 354] on div "public class Main { public static void main ( String [ ] args ) { // Fill in th…" at bounding box center [547, 462] width 938 height 458
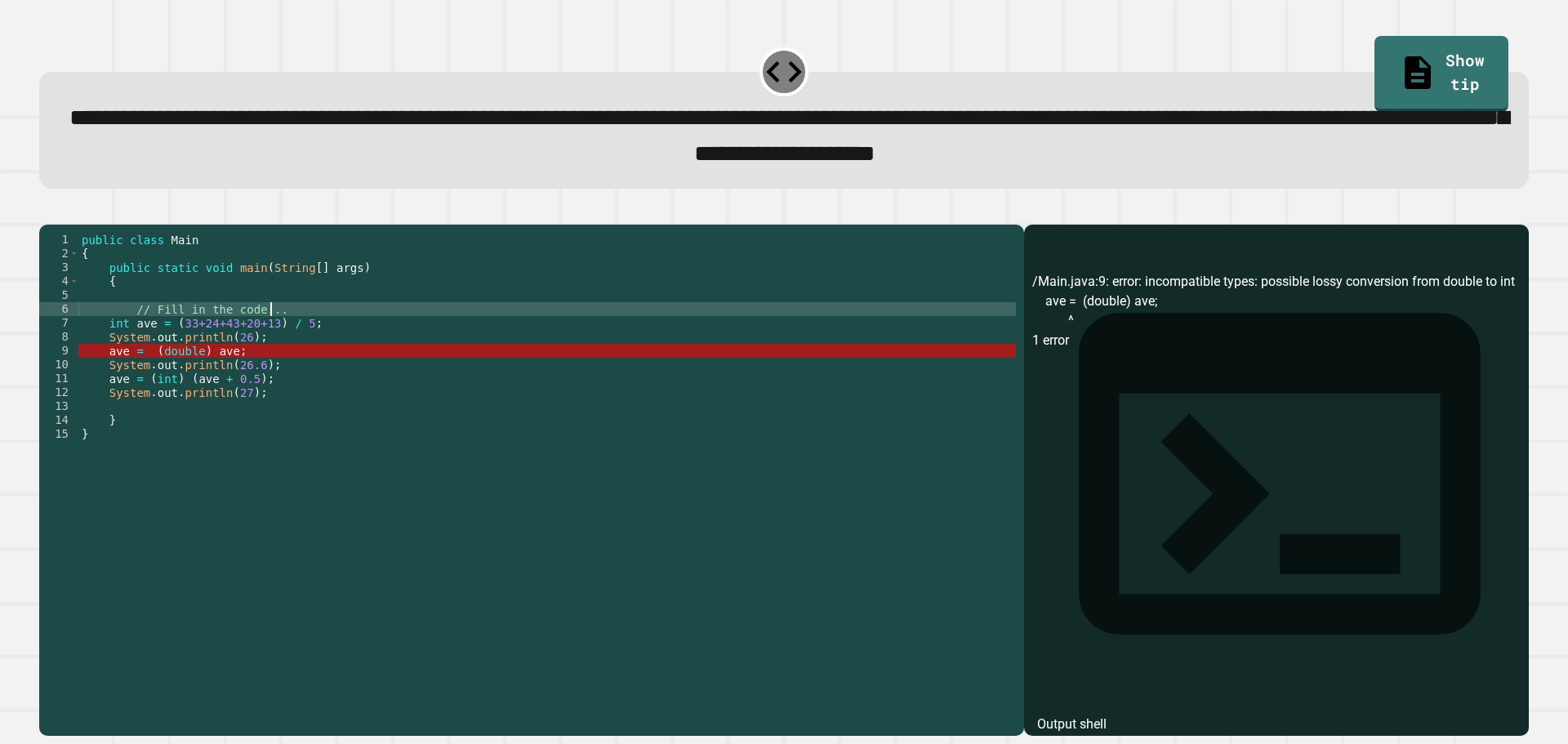
click at [306, 339] on div "public class Main { public static void main ( String [ ] args ) { // Fill in th…" at bounding box center [547, 462] width 938 height 458
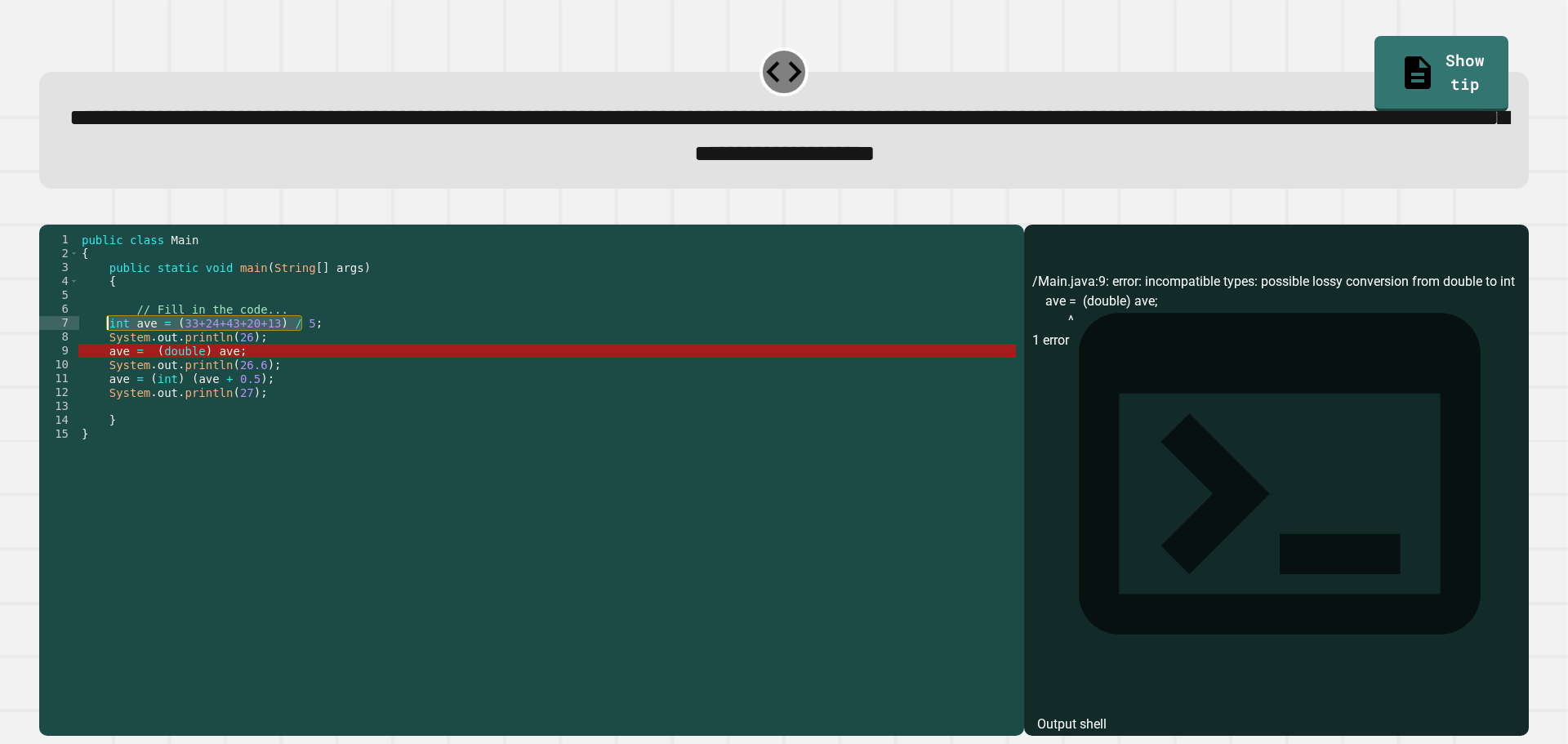
drag, startPoint x: 300, startPoint y: 352, endPoint x: 104, endPoint y: 351, distance: 196.0
click at [107, 349] on div "public class Main { public static void main ( String [ ] args ) { // Fill in th…" at bounding box center [547, 462] width 938 height 458
type textarea "**********"
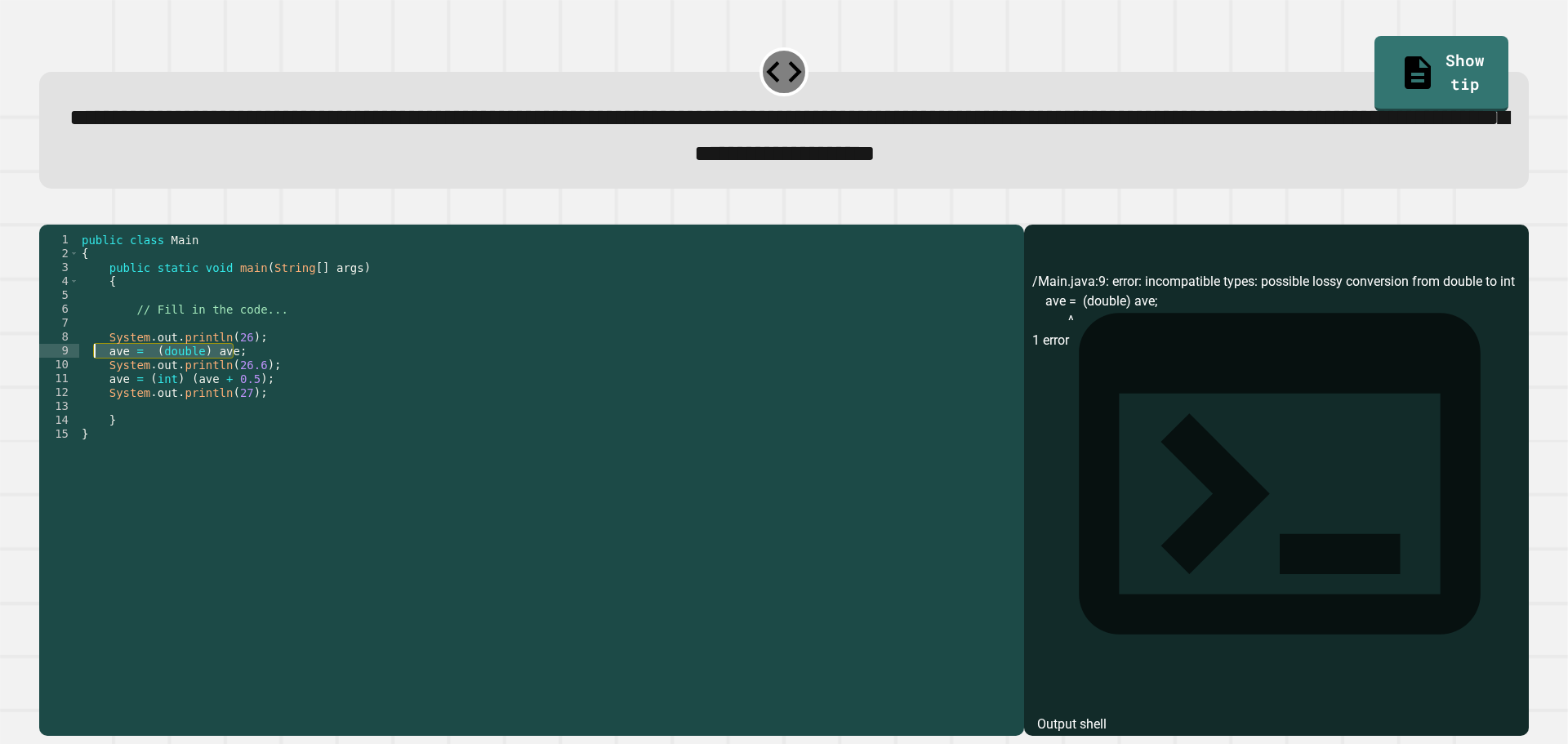
drag, startPoint x: 236, startPoint y: 379, endPoint x: 97, endPoint y: 383, distance: 139.1
click at [94, 379] on div "public class Main { public static void main ( String [ ] args ) { // Fill in th…" at bounding box center [547, 462] width 938 height 458
type textarea "**********"
drag, startPoint x: 266, startPoint y: 402, endPoint x: 21, endPoint y: 408, distance: 245.1
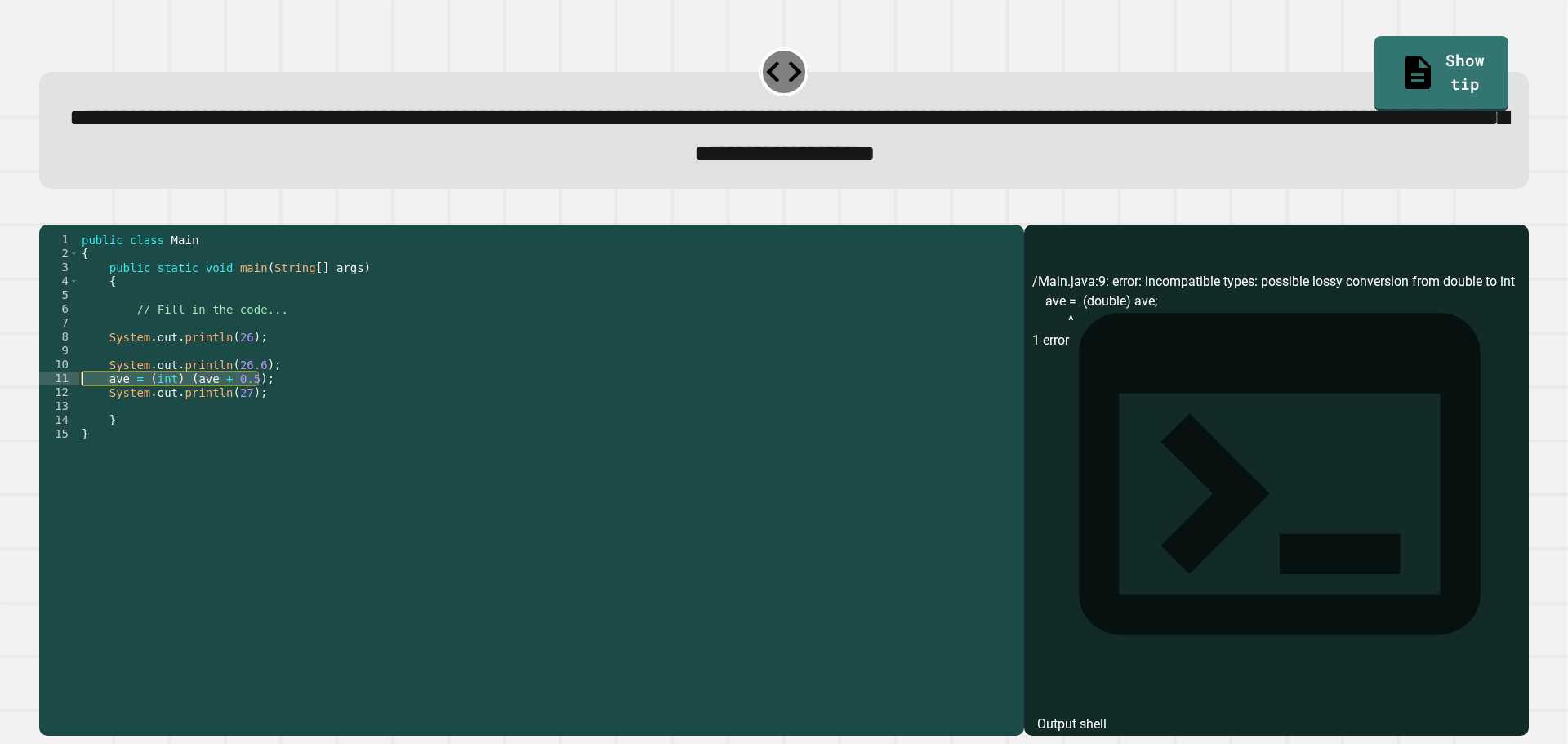
click at [21, 408] on div "**********" at bounding box center [784, 372] width 1568 height 744
type textarea "**********"
click at [48, 210] on icon "button" at bounding box center [48, 210] width 0 height 0
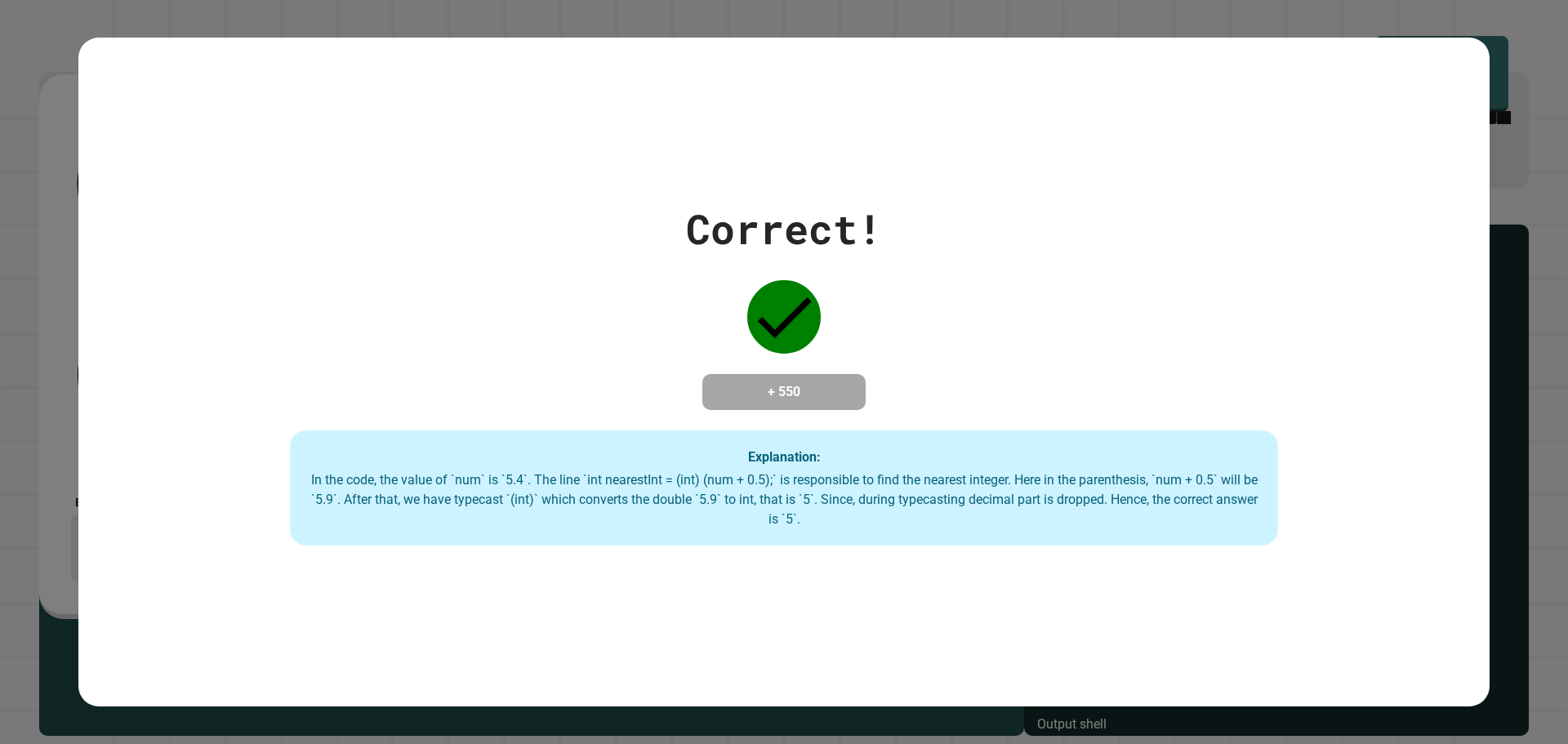
drag, startPoint x: 752, startPoint y: 601, endPoint x: 760, endPoint y: 580, distance: 22.5
click at [759, 582] on div "Correct! + 550 Explanation: In the code, the value of `num` is `5.4`. The line …" at bounding box center [784, 372] width 1411 height 670
click at [787, 542] on div "Explanation: In the code, the value of `num` is `5.4`. The line `int nearestInt…" at bounding box center [784, 488] width 989 height 116
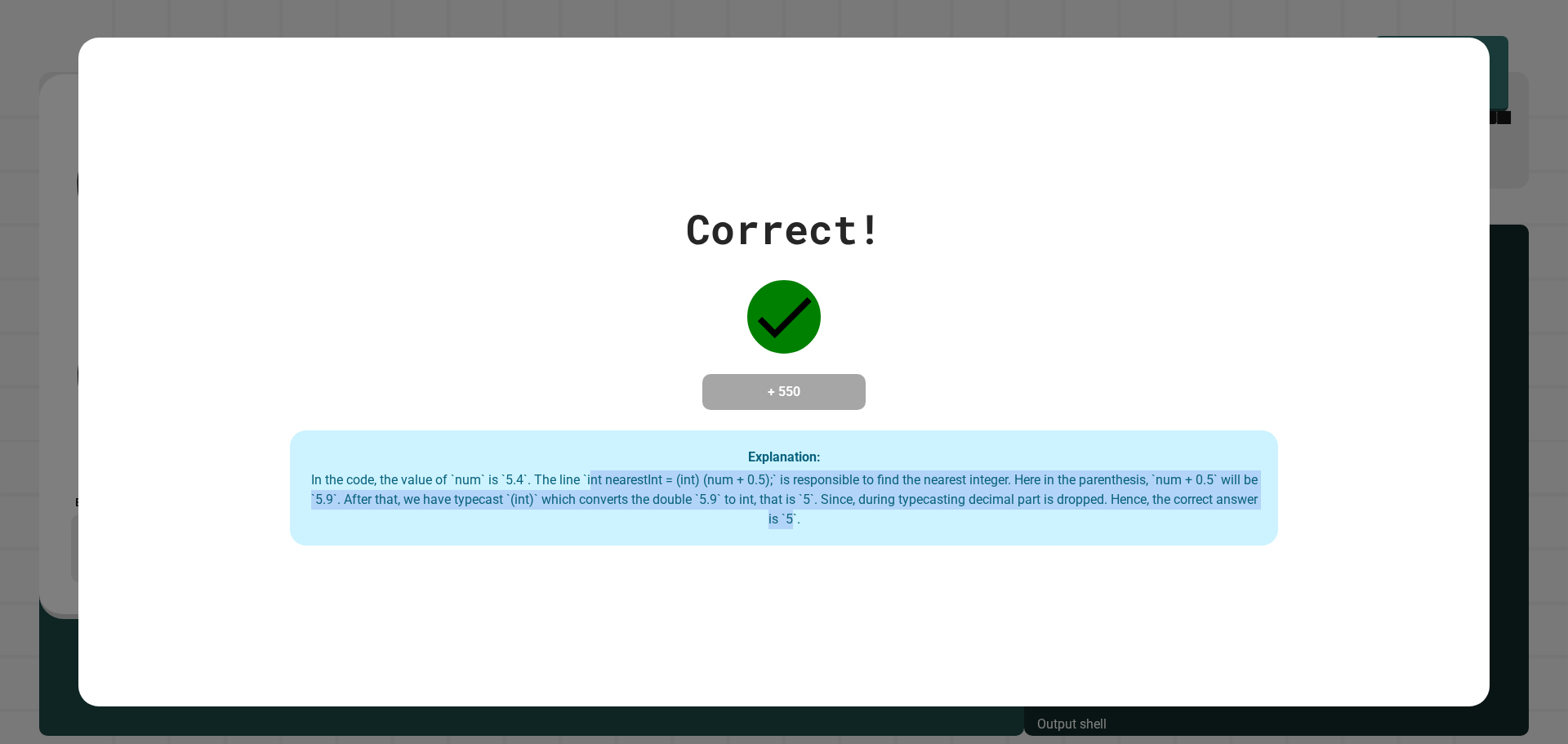
drag, startPoint x: 706, startPoint y: 505, endPoint x: 311, endPoint y: 429, distance: 402.2
click at [342, 441] on div "Explanation: In the code, the value of `num` is `5.4`. The line `int nearestInt…" at bounding box center [784, 488] width 989 height 116
click at [548, 494] on div "In the code, the value of `num` is `5.4`. The line `int nearestInt = (int) (num…" at bounding box center [784, 500] width 956 height 59
drag, startPoint x: 362, startPoint y: 493, endPoint x: 900, endPoint y: 538, distance: 539.9
click at [900, 538] on div "Explanation: In the code, the value of `num` is `5.4`. The line `int nearestInt…" at bounding box center [784, 488] width 989 height 116
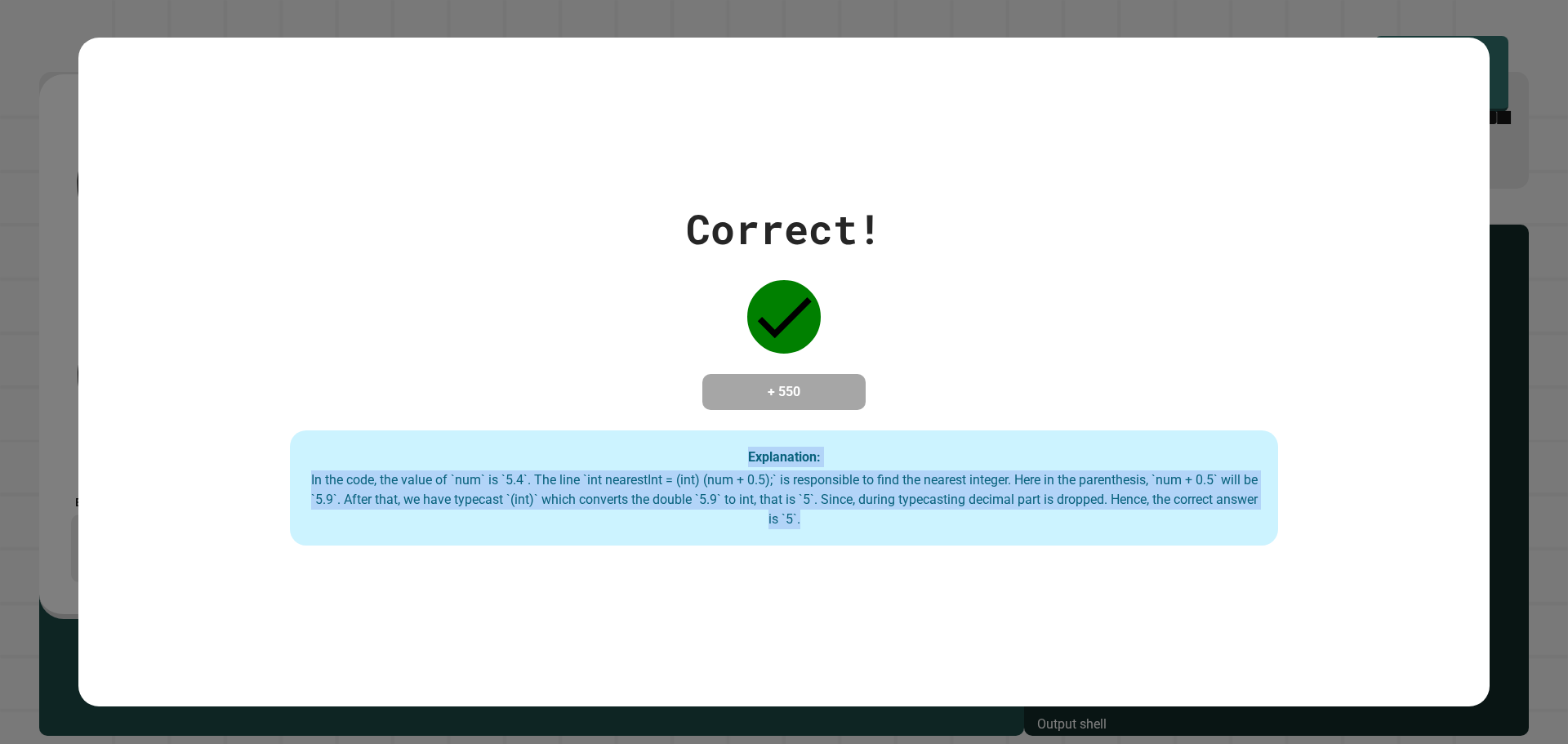
click at [900, 538] on div "Explanation: In the code, the value of `num` is `5.4`. The line `int nearestInt…" at bounding box center [784, 488] width 989 height 116
drag, startPoint x: 821, startPoint y: 525, endPoint x: 441, endPoint y: 480, distance: 382.7
click at [454, 485] on div "In the code, the value of `num` is `5.4`. The line `int nearestInt = (int) (num…" at bounding box center [784, 500] width 956 height 59
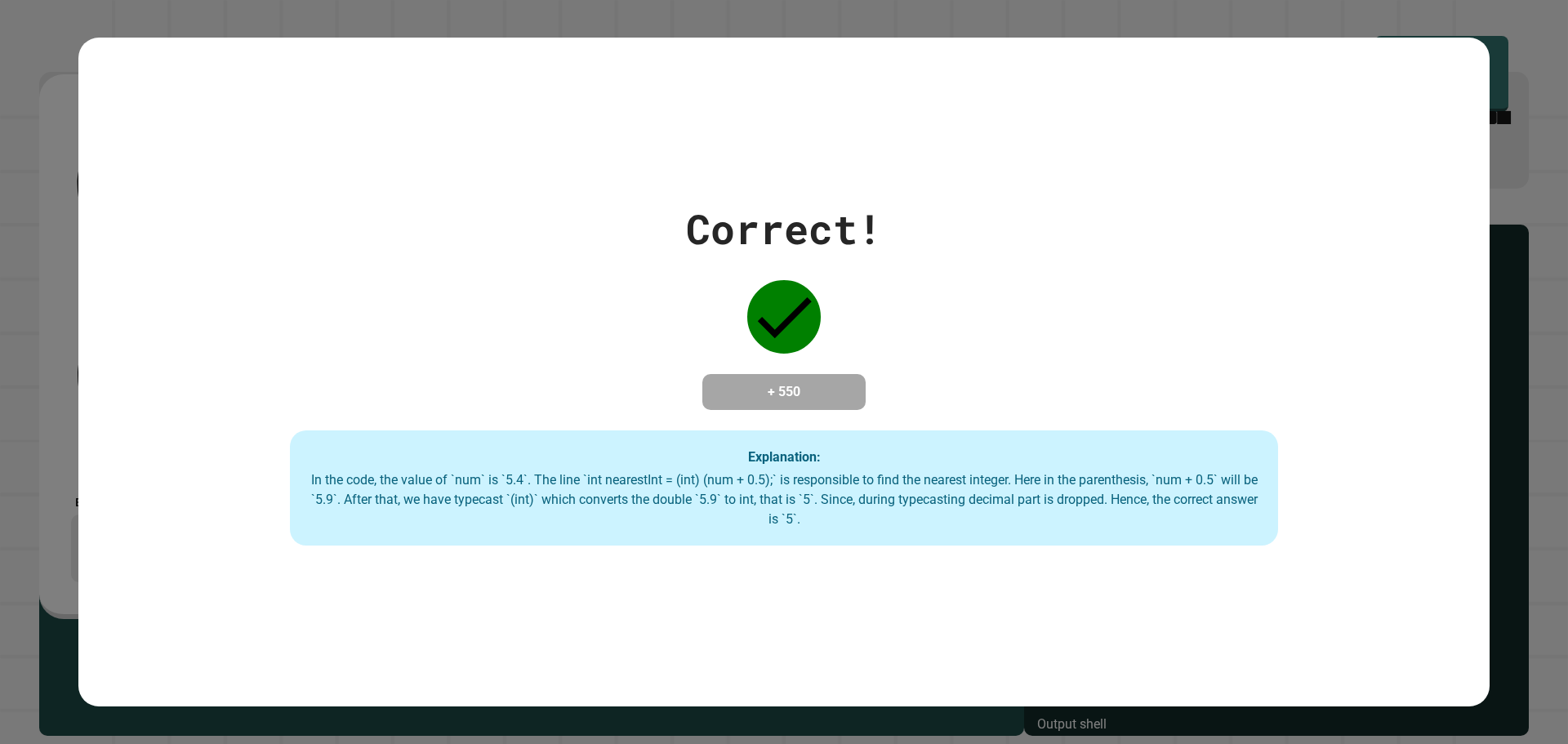
click at [425, 479] on div "In the code, the value of `num` is `5.4`. The line `int nearestInt = (int) (num…" at bounding box center [784, 500] width 956 height 59
click at [64, 250] on div "Correct! + 550 Explanation: In the code, the value of `num` is `5.4`. The line …" at bounding box center [784, 372] width 1568 height 744
drag, startPoint x: 853, startPoint y: 419, endPoint x: 623, endPoint y: 433, distance: 230.4
click at [728, 421] on div "Correct! + 550 Explanation: In the code, the value of `num` is `5.4`. The line …" at bounding box center [784, 373] width 1411 height 348
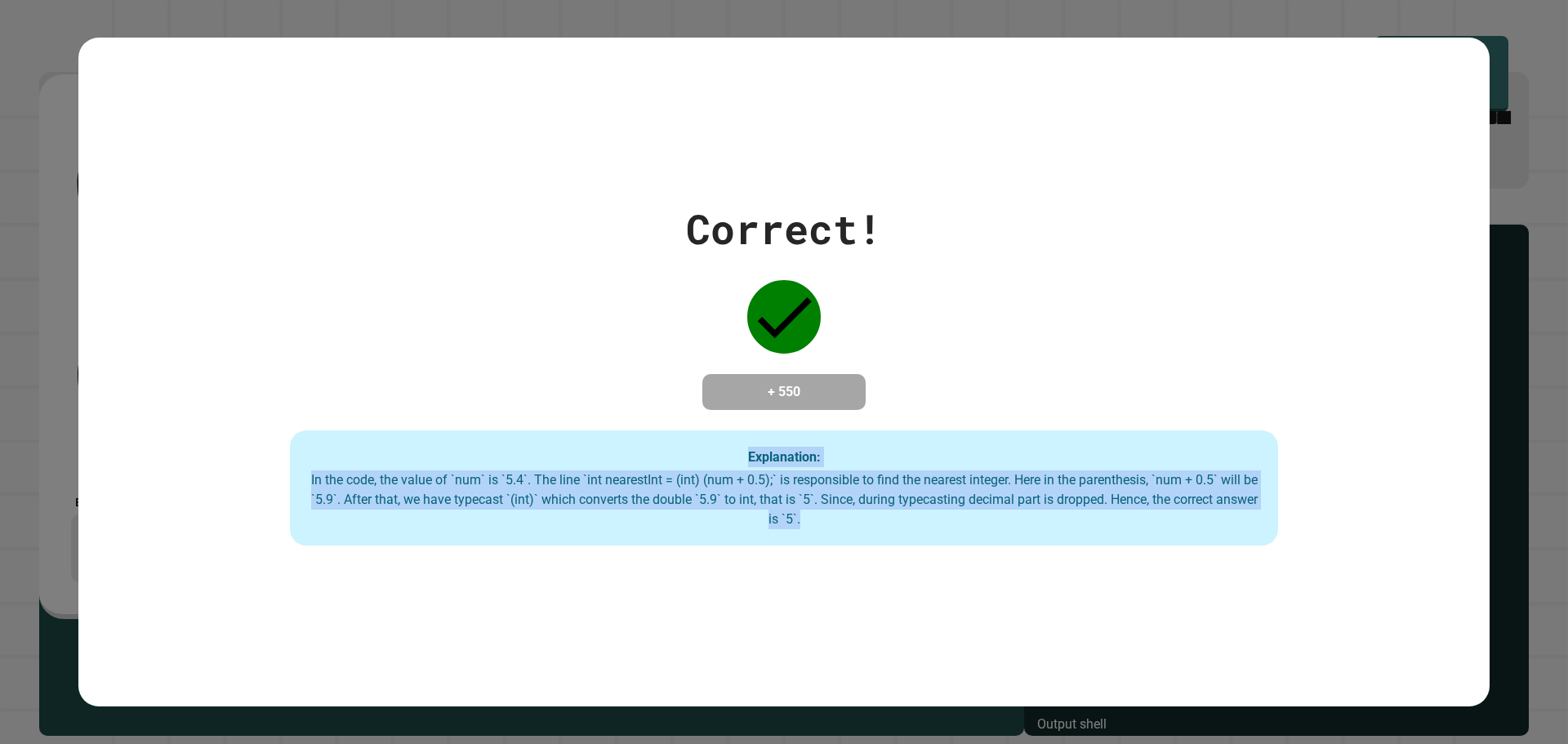
drag, startPoint x: 814, startPoint y: 523, endPoint x: 739, endPoint y: 433, distance: 117.2
click at [739, 433] on div "Explanation: In the code, the value of `num` is `5.4`. The line `int nearestInt…" at bounding box center [784, 488] width 989 height 116
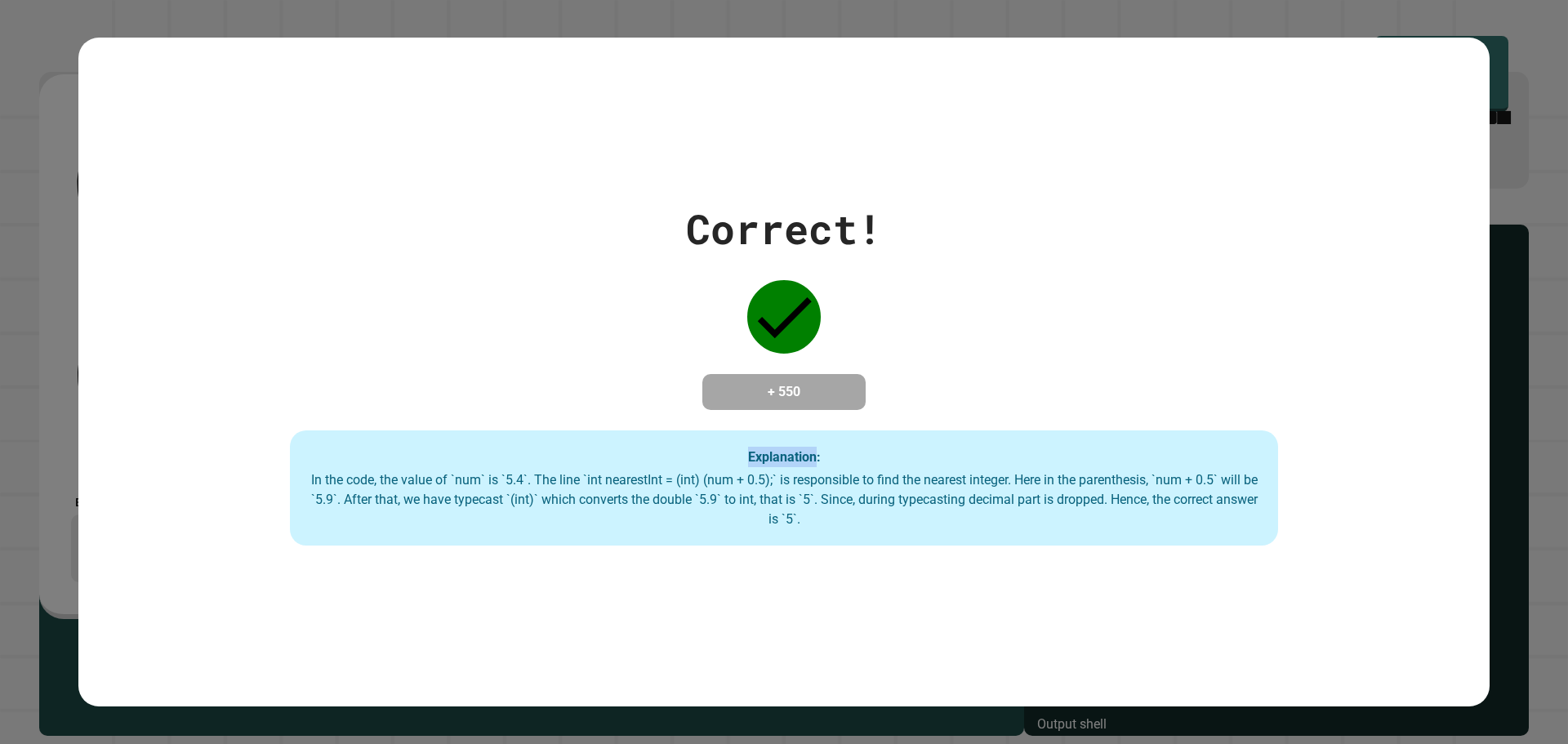
click at [738, 432] on div "Explanation: In the code, the value of `num` is `5.4`. The line `int nearestInt…" at bounding box center [784, 488] width 989 height 116
click at [737, 432] on div "Explanation: In the code, the value of `num` is `5.4`. The line `int nearestInt…" at bounding box center [784, 488] width 989 height 116
click at [736, 431] on div "Explanation: In the code, the value of `num` is `5.4`. The line `int nearestInt…" at bounding box center [784, 488] width 989 height 116
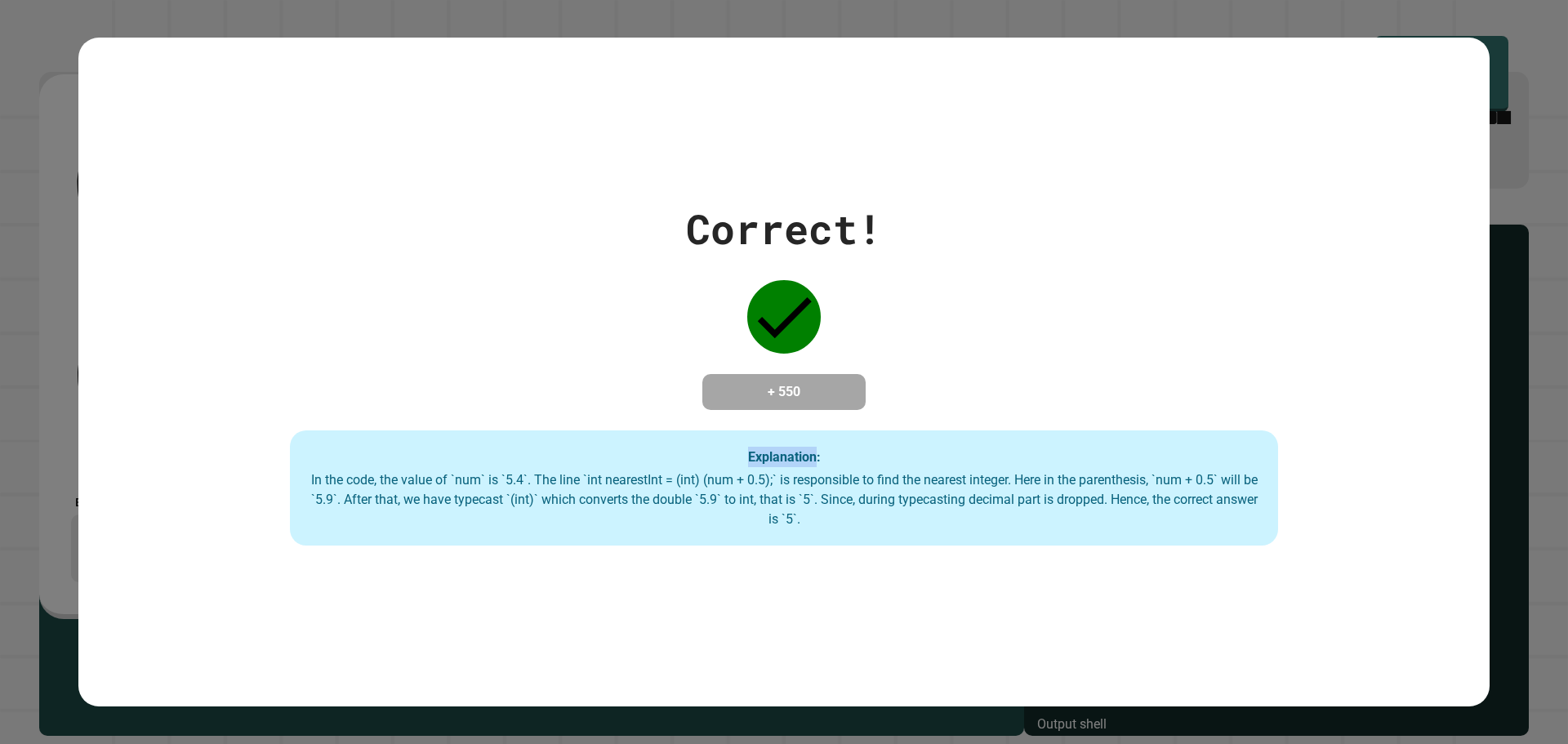
click at [734, 431] on div "Explanation: In the code, the value of `num` is `5.4`. The line `int nearestInt…" at bounding box center [784, 488] width 989 height 116
click at [721, 441] on div "Explanation: In the code, the value of `num` is `5.4`. The line `int nearestInt…" at bounding box center [784, 488] width 989 height 116
click at [808, 439] on div "Explanation: In the code, the value of `num` is `5.4`. The line `int nearestInt…" at bounding box center [784, 488] width 989 height 116
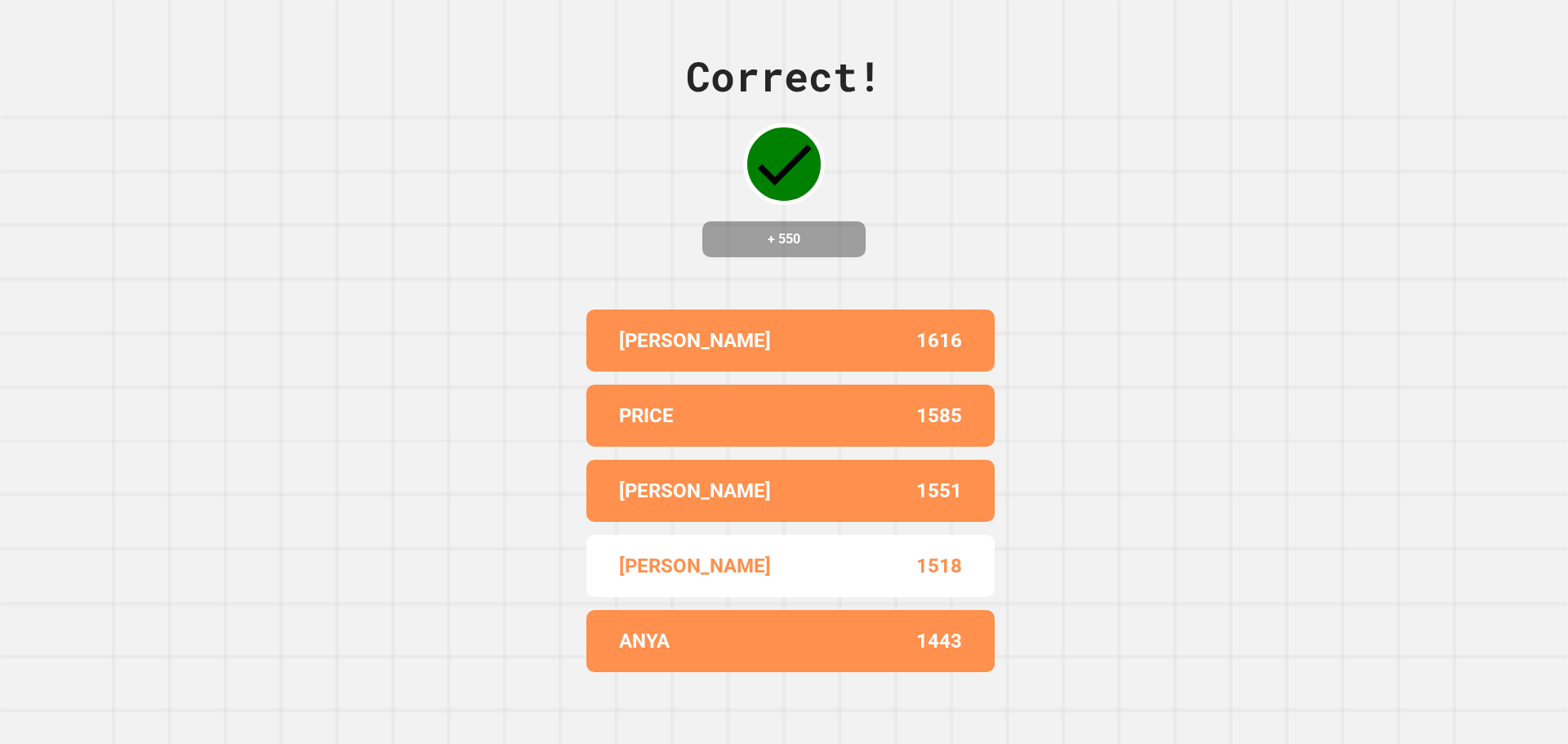
click at [802, 413] on div "1585" at bounding box center [876, 416] width 171 height 30
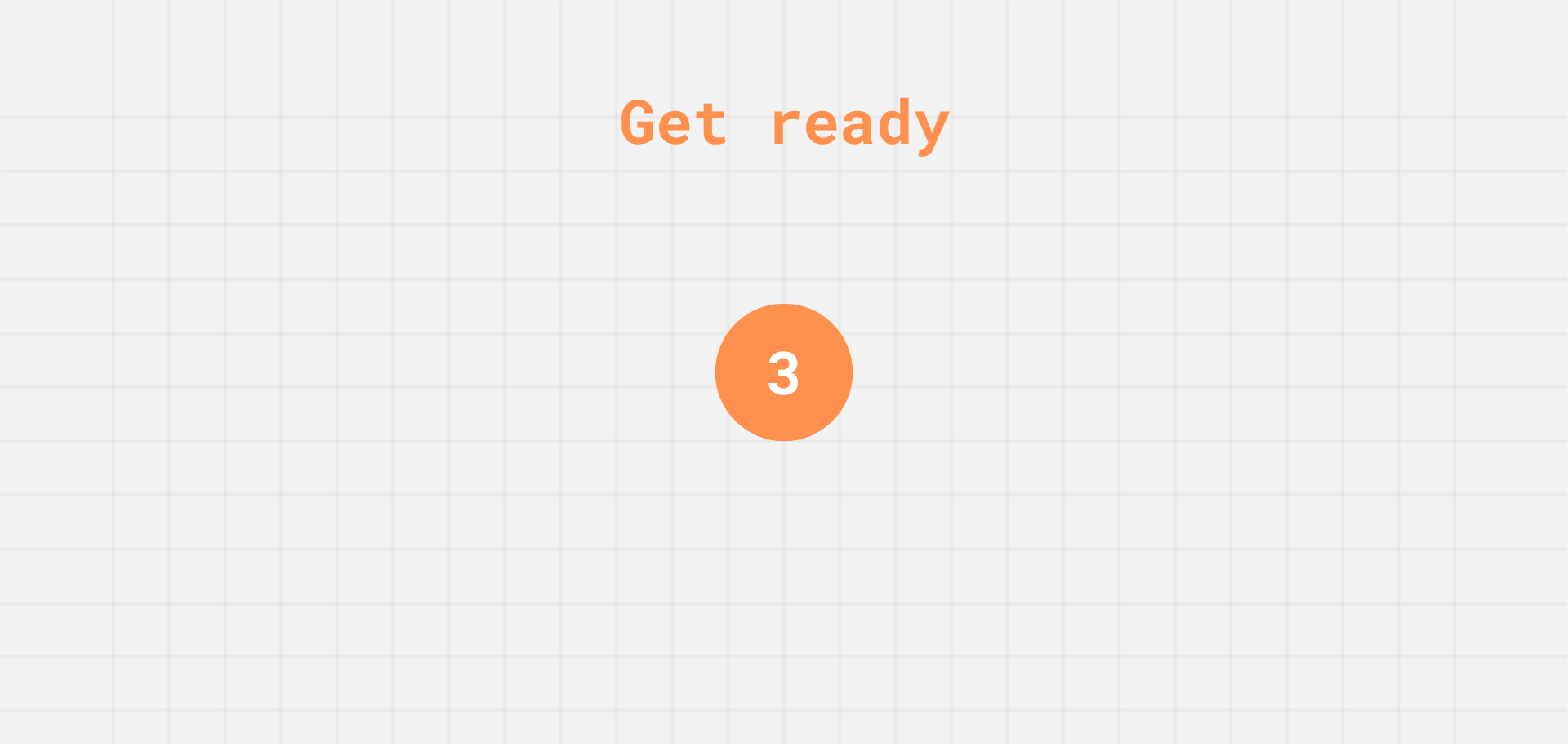
click at [870, 333] on div "Get ready 3" at bounding box center [784, 372] width 1568 height 744
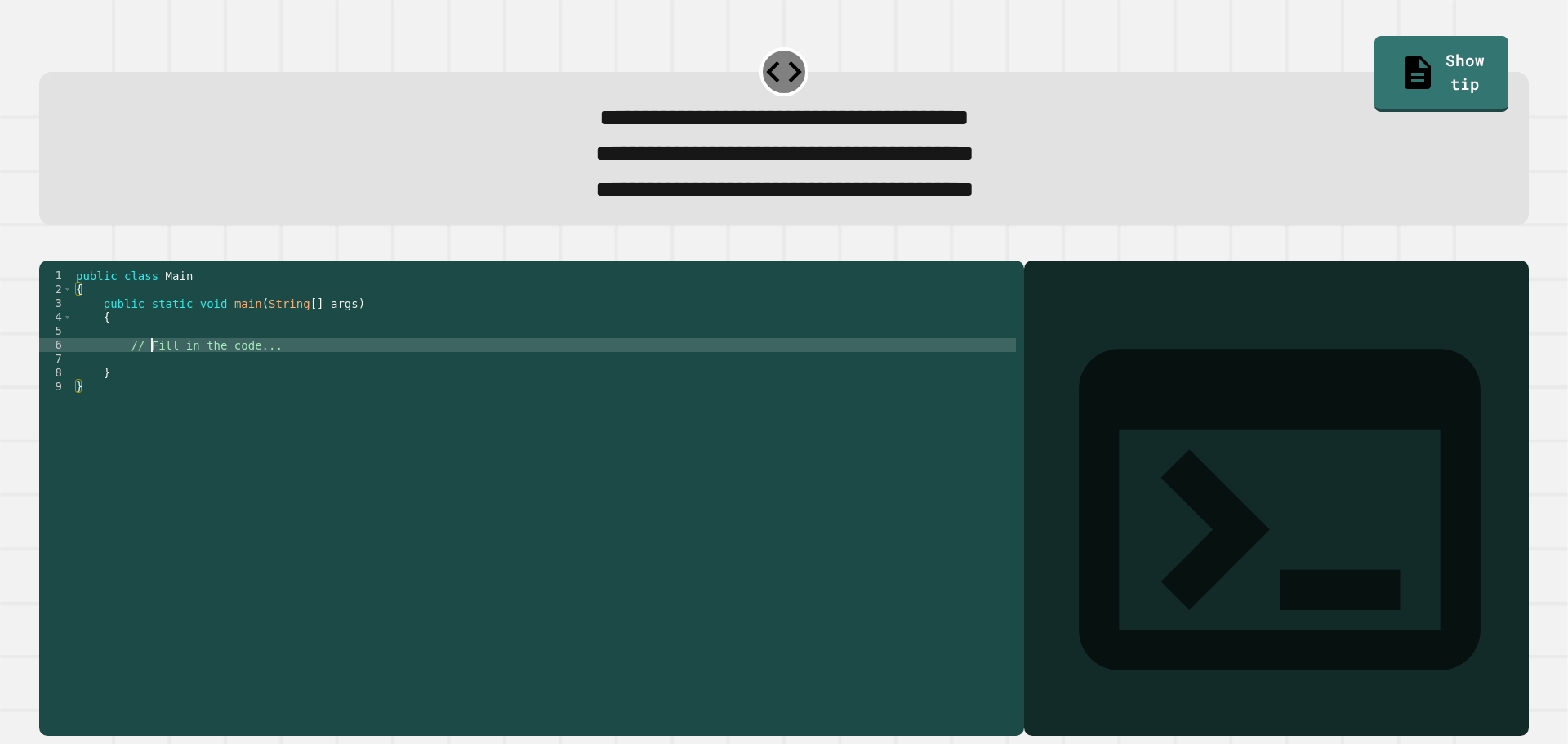
drag, startPoint x: 153, startPoint y: 373, endPoint x: 149, endPoint y: 383, distance: 10.8
click at [152, 375] on div "public class Main { public static void main ( String [ ] args ) { // Fill in th…" at bounding box center [544, 477] width 944 height 417
click at [149, 388] on div "public class Main { public static void main ( String [ ] args ) { // Fill in th…" at bounding box center [544, 477] width 944 height 417
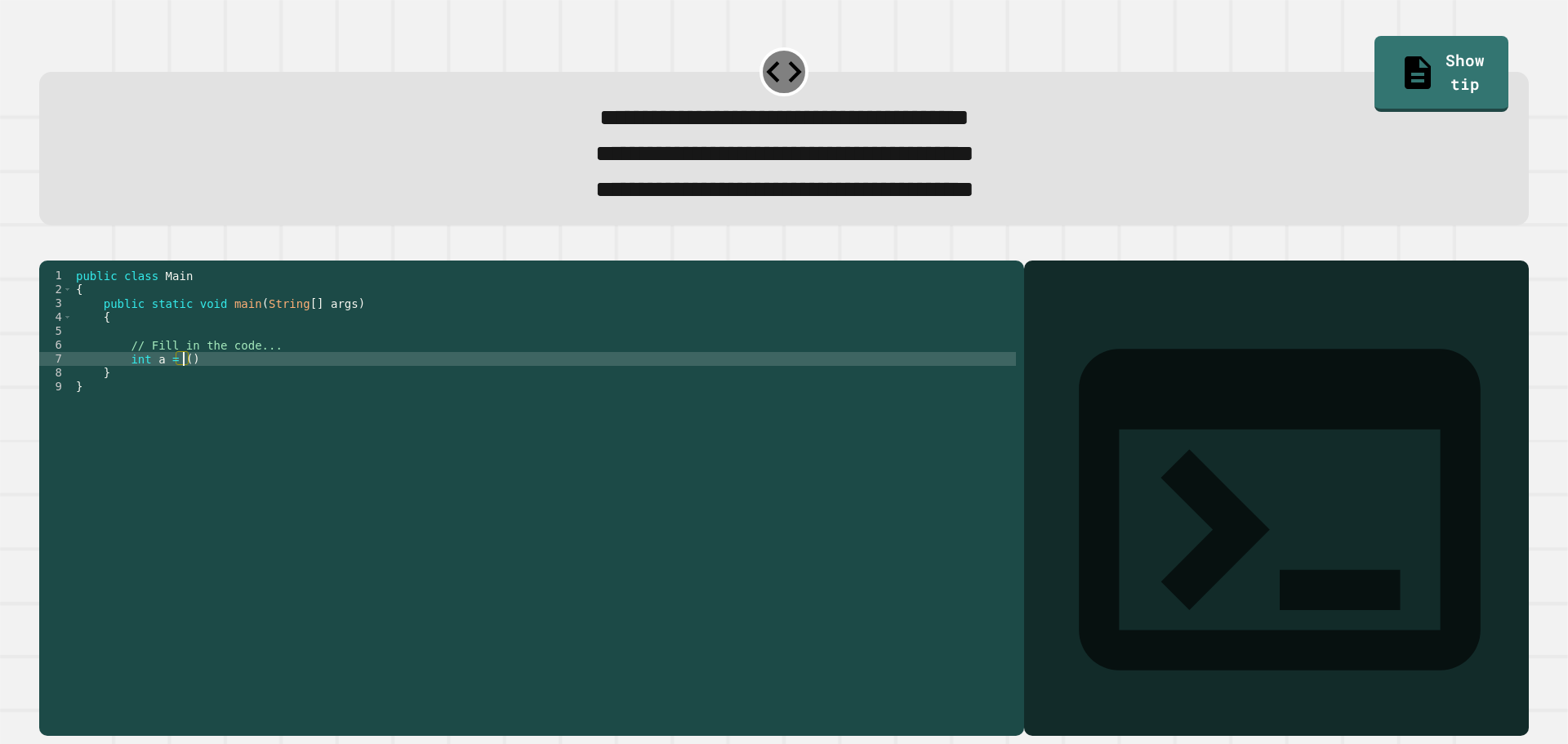
scroll to position [0, 7]
click at [194, 389] on div "public class Main { public static void main ( String [ ] args ) { // Fill in th…" at bounding box center [544, 477] width 944 height 417
type textarea "***"
click at [249, 390] on div "public class Main { public static void main ( String [ ] args ) { // Fill in th…" at bounding box center [544, 477] width 944 height 417
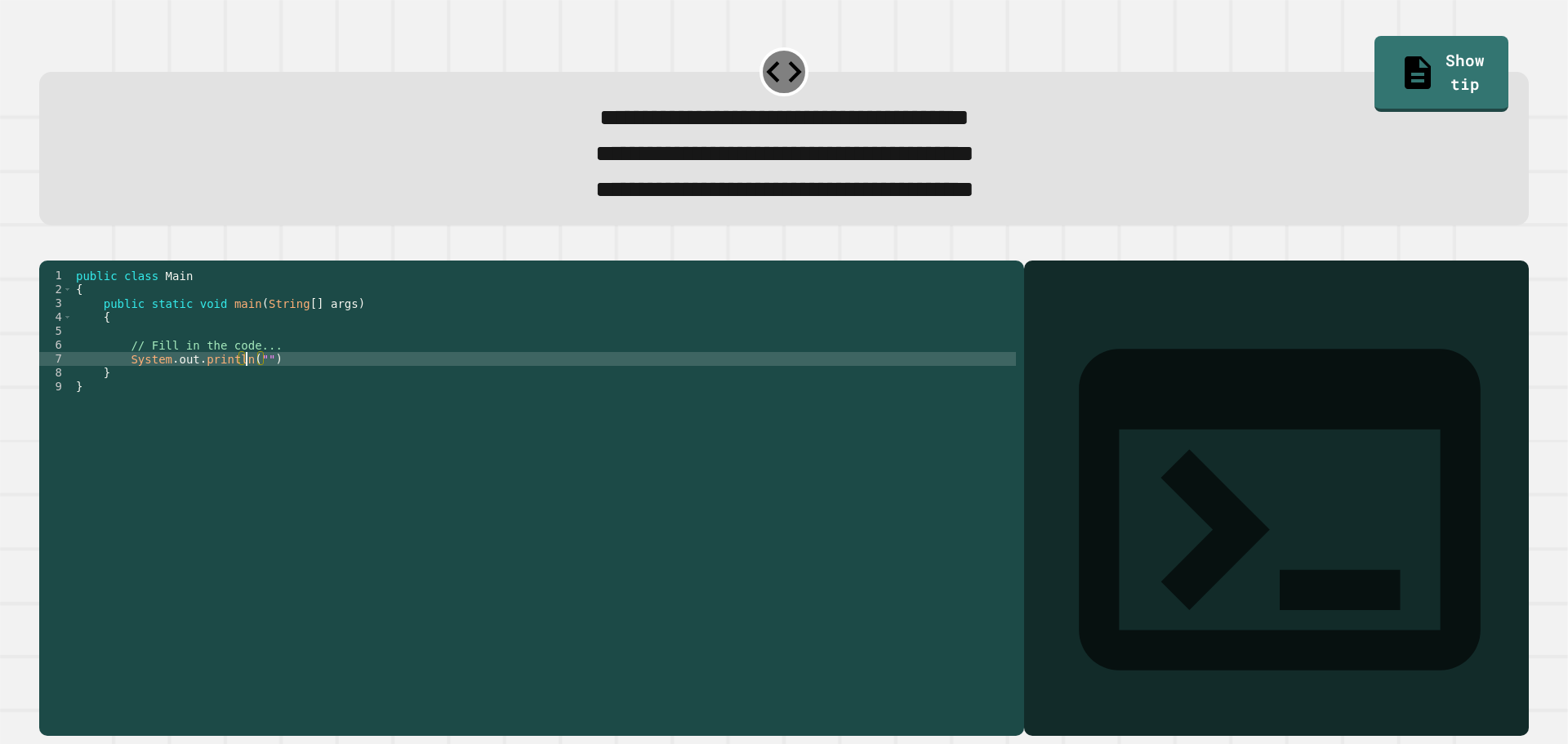
click at [250, 389] on div "public class Main { public static void main ( String [ ] args ) { // Fill in th…" at bounding box center [544, 477] width 944 height 417
type textarea "**********"
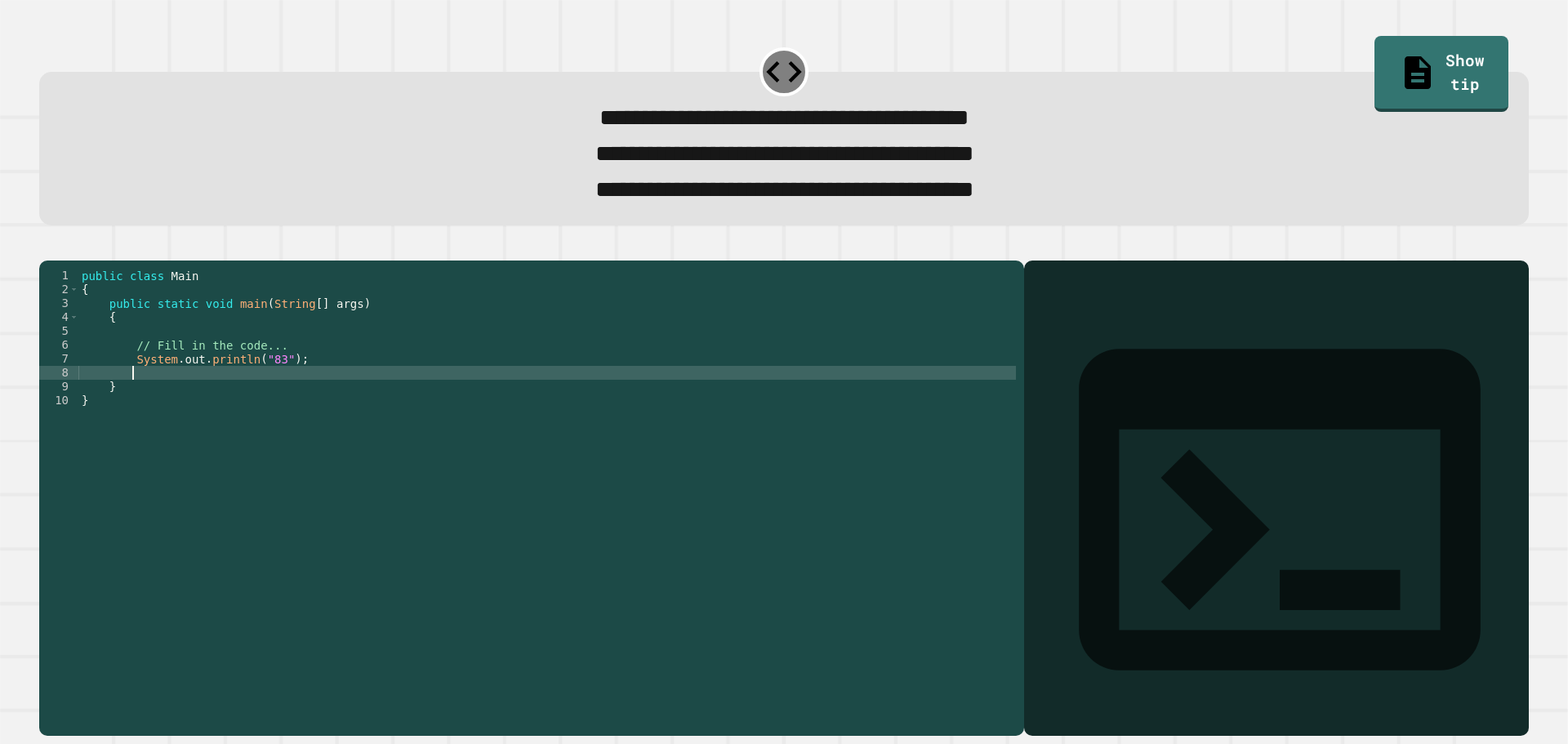
paste textarea "**********"
type textarea "**********"
drag, startPoint x: 81, startPoint y: 253, endPoint x: 61, endPoint y: 268, distance: 25.0
click at [76, 255] on div at bounding box center [784, 251] width 1490 height 20
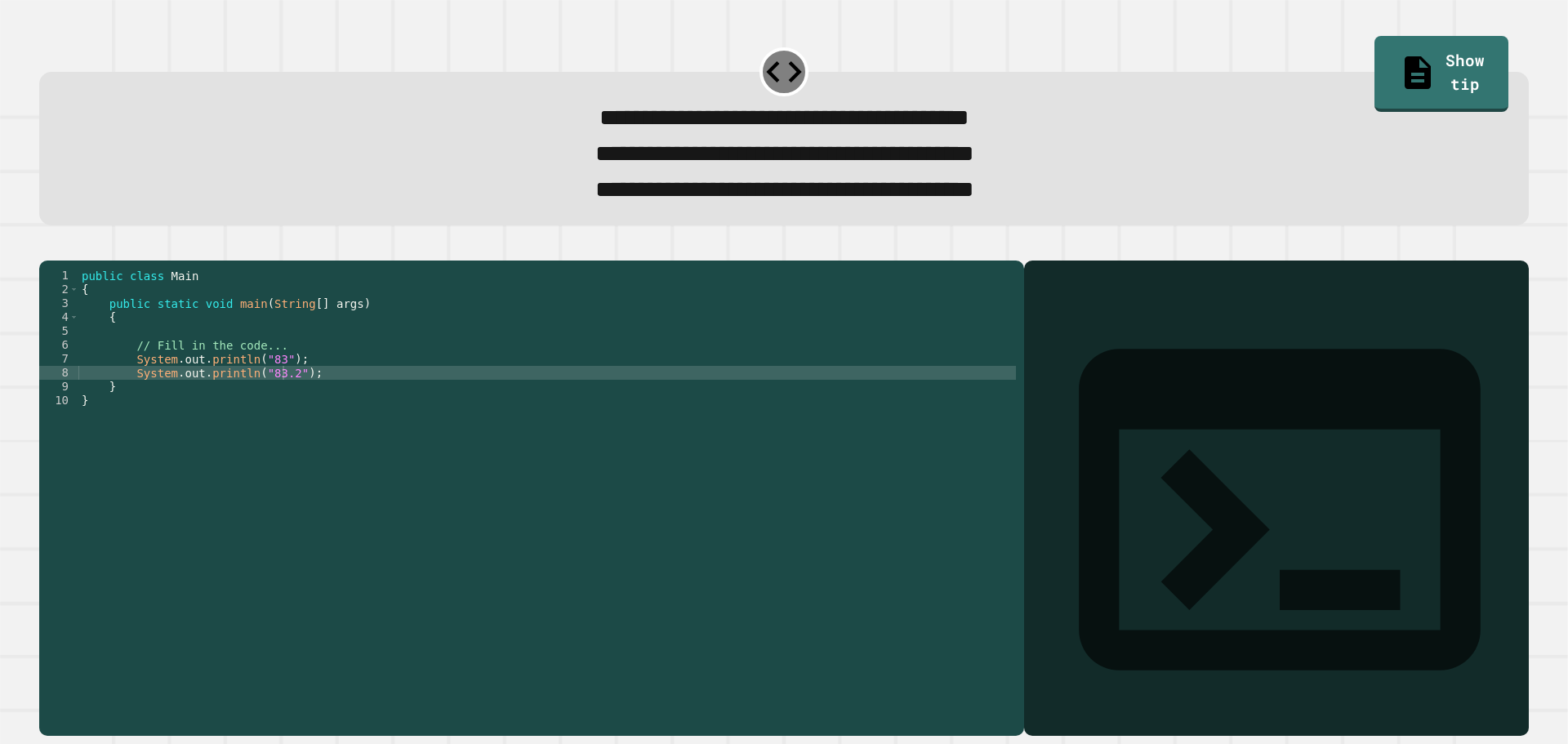
click at [62, 262] on icon "button" at bounding box center [57, 256] width 9 height 11
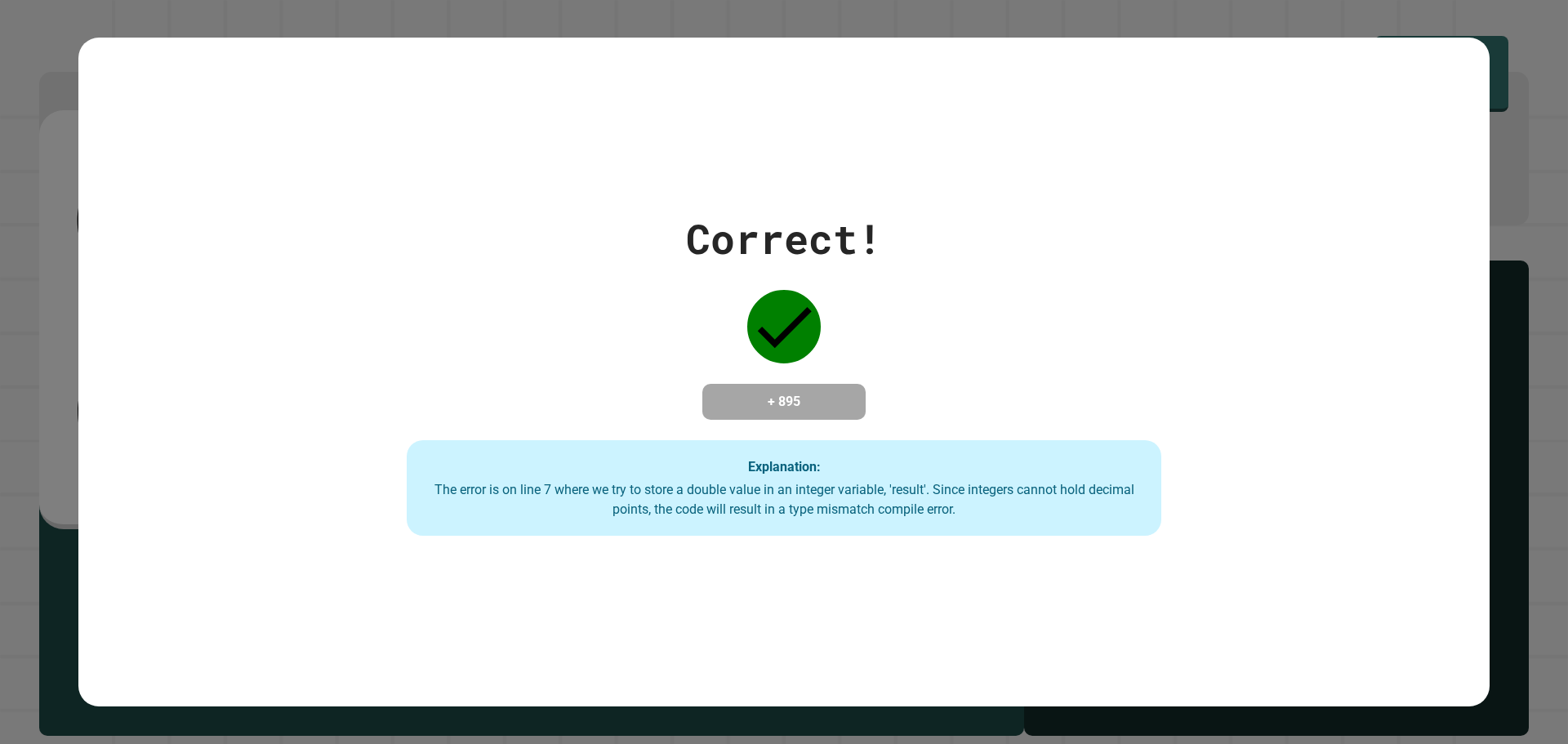
click at [675, 381] on div "Correct! + 895 Explanation: The error is on line 7 where we try to store a doub…" at bounding box center [784, 372] width 1079 height 328
click at [748, 392] on h4 "+ 895" at bounding box center [784, 402] width 131 height 20
click at [749, 469] on strong "Explanation:" at bounding box center [785, 466] width 73 height 15
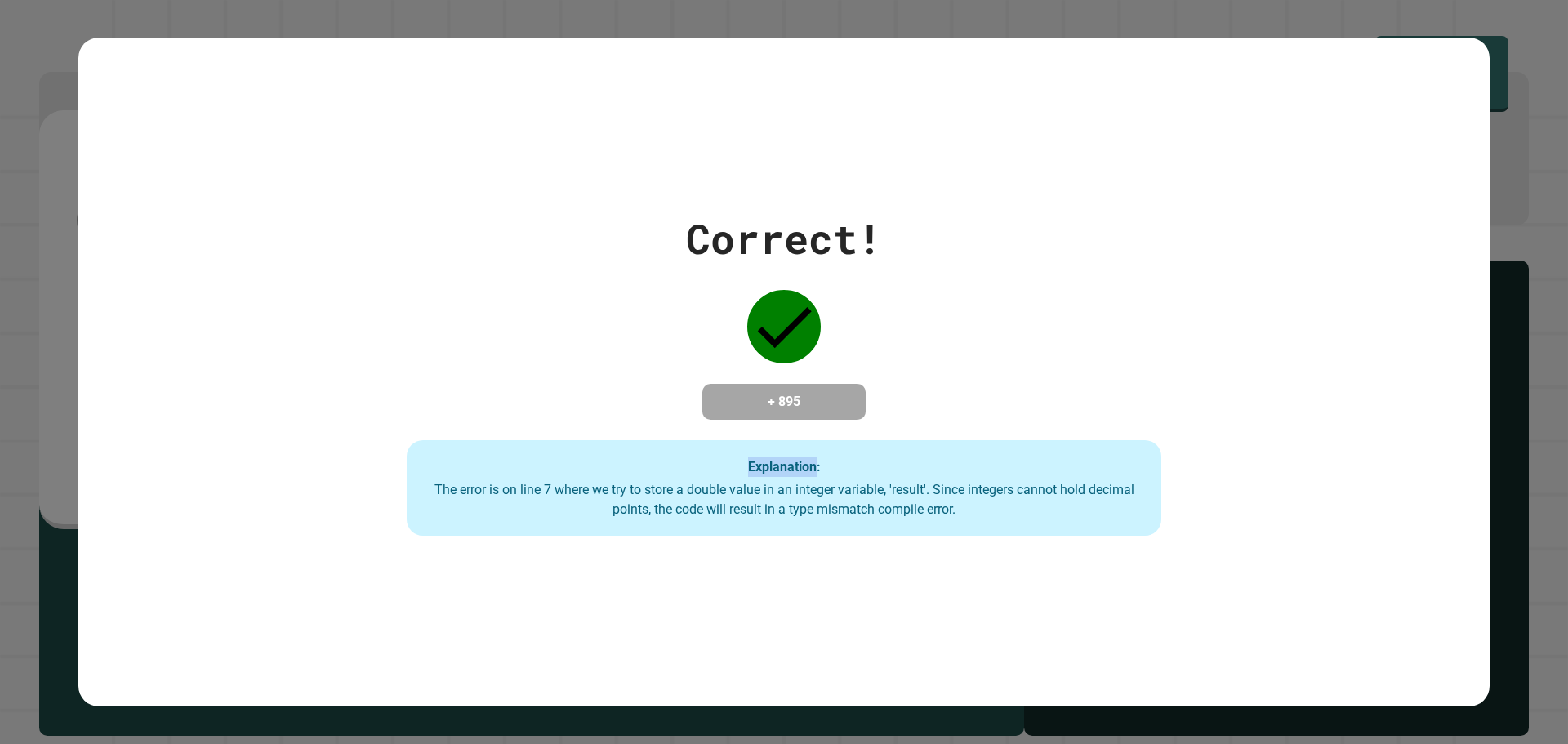
click at [749, 469] on strong "Explanation:" at bounding box center [785, 466] width 73 height 15
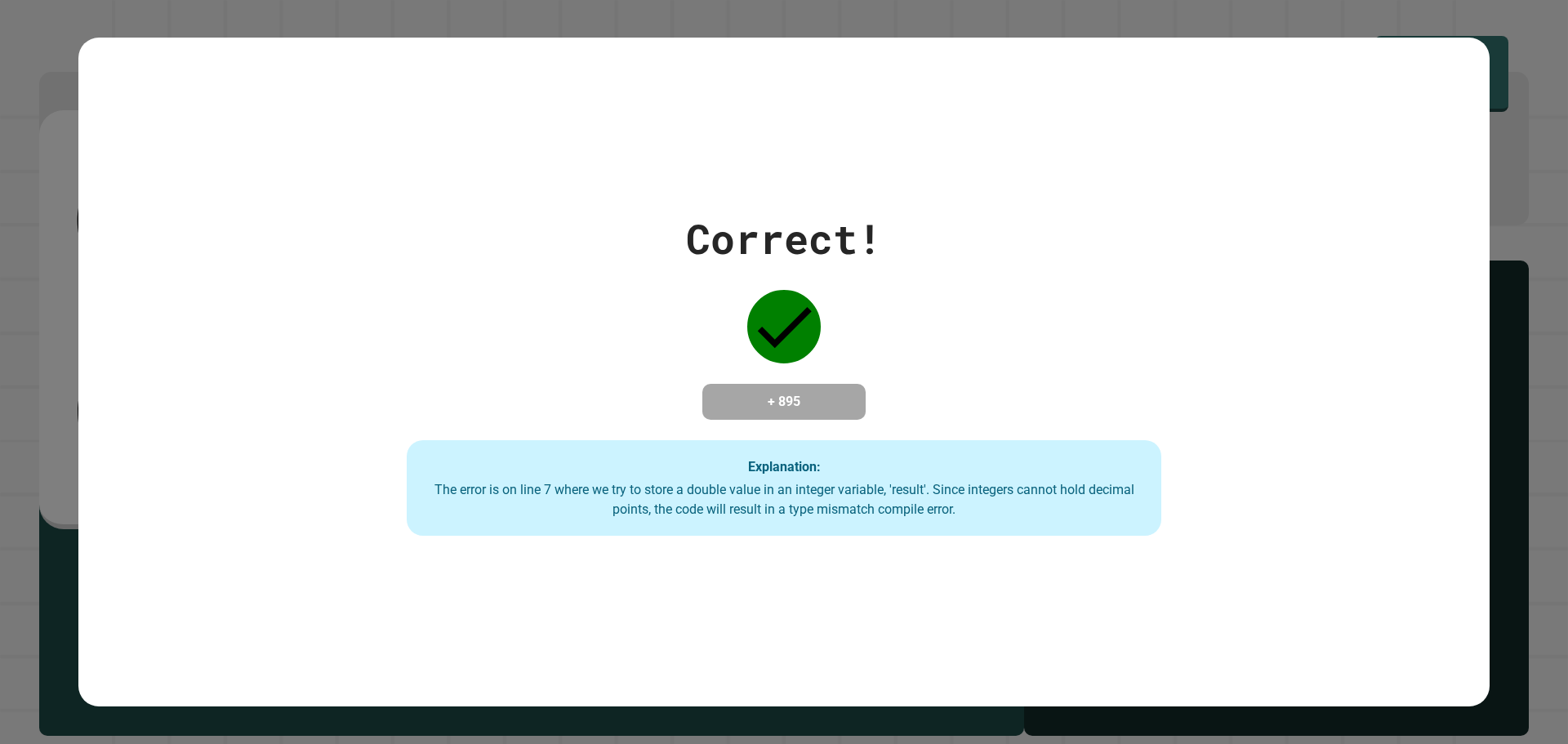
click at [590, 512] on div "The error is on line 7 where we try to store a double value in an integer varia…" at bounding box center [785, 499] width 723 height 39
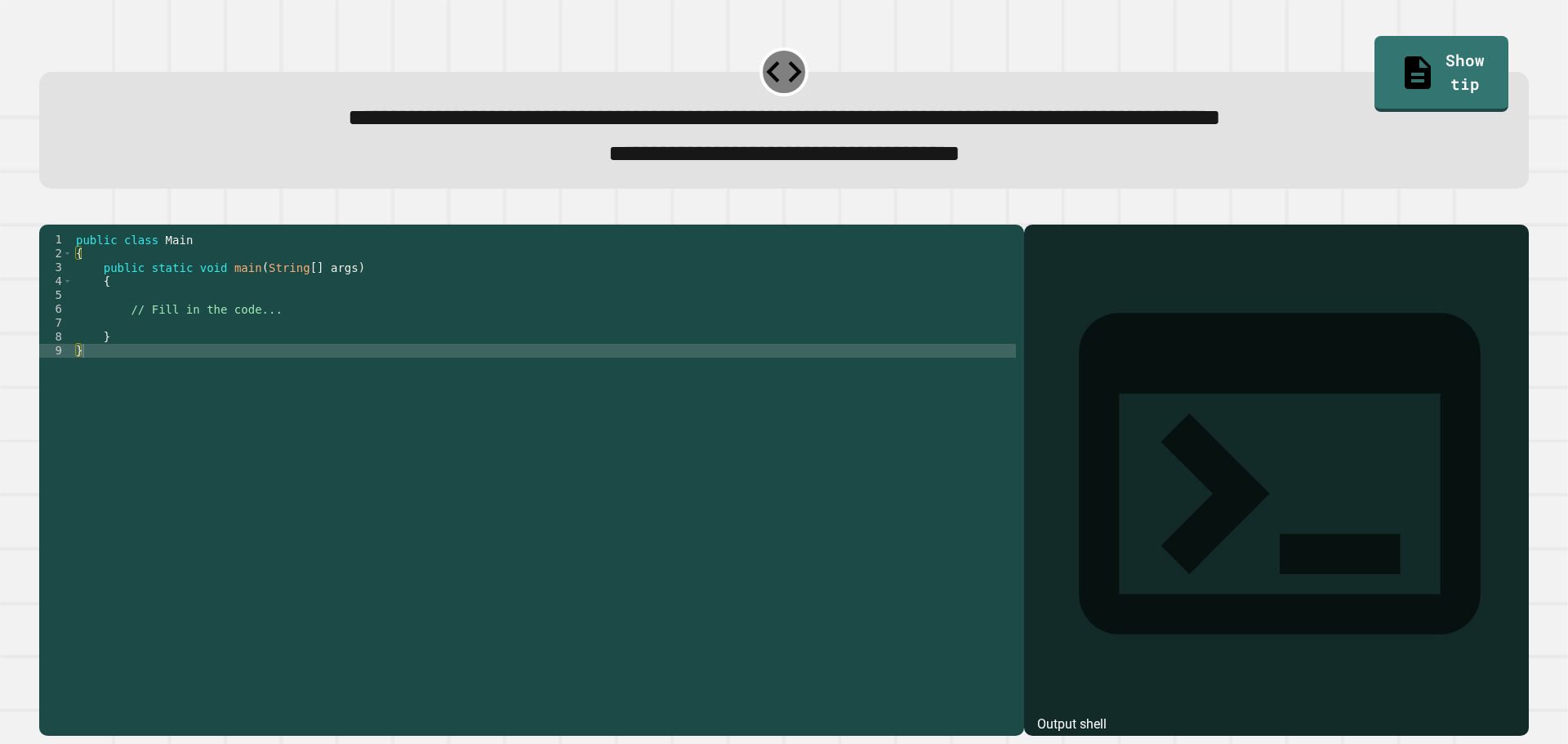
click at [175, 349] on div "public class Main { public static void main ( String [ ] args ) { // Fill in th…" at bounding box center [544, 462] width 944 height 458
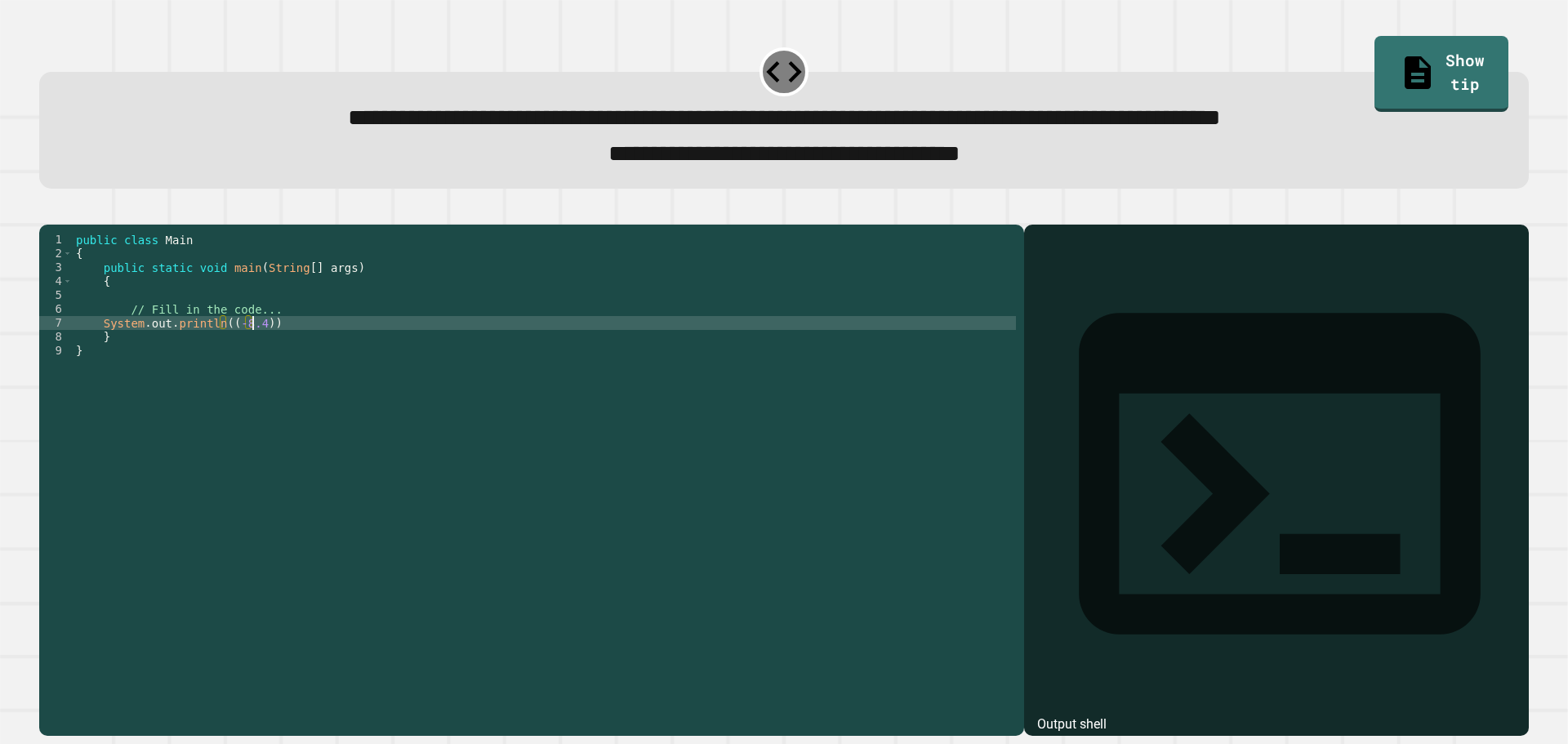
scroll to position [0, 11]
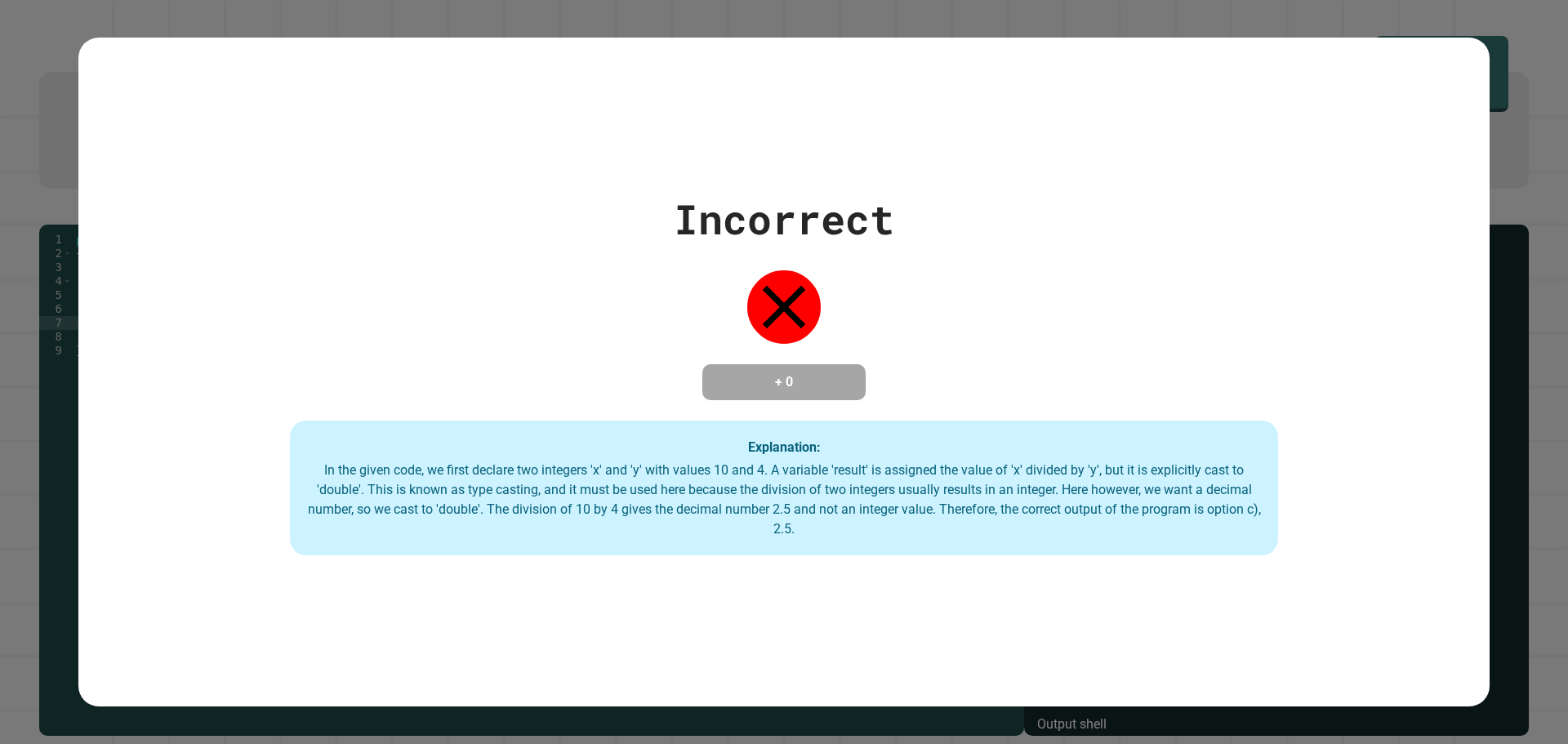
type textarea "**********"
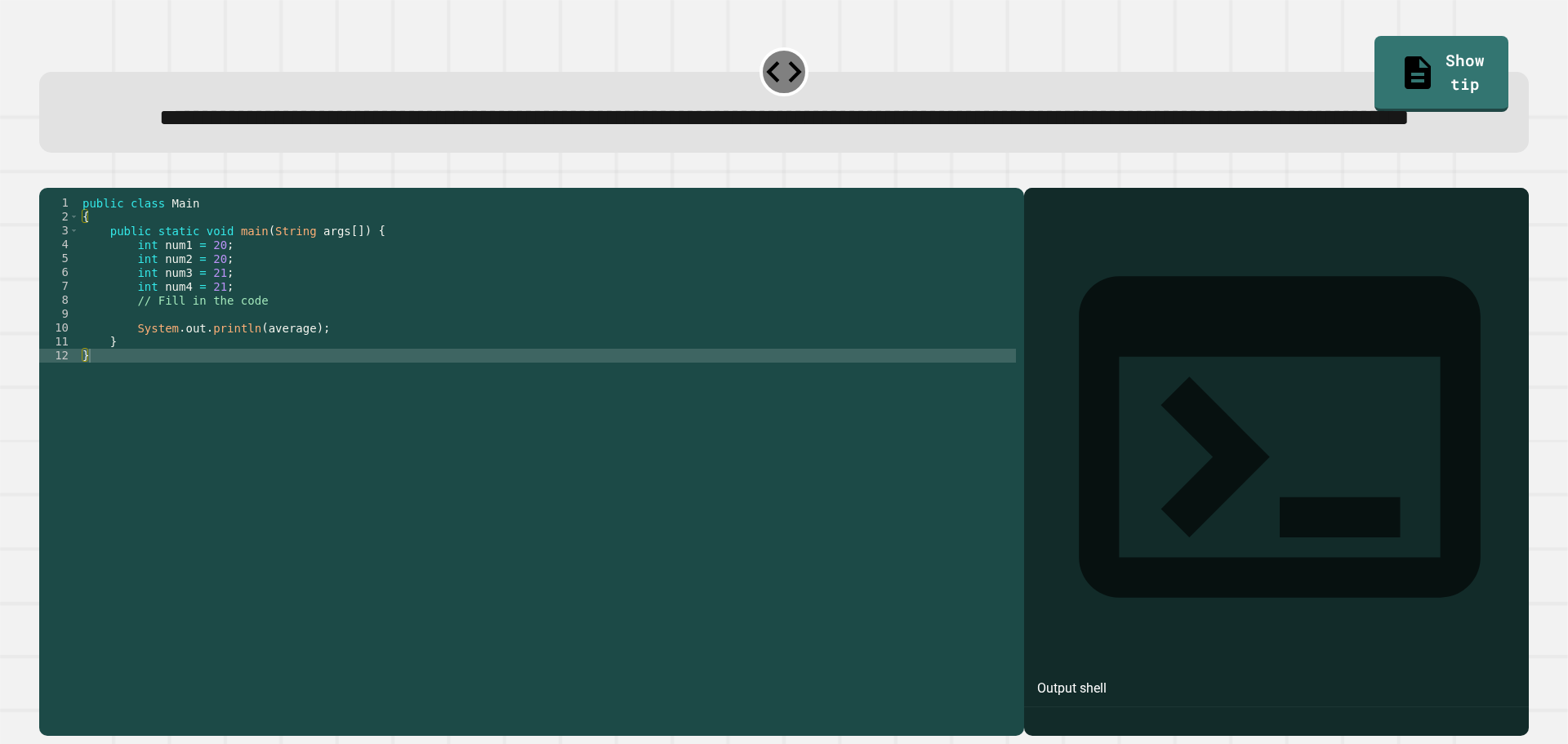
click at [155, 377] on div "public class Main { public static void main ( String args [ ]) { int num1 = 20 …" at bounding box center [548, 425] width 937 height 458
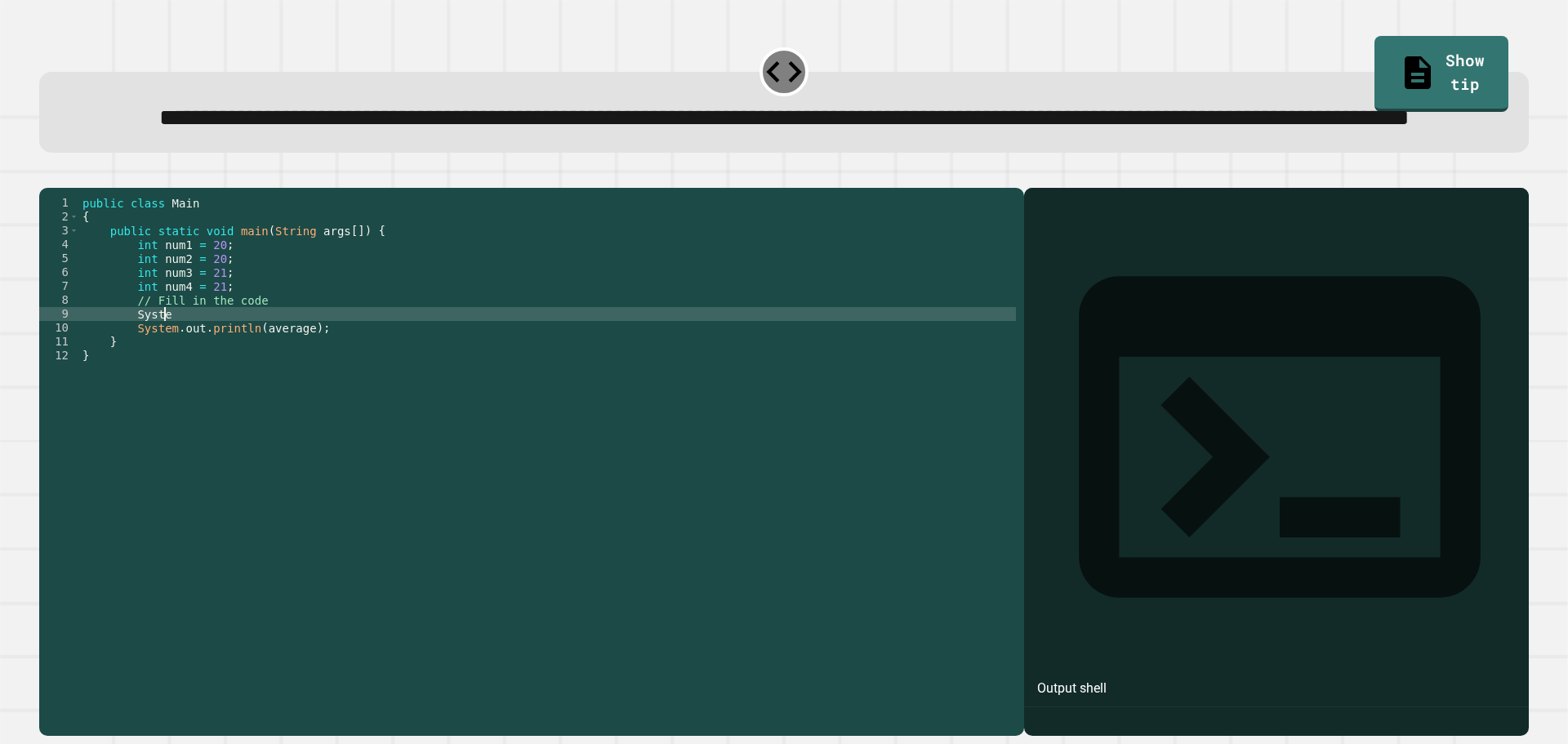
scroll to position [0, 5]
type textarea "*****"
type textarea "*"
type textarea "**********"
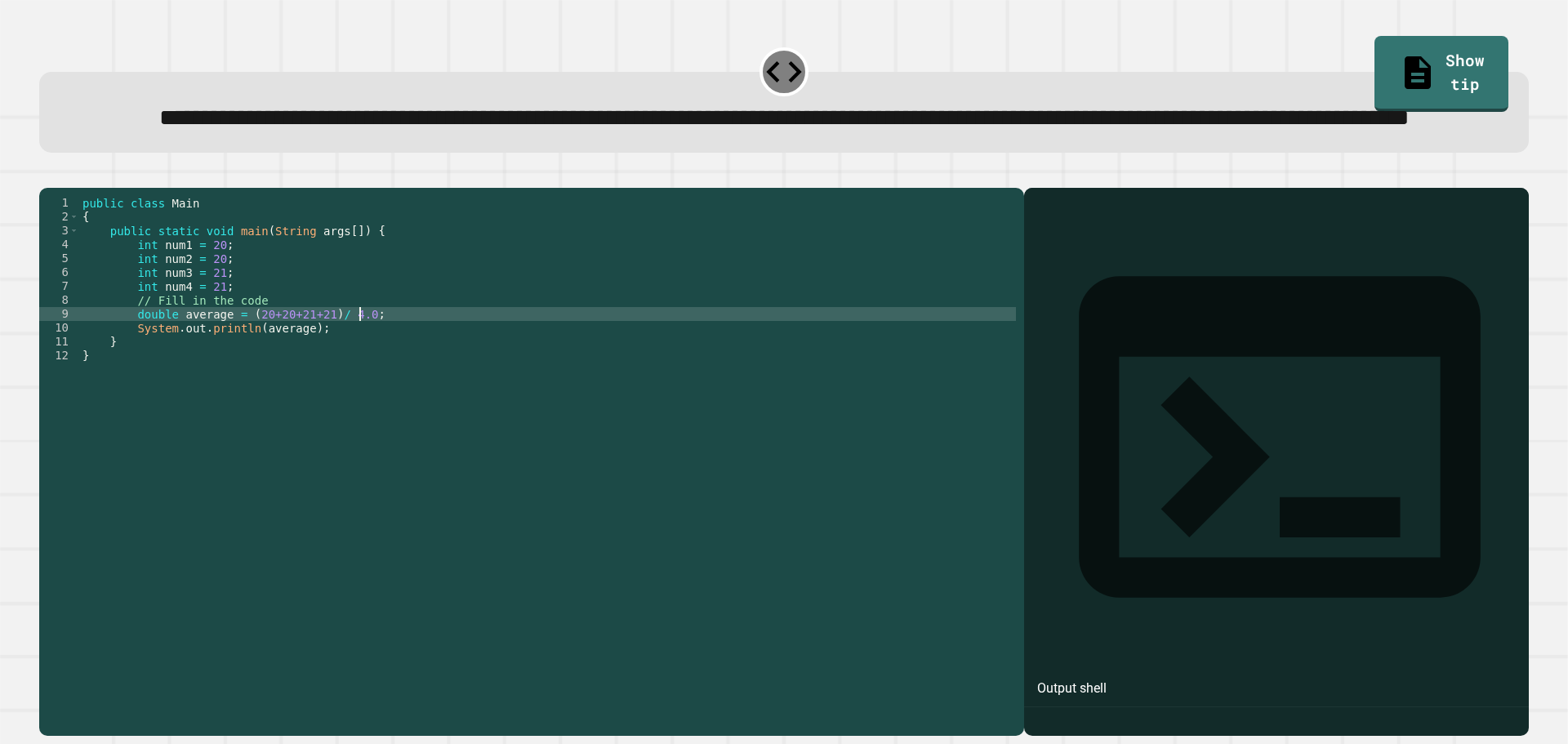
click at [48, 175] on icon "button" at bounding box center [48, 175] width 0 height 0
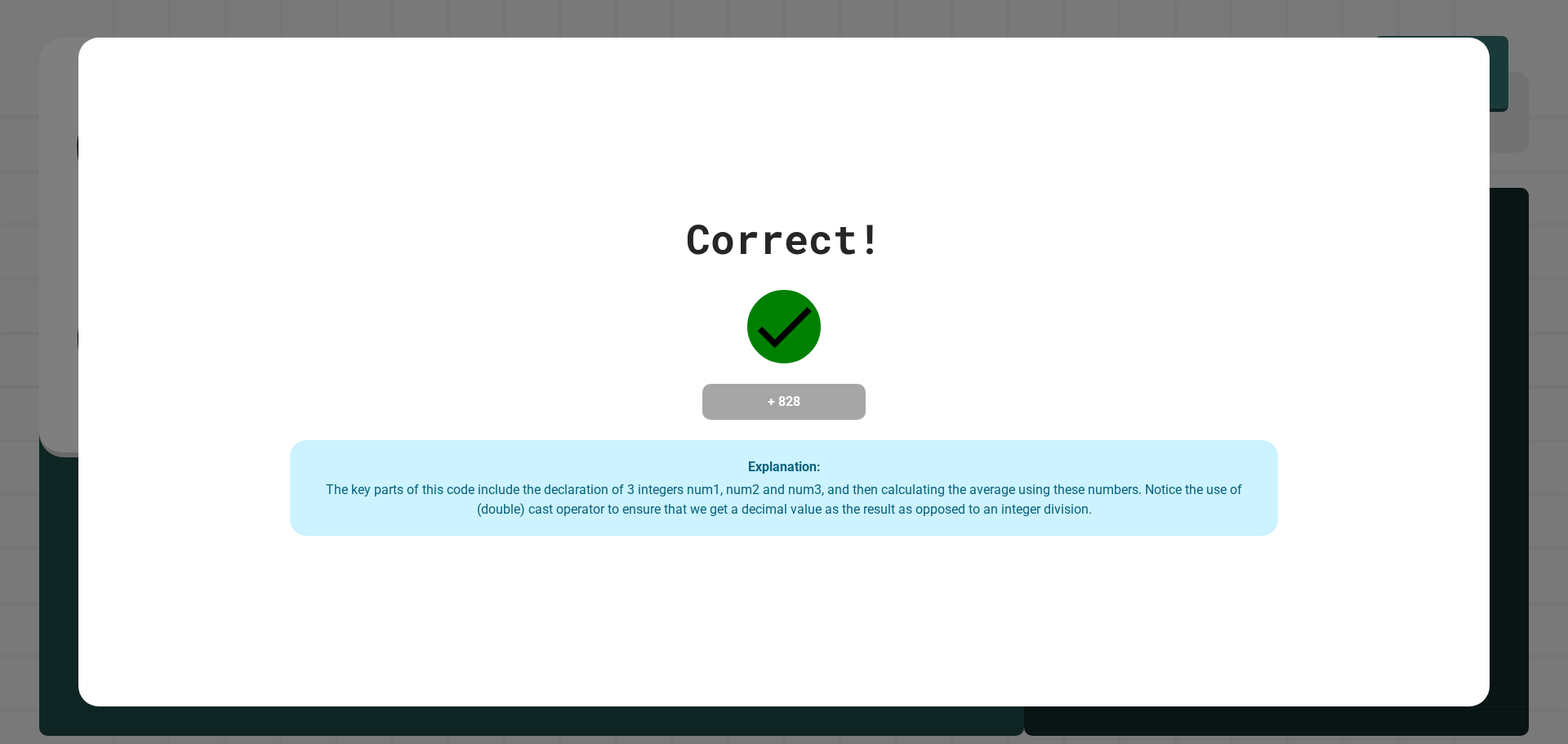
click at [932, 238] on div "Correct! + 828 Explanation: The key parts of this code include the declaration …" at bounding box center [784, 372] width 1411 height 328
drag, startPoint x: 913, startPoint y: 232, endPoint x: 788, endPoint y: 383, distance: 196.0
click at [874, 271] on div "Correct! + 828 Explanation: The key parts of this code include the declaration …" at bounding box center [784, 372] width 1411 height 328
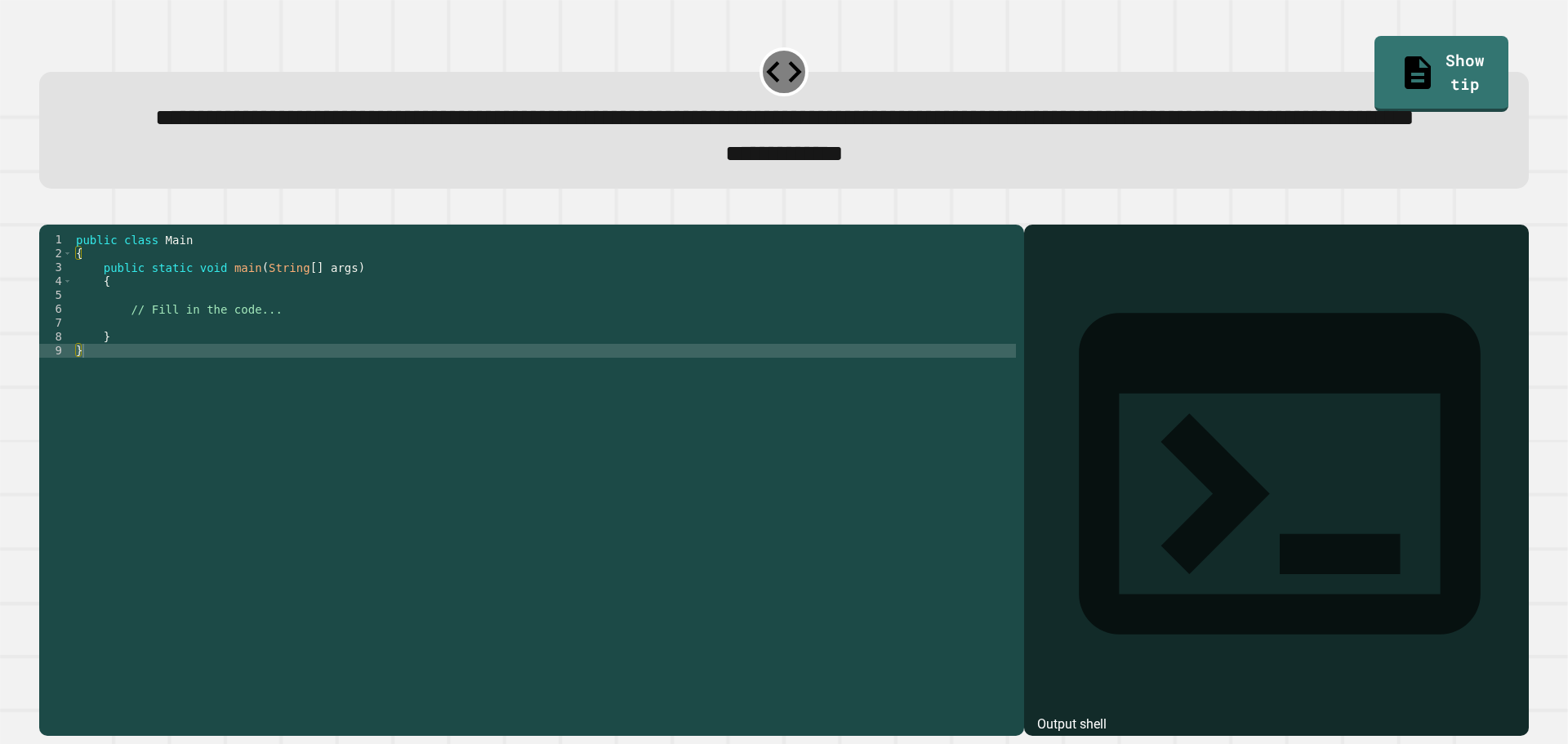
click at [153, 398] on div "public class Main { public static void main ( String [ ] args ) { // Fill in th…" at bounding box center [544, 442] width 944 height 417
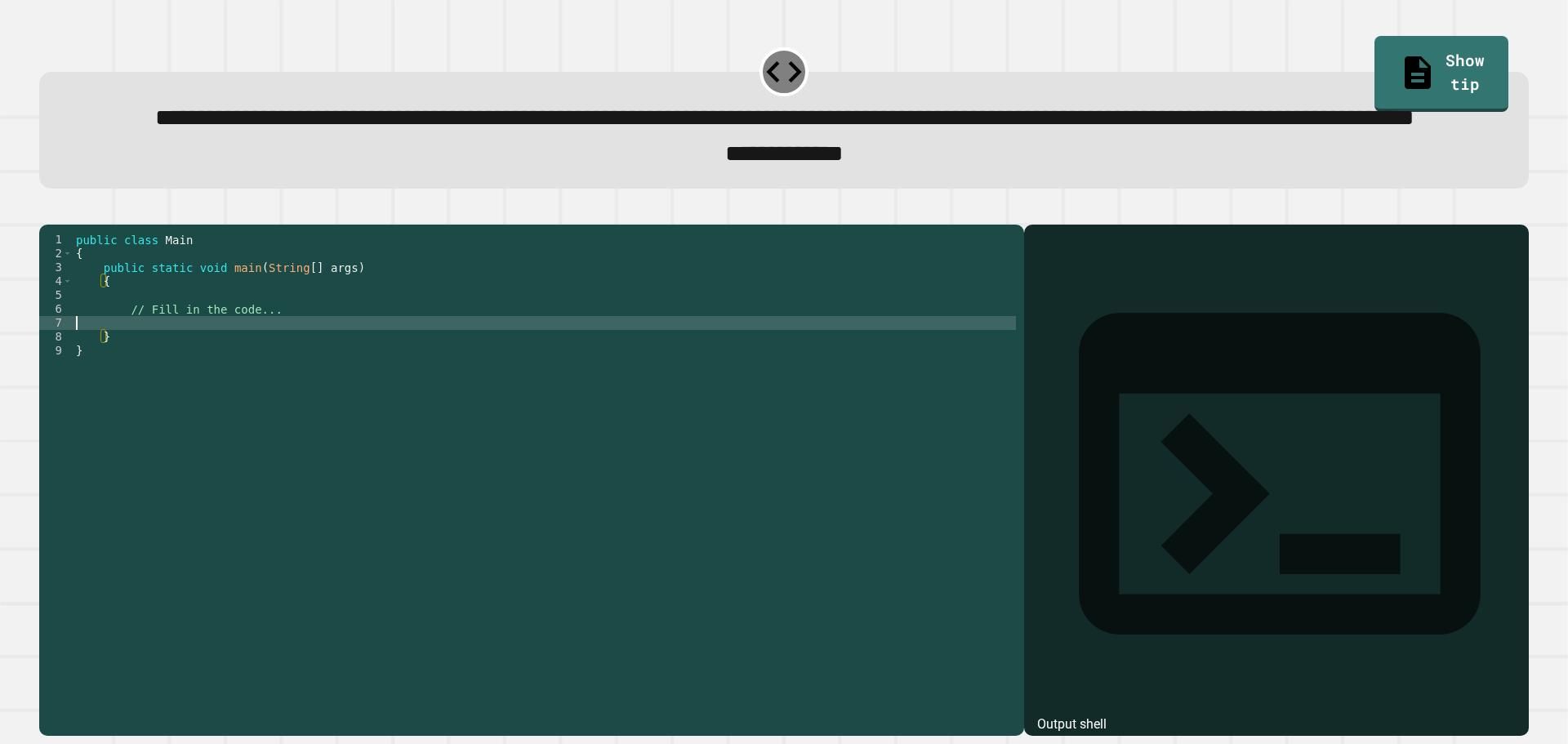
click at [149, 390] on div "public class Main { public static void main ( String [ ] args ) { // Fill in th…" at bounding box center [544, 442] width 944 height 417
type textarea "**********"
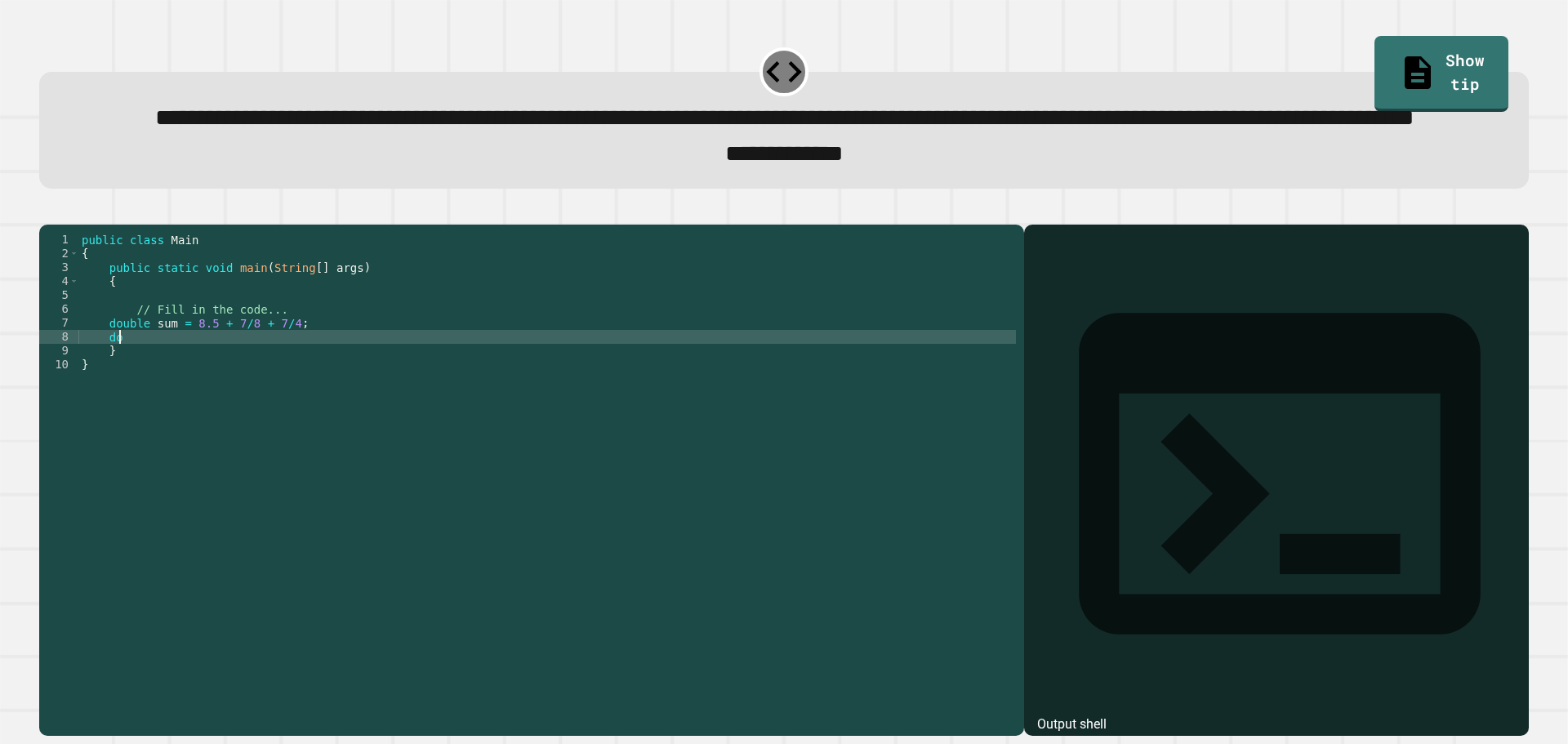
type textarea "*"
type textarea "**********"
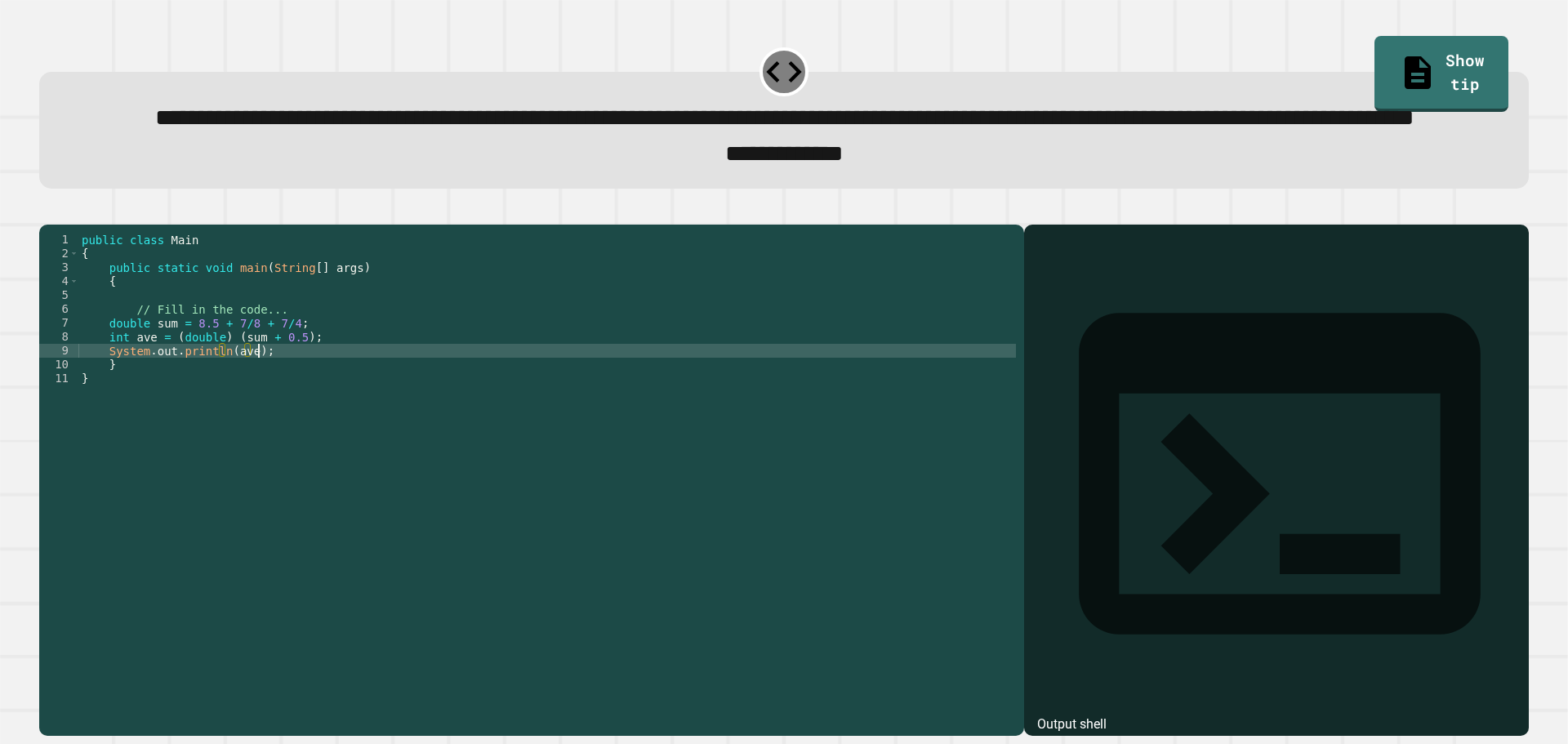
scroll to position [0, 11]
click at [48, 210] on icon "button" at bounding box center [48, 210] width 0 height 0
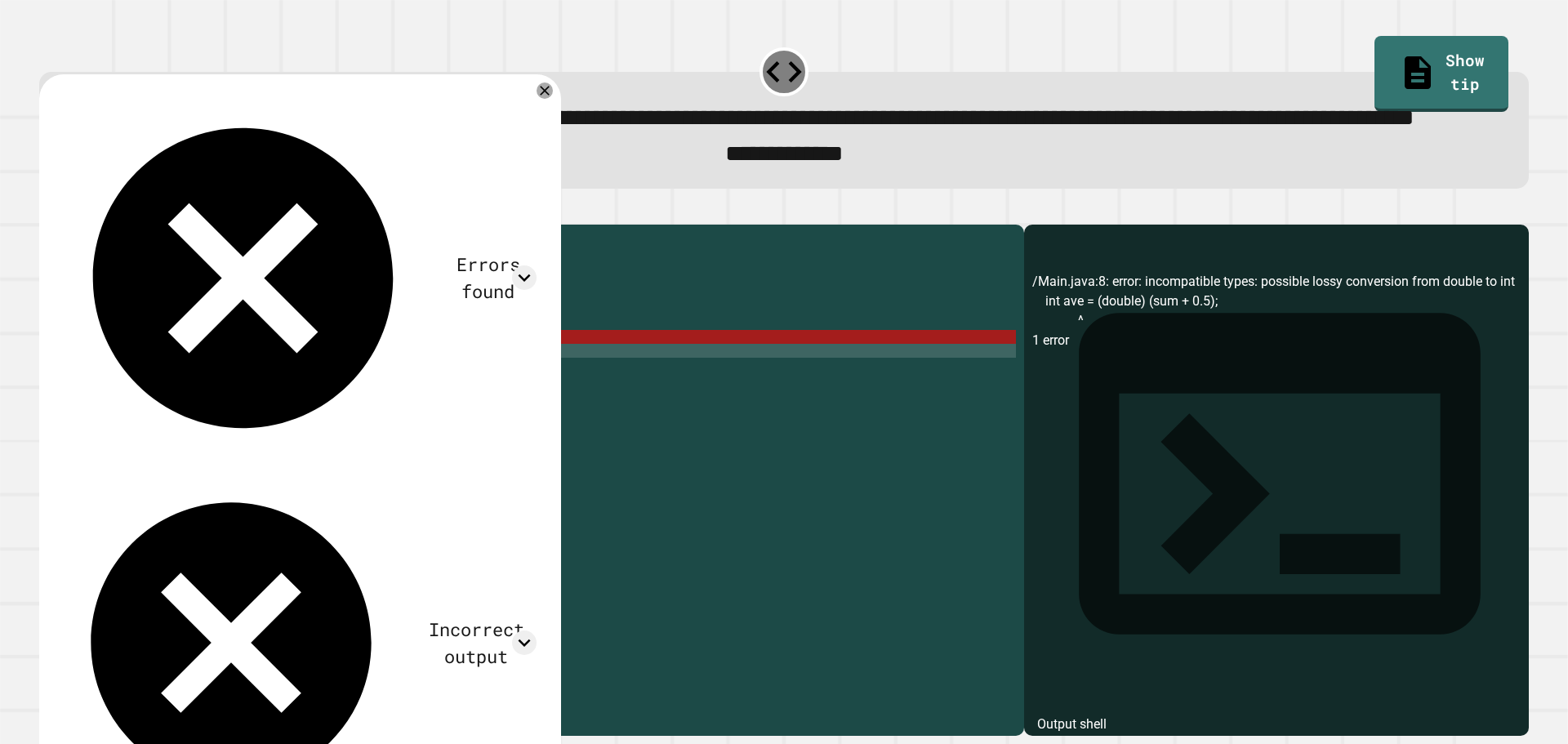
click at [222, 396] on div "public class Main { public static void main ( String [ ] args ) { // Fill in th…" at bounding box center [547, 442] width 938 height 417
click at [227, 397] on div "public class Main { public static void main ( String [ ] args ) { // Fill in th…" at bounding box center [547, 442] width 938 height 417
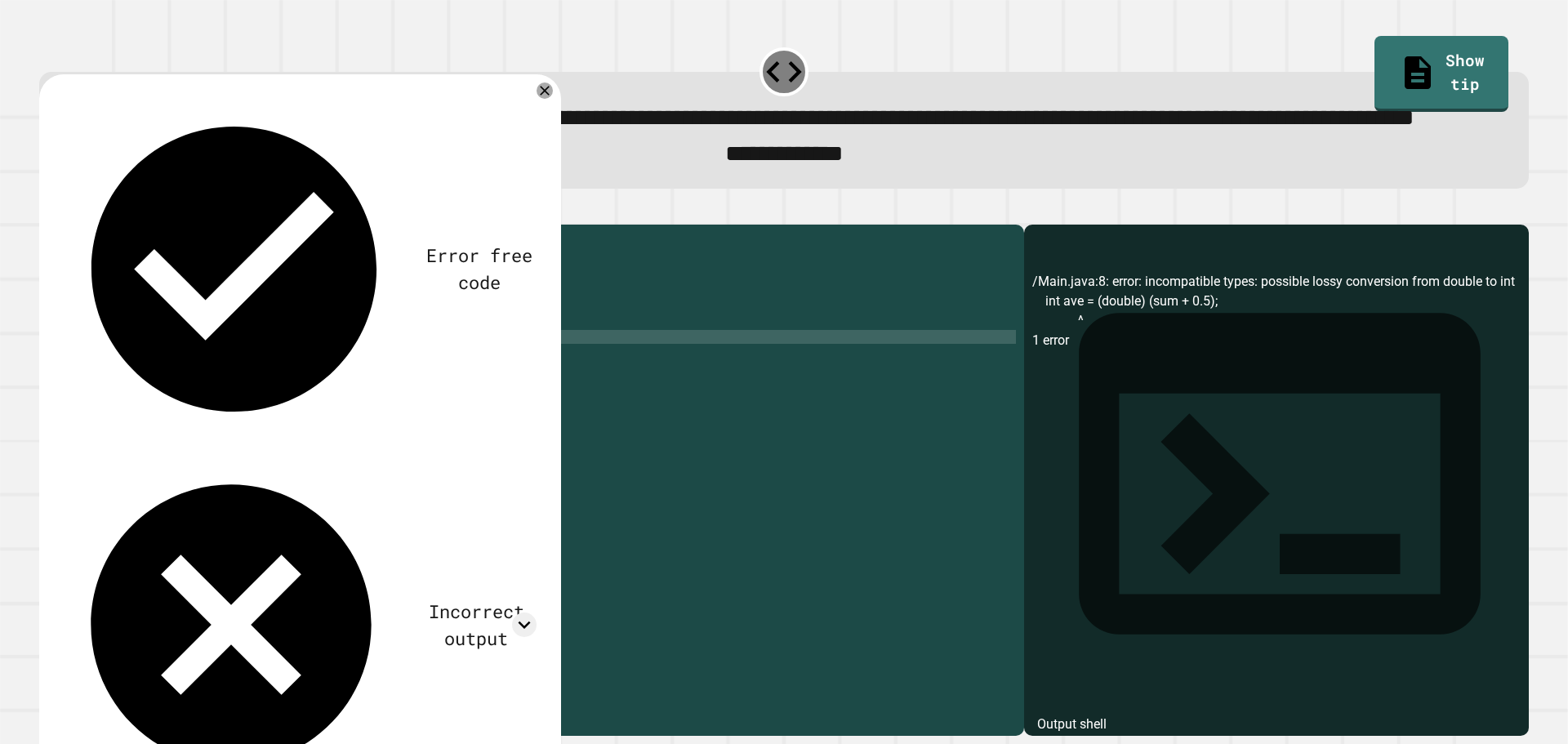
scroll to position [0, 11]
drag, startPoint x: 44, startPoint y: 256, endPoint x: 59, endPoint y: 258, distance: 15.1
click at [46, 225] on div at bounding box center [784, 214] width 1490 height 20
click at [48, 210] on icon "button" at bounding box center [48, 210] width 0 height 0
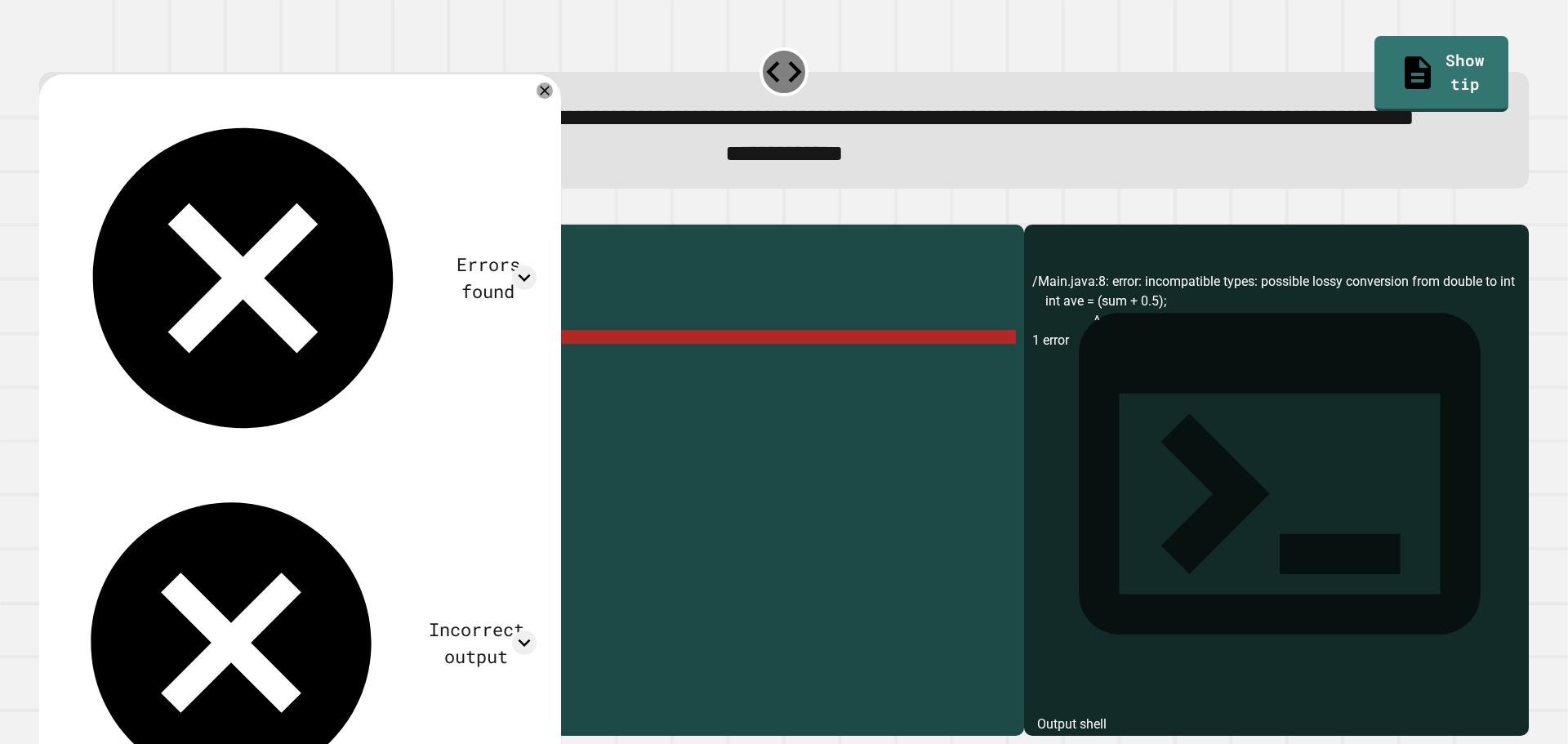
click at [123, 402] on div "public class Main { public static void main ( String [ ] args ) { // Fill in th…" at bounding box center [547, 442] width 938 height 417
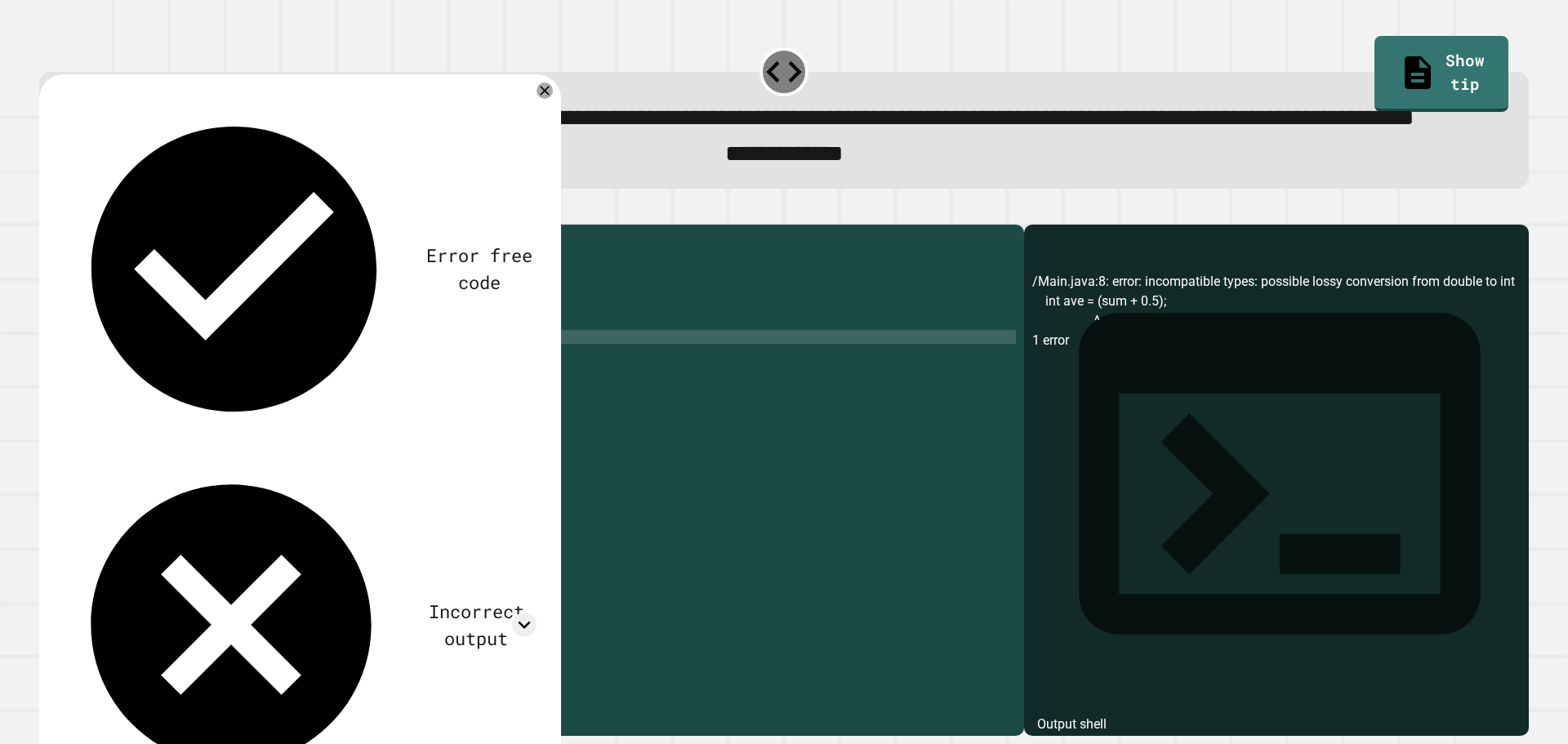
scroll to position [0, 10]
click at [48, 210] on button "button" at bounding box center [48, 210] width 0 height 0
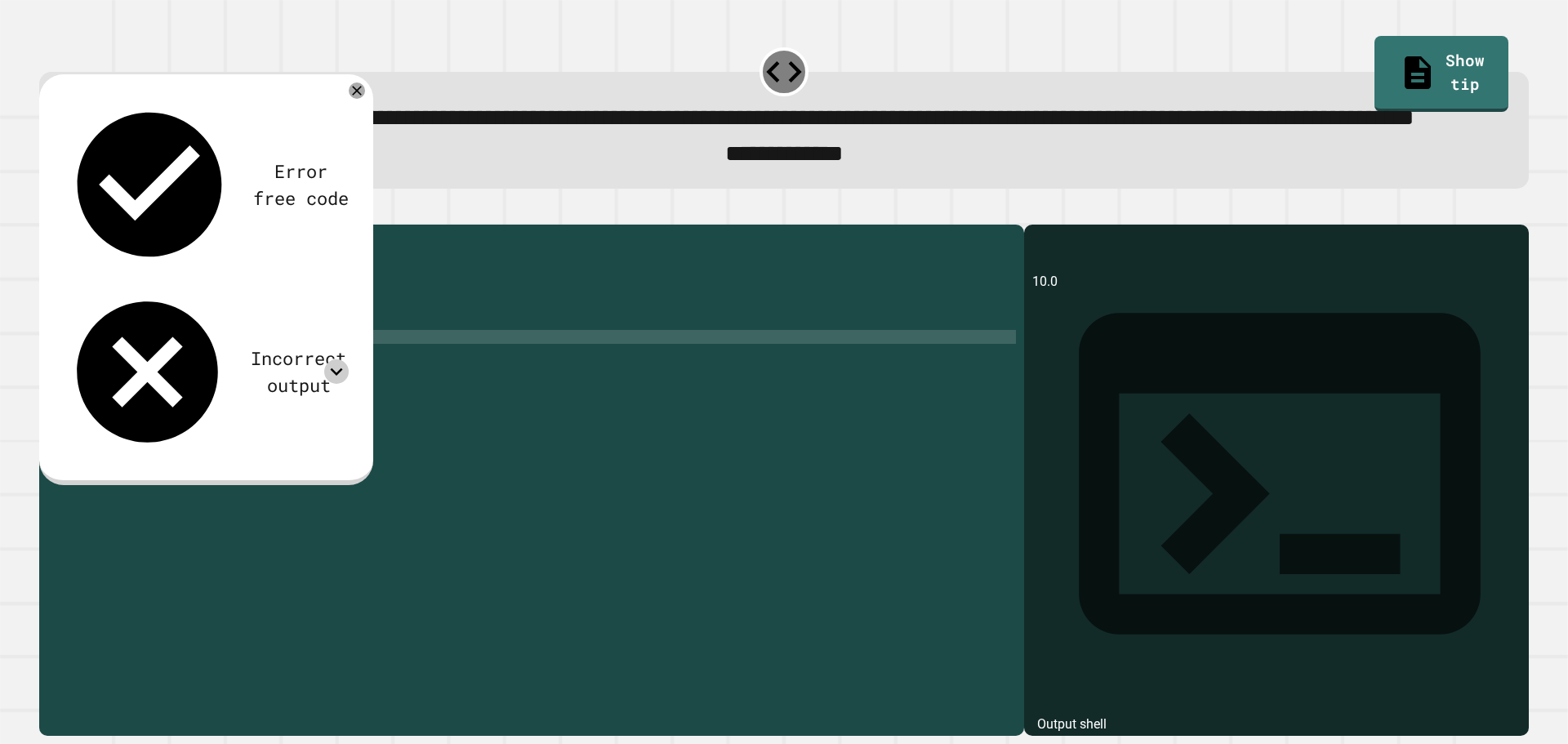
click at [336, 360] on icon at bounding box center [337, 372] width 25 height 25
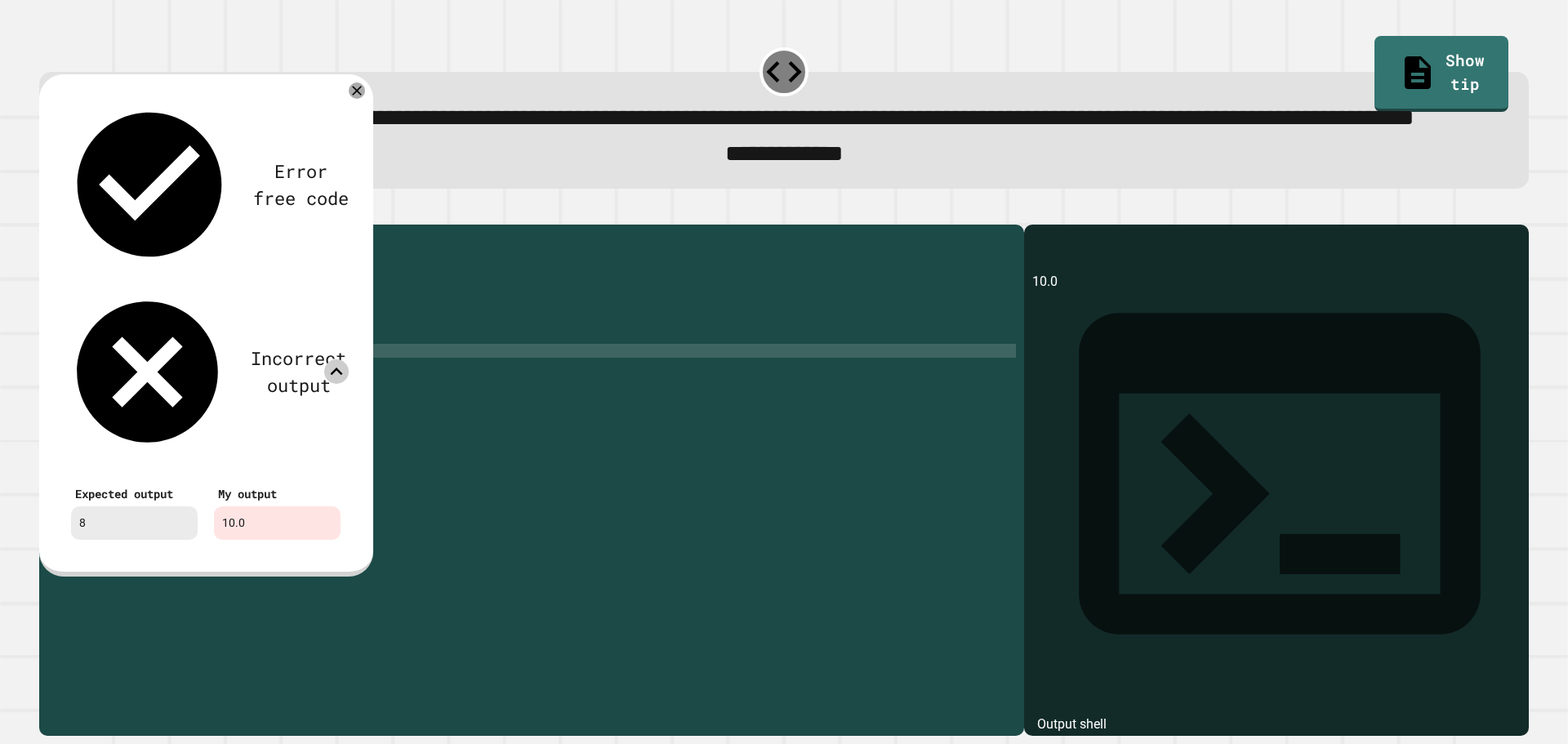
click at [246, 417] on div "public class Main { public static void main ( String [ ] args ) { // Fill in th…" at bounding box center [547, 442] width 938 height 417
type textarea "**********"
click at [425, 247] on div "**********" at bounding box center [783, 470] width 1506 height 547
click at [358, 99] on icon at bounding box center [358, 91] width 19 height 19
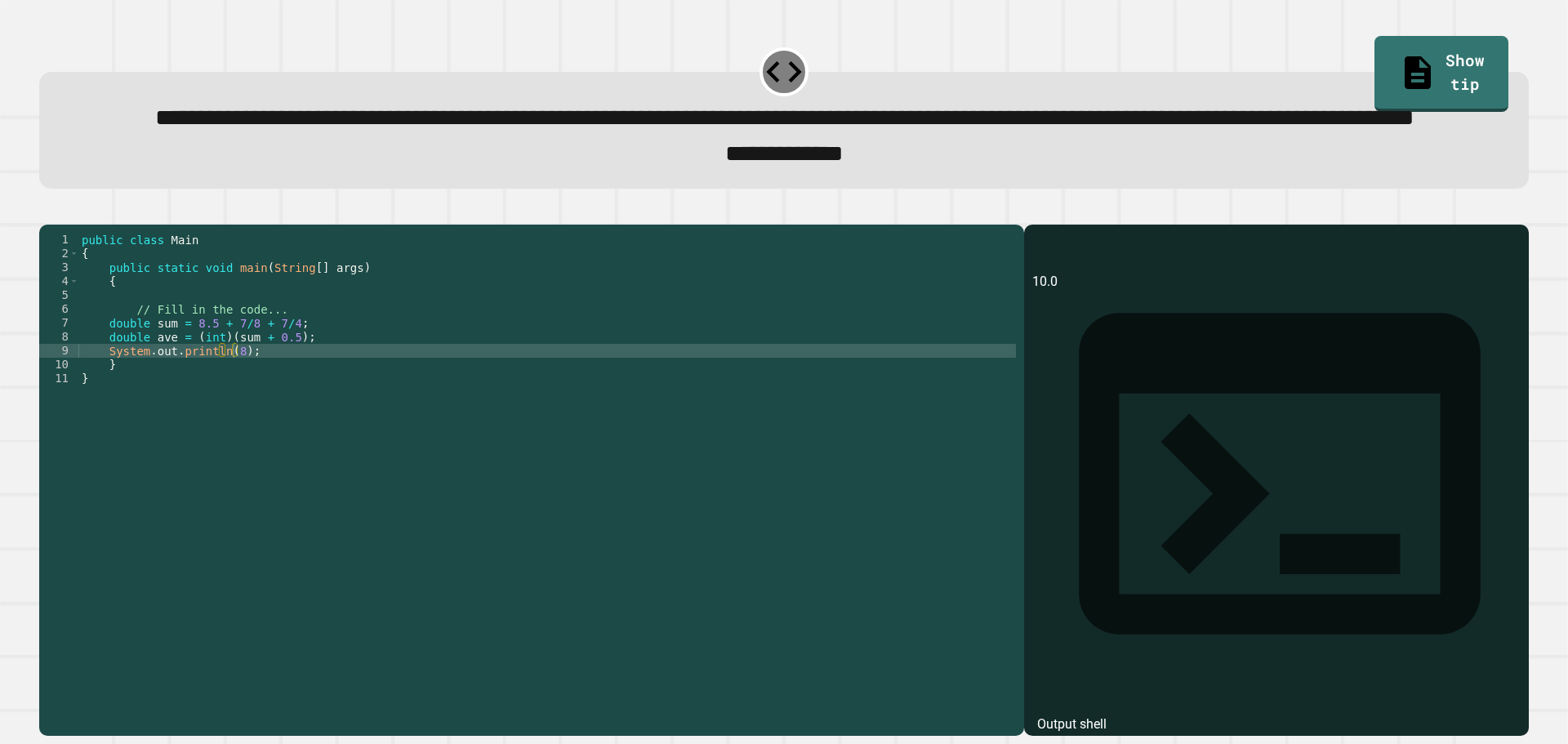
click at [63, 227] on icon "button" at bounding box center [57, 221] width 9 height 11
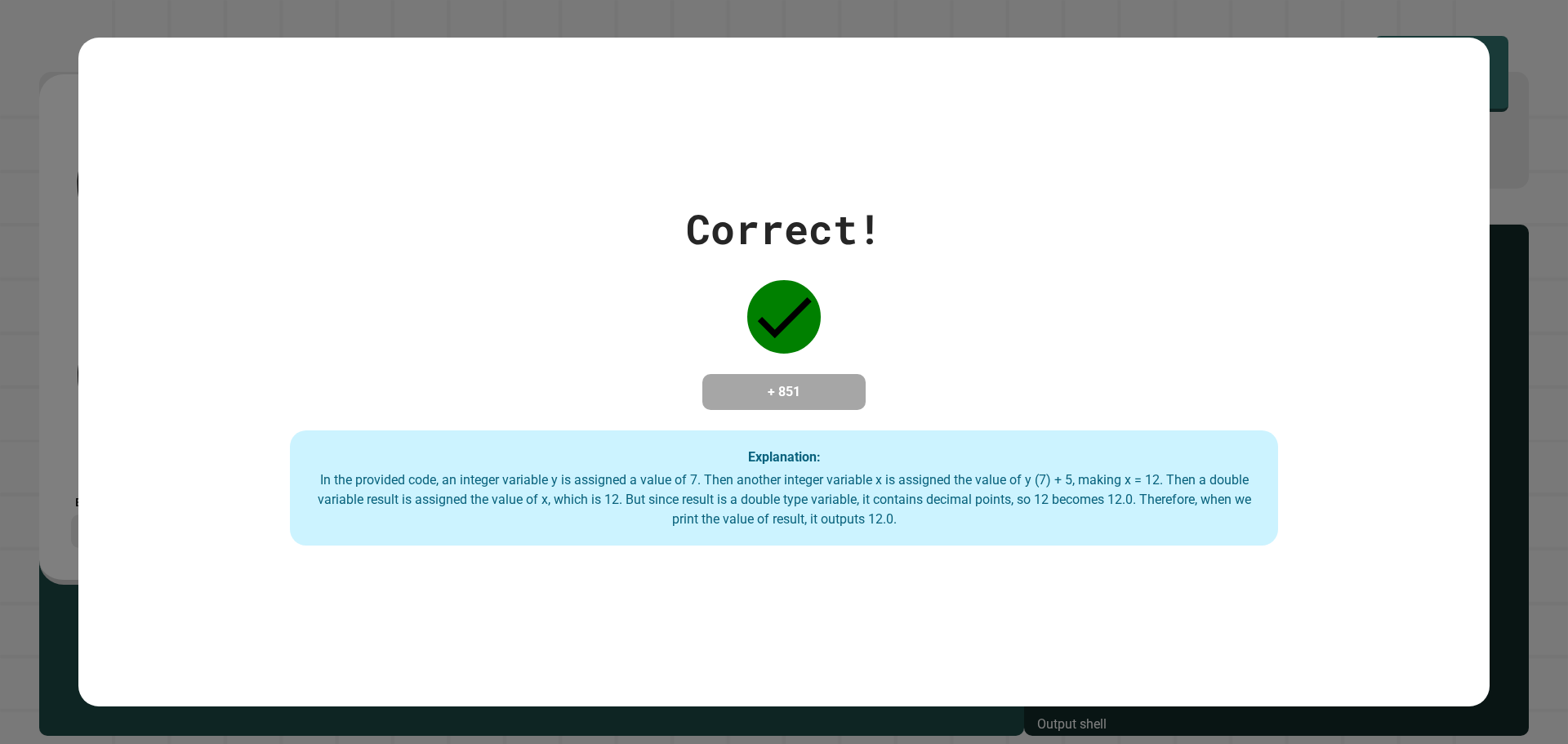
click at [702, 411] on div "Correct! + 851 Explanation: In the provided code, an integer variable y is assi…" at bounding box center [784, 373] width 1411 height 348
click at [741, 486] on div "In the provided code, an integer variable y is assigned a value of 7. Then anot…" at bounding box center [784, 500] width 956 height 59
click at [741, 488] on div "In the provided code, an integer variable y is assigned a value of 7. Then anot…" at bounding box center [784, 500] width 956 height 59
click at [741, 486] on div "In the provided code, an integer variable y is assigned a value of 7. Then anot…" at bounding box center [784, 500] width 956 height 59
click at [743, 486] on div "In the provided code, an integer variable y is assigned a value of 7. Then anot…" at bounding box center [784, 500] width 956 height 59
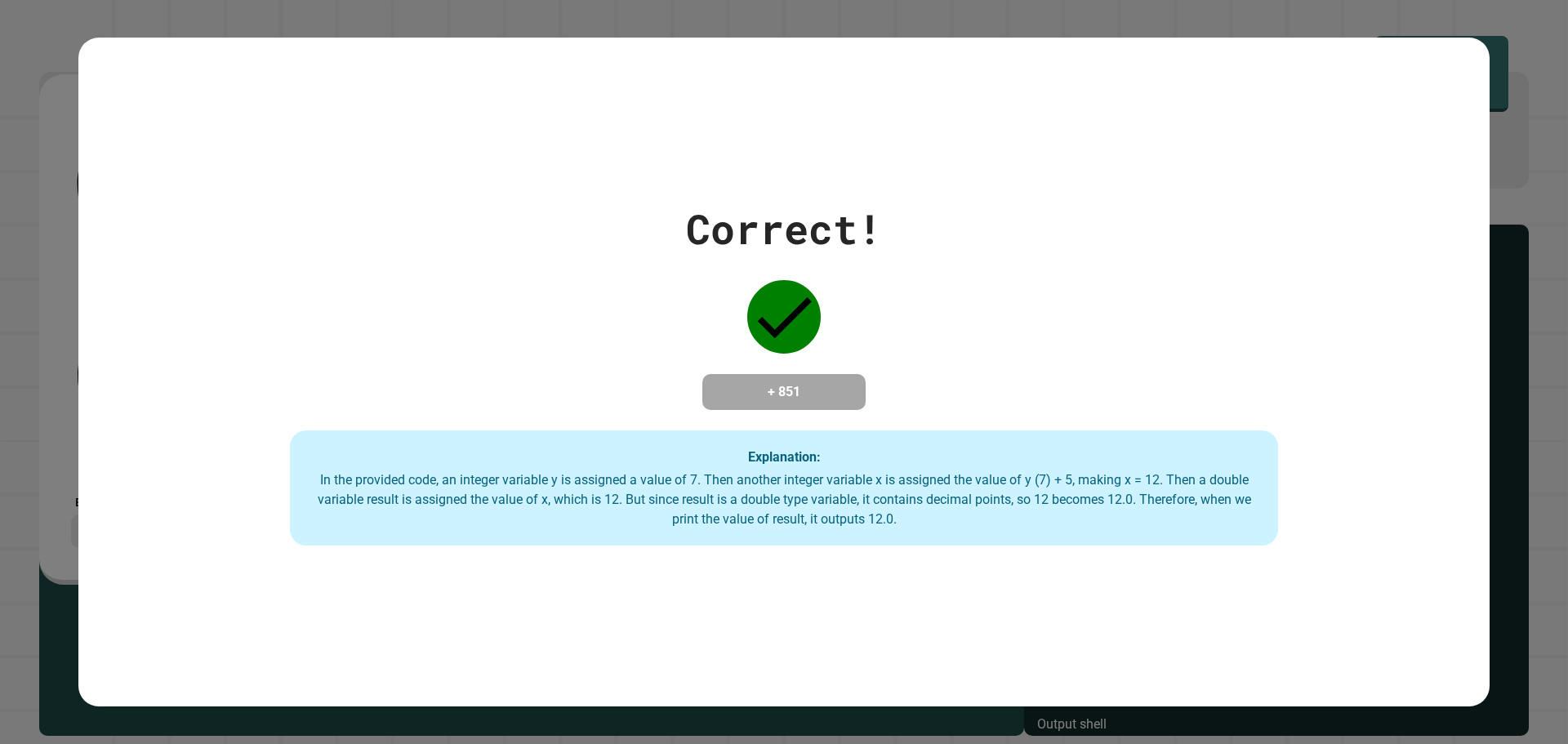
click at [817, 383] on h4 "+ 851" at bounding box center [784, 392] width 131 height 20
click at [788, 384] on h4 "+ 851" at bounding box center [784, 392] width 131 height 20
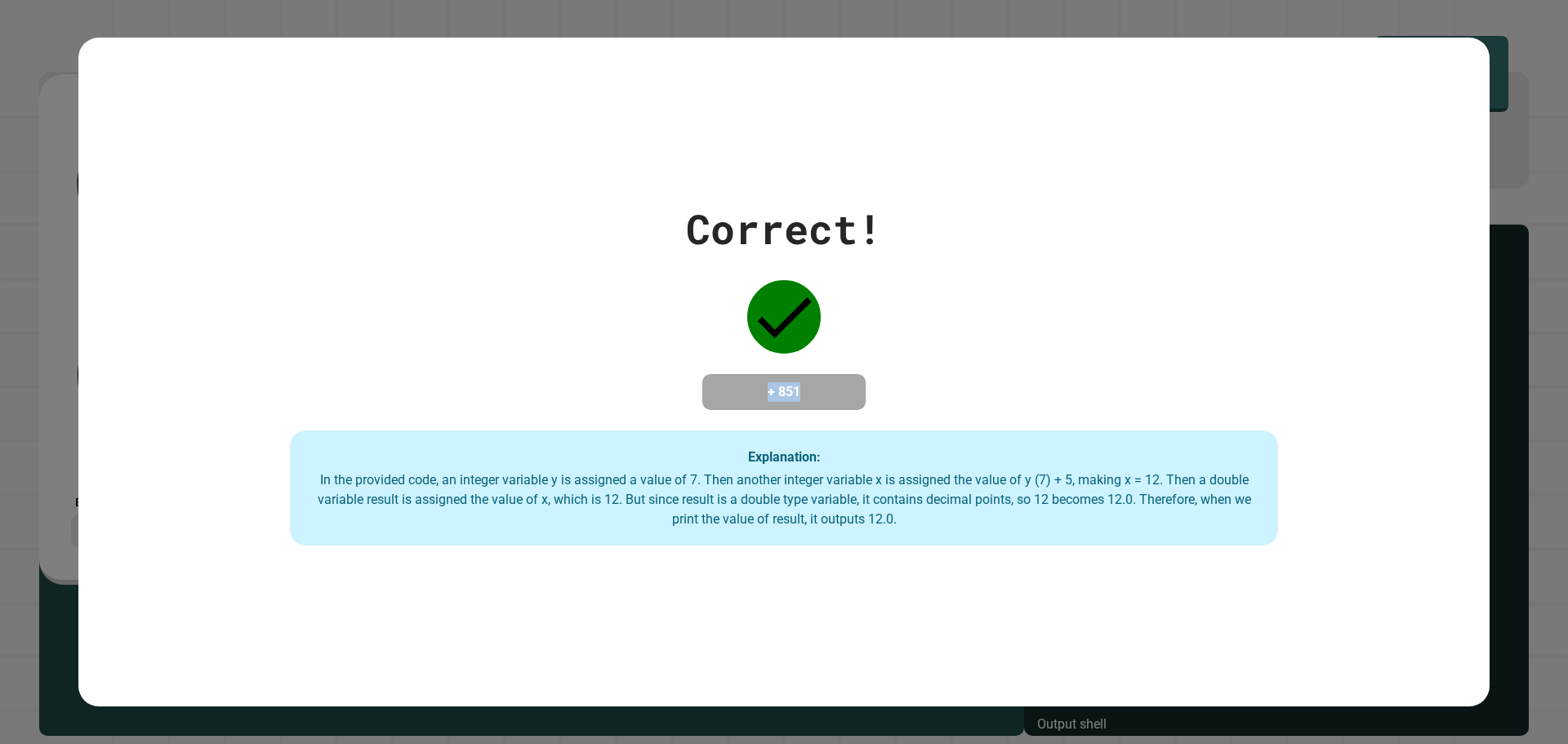
click at [784, 410] on div "+ 851" at bounding box center [784, 392] width 163 height 36
click at [789, 482] on div "In the provided code, an integer variable y is assigned a value of 7. Then anot…" at bounding box center [784, 500] width 956 height 59
